Goal: Communication & Community: Participate in discussion

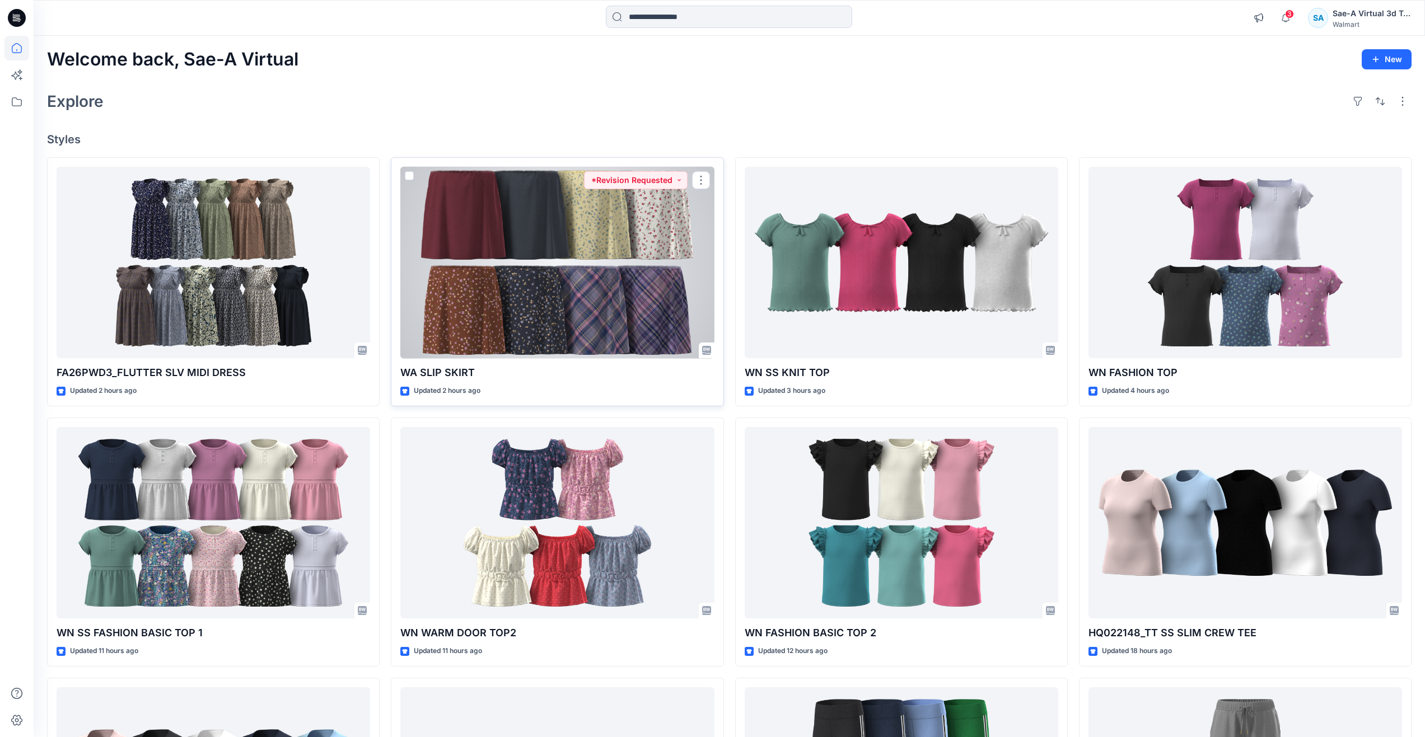
click at [508, 291] on div at bounding box center [557, 263] width 314 height 192
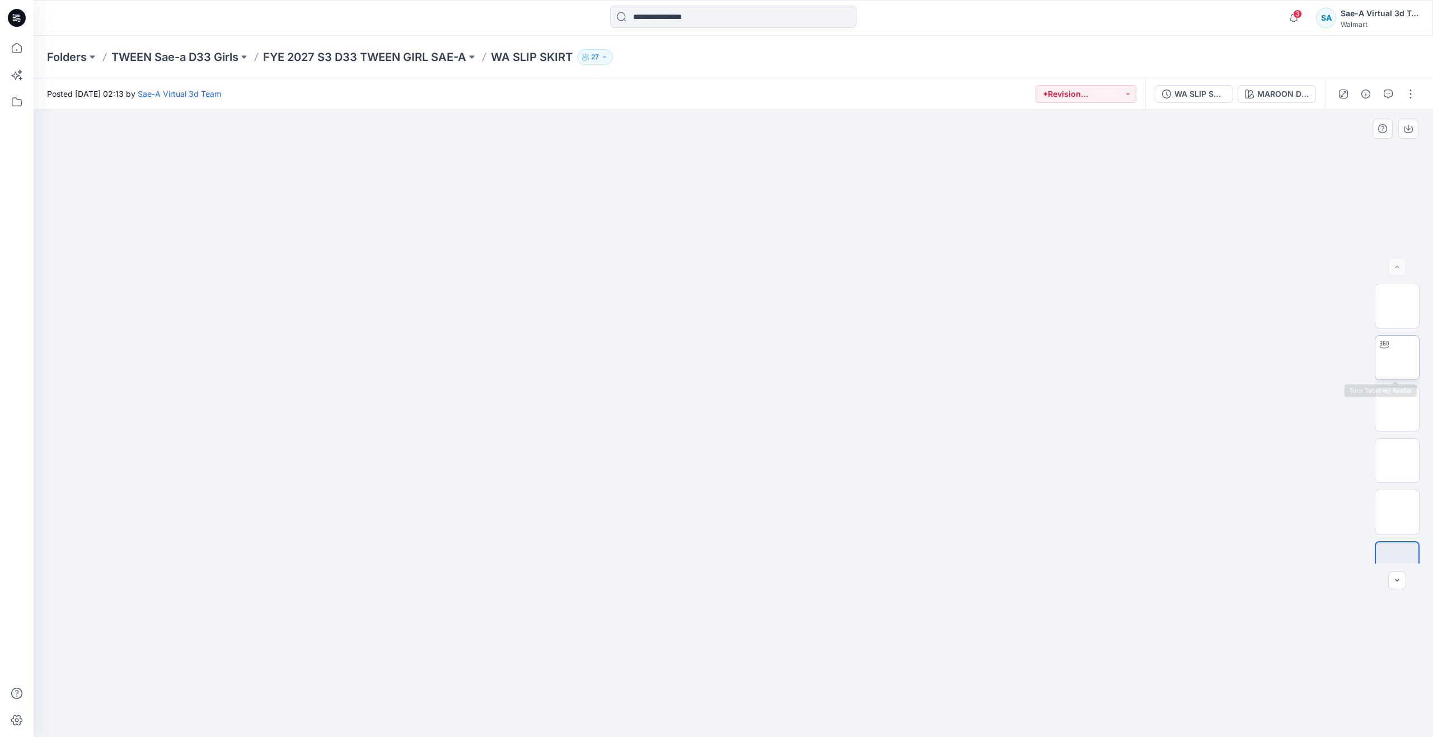
click at [1397, 358] on img at bounding box center [1397, 358] width 0 height 0
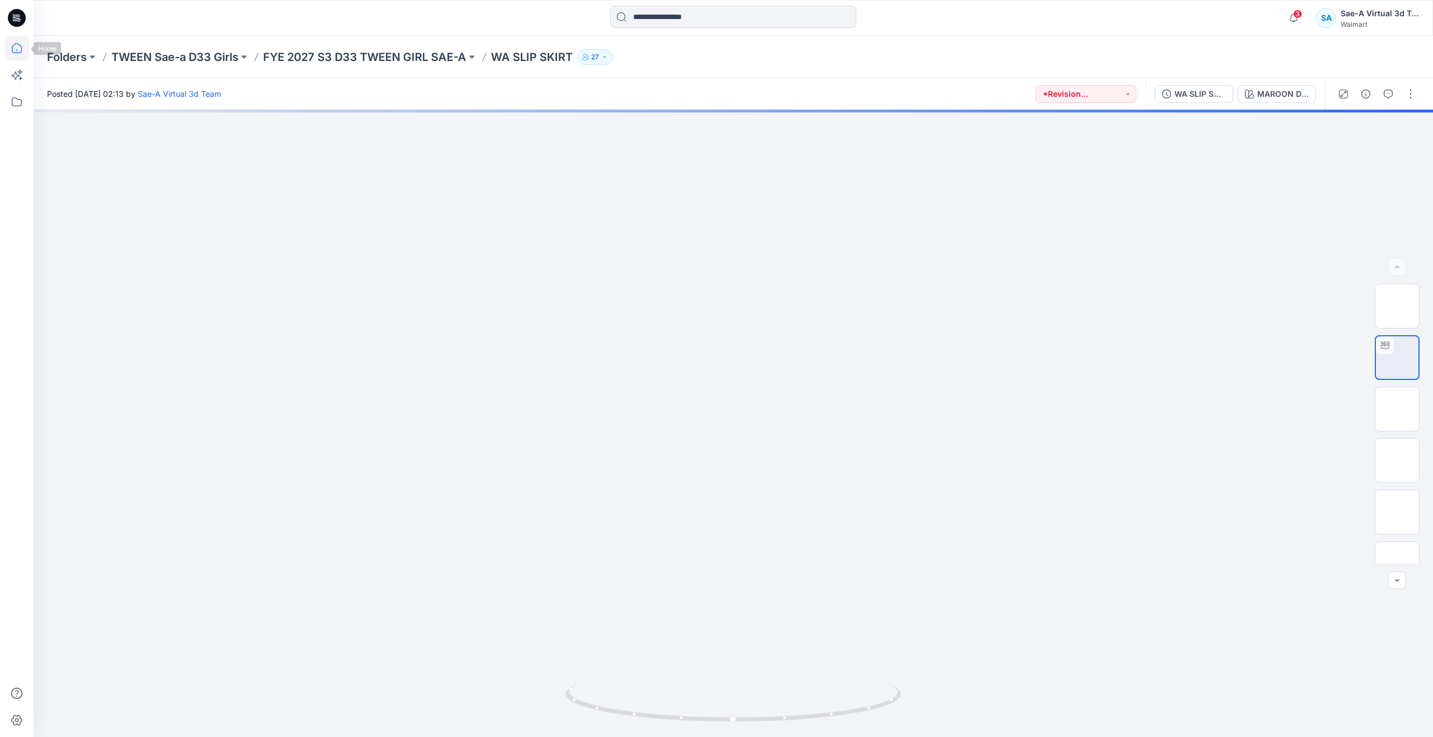
click at [20, 53] on icon at bounding box center [17, 48] width 10 height 10
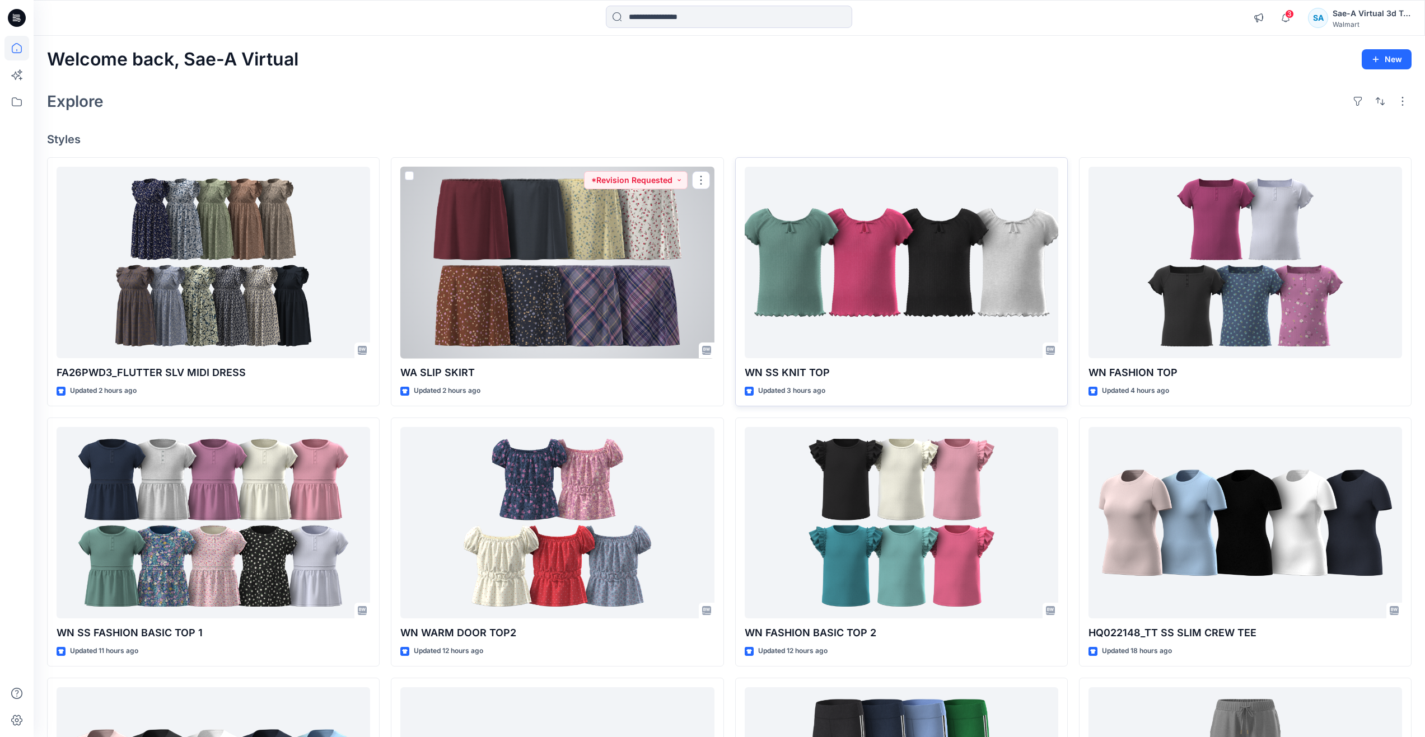
click at [802, 272] on div at bounding box center [902, 263] width 314 height 192
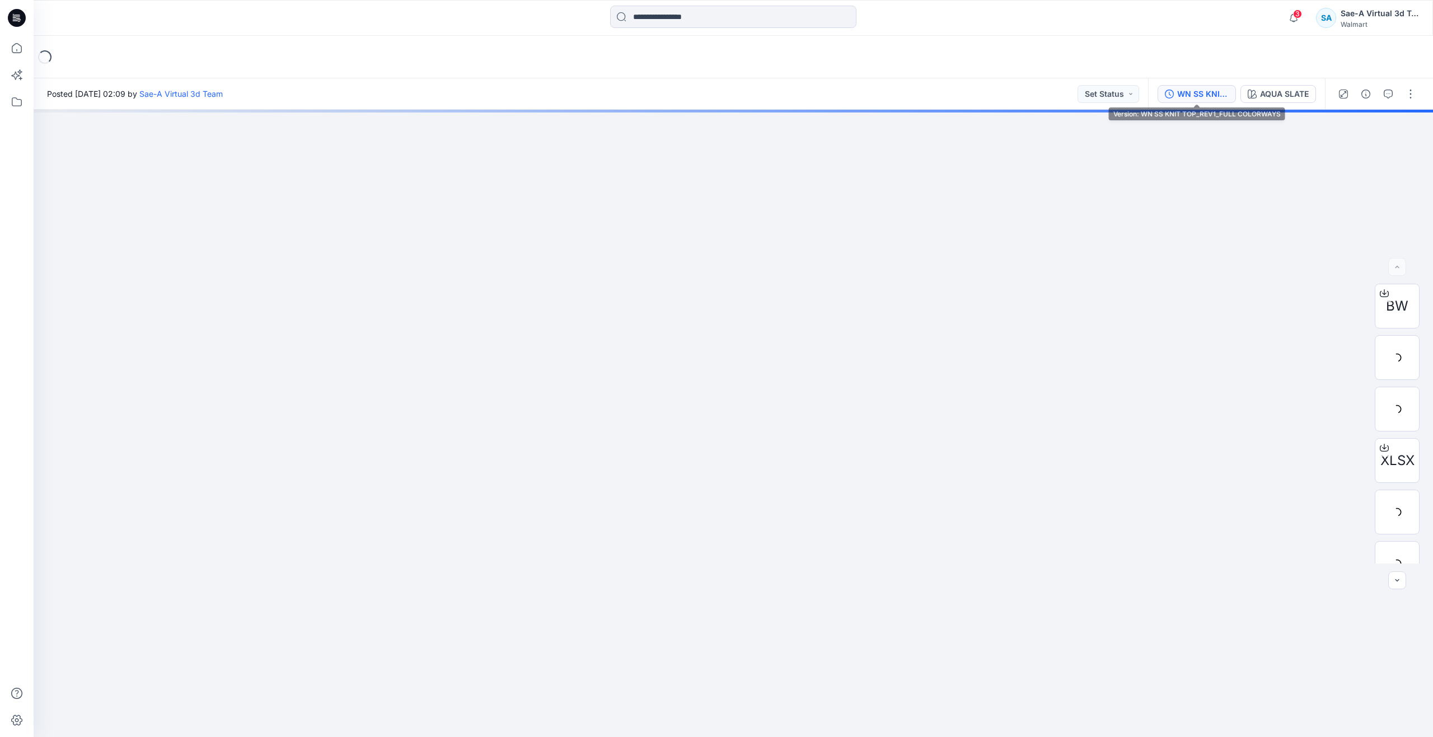
click at [1205, 93] on div "WN SS KNIT TOP_REV1_FULL COLORWAYS" at bounding box center [1203, 94] width 52 height 12
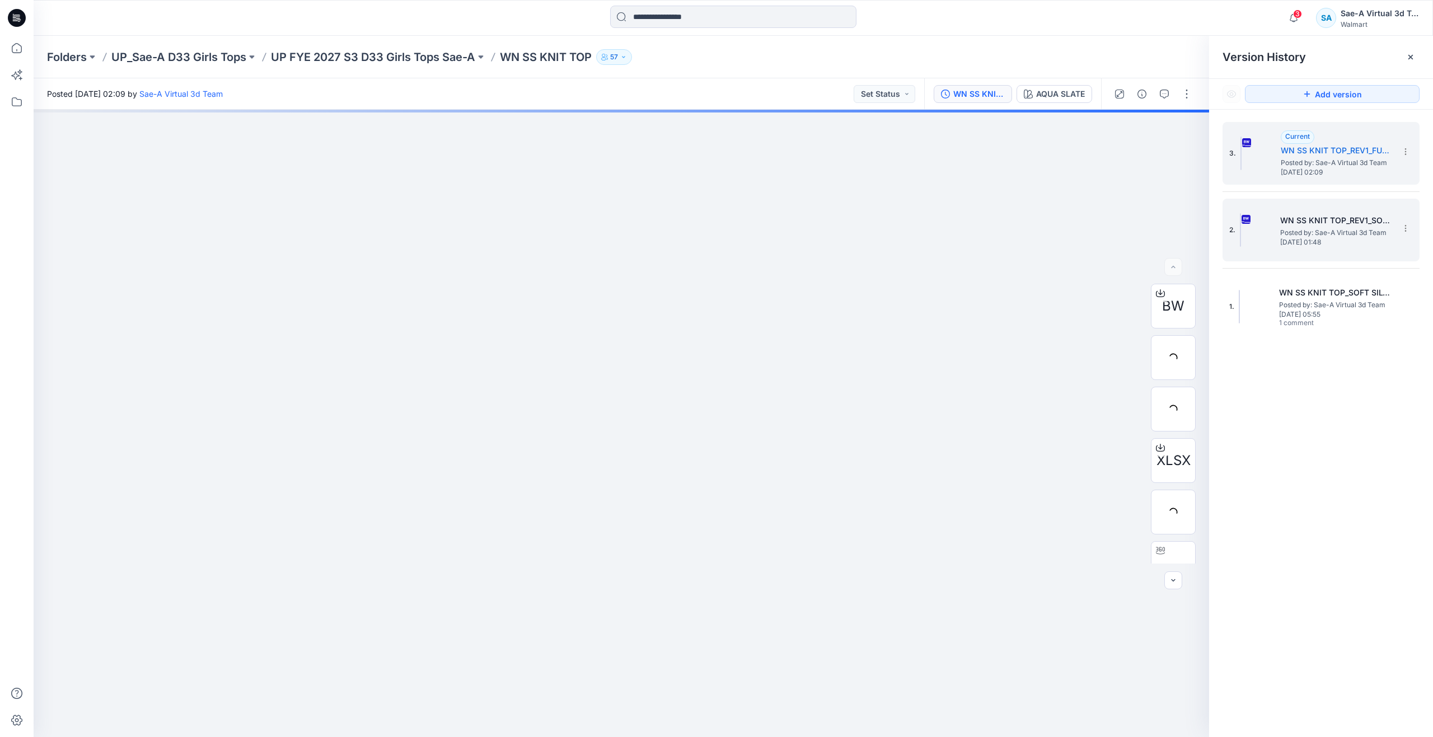
click at [1302, 235] on span "Posted by: Sae-A Virtual 3d Team" at bounding box center [1336, 232] width 112 height 11
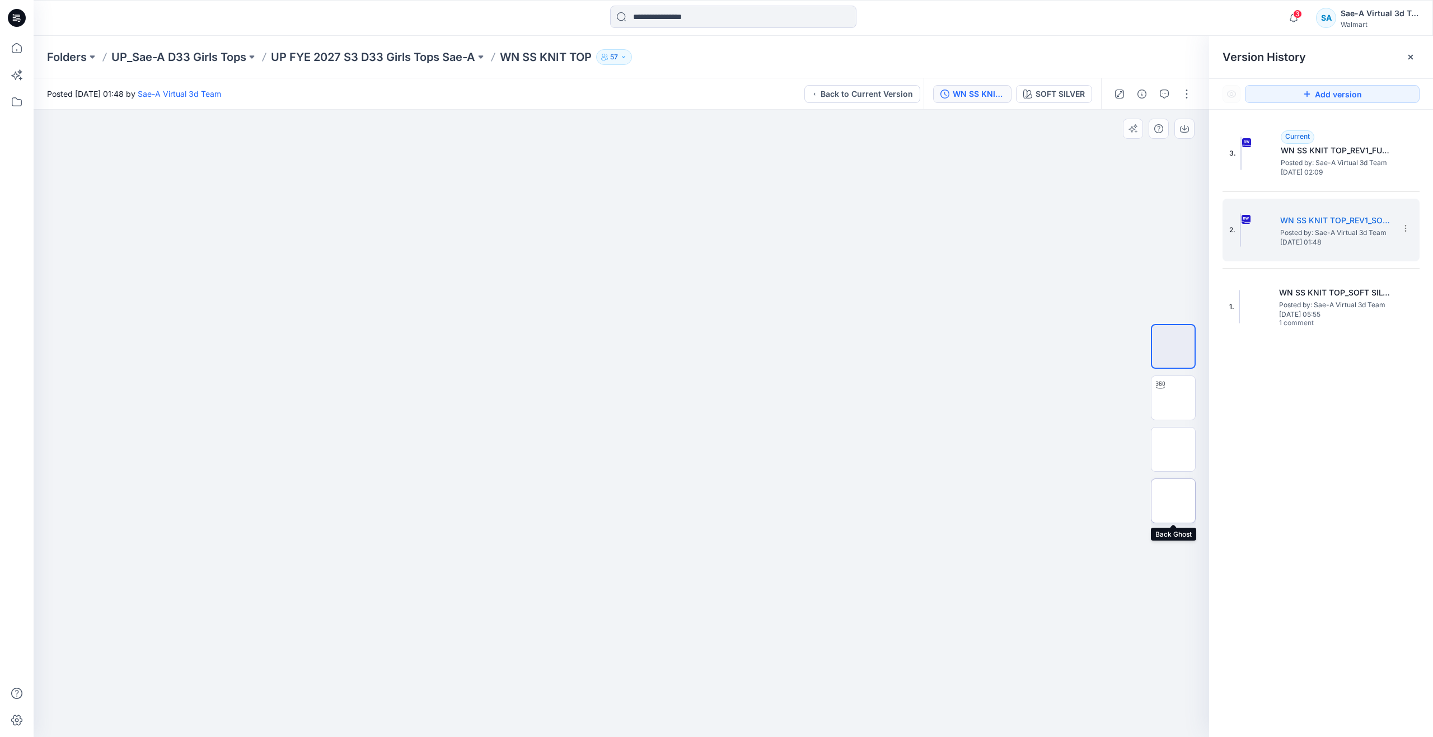
click at [1174, 501] on img at bounding box center [1174, 501] width 0 height 0
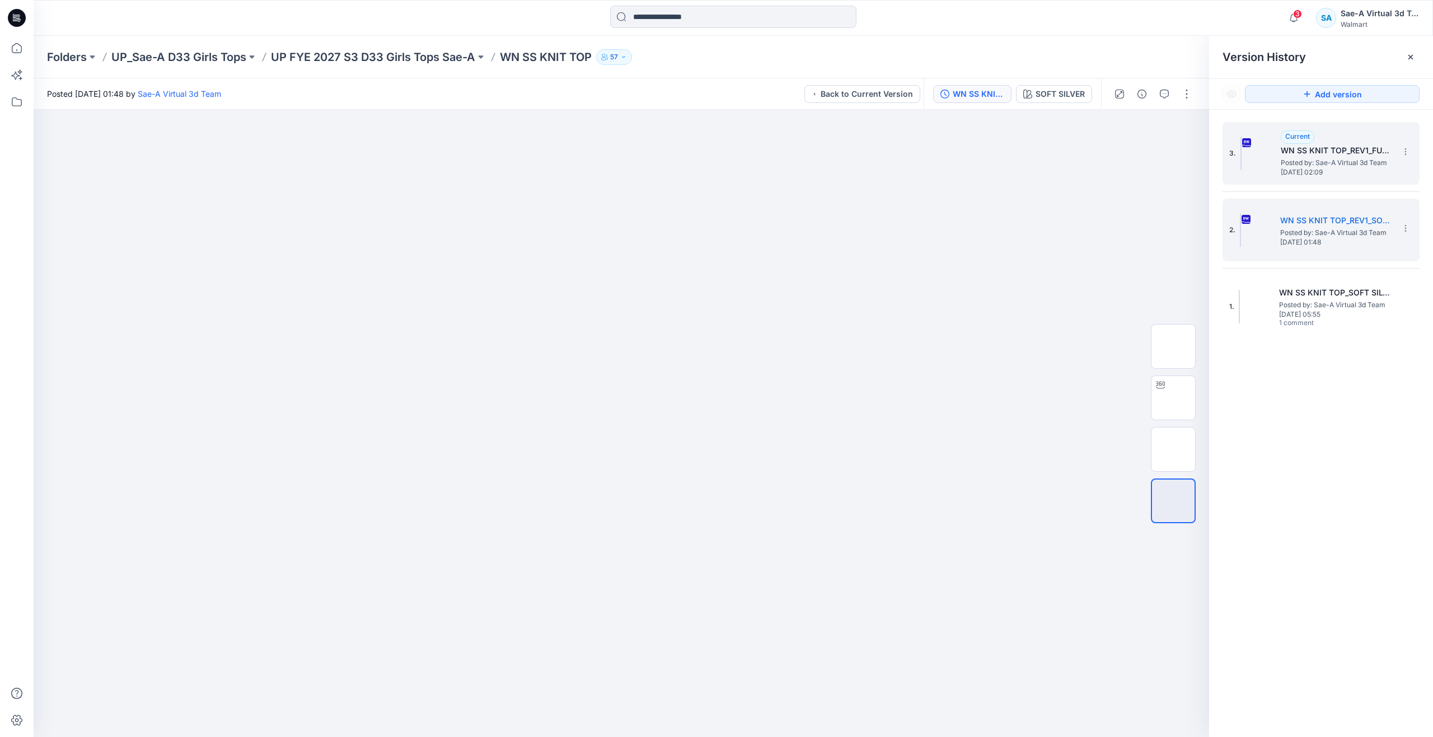
click at [1341, 167] on span "Posted by: Sae-A Virtual 3d Team" at bounding box center [1337, 162] width 112 height 11
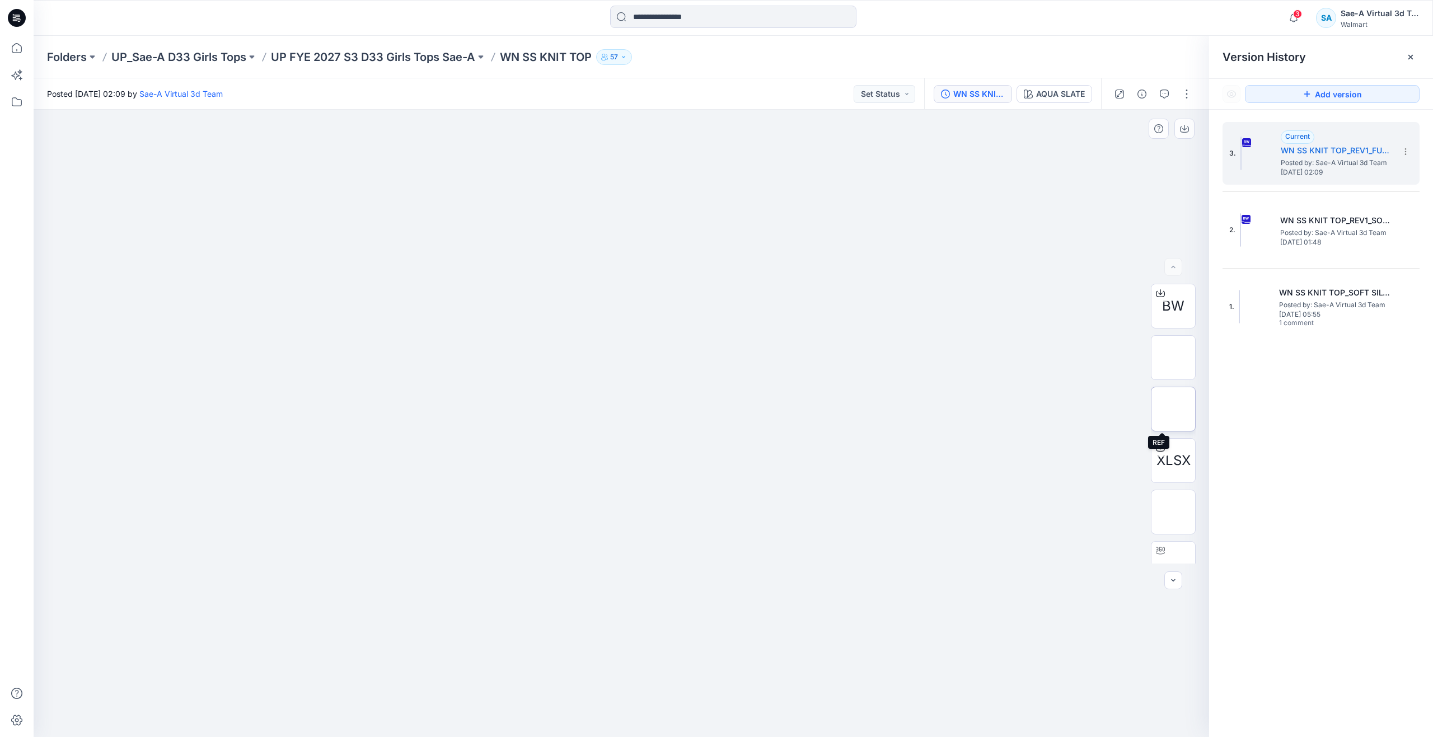
click at [1174, 409] on img at bounding box center [1174, 409] width 0 height 0
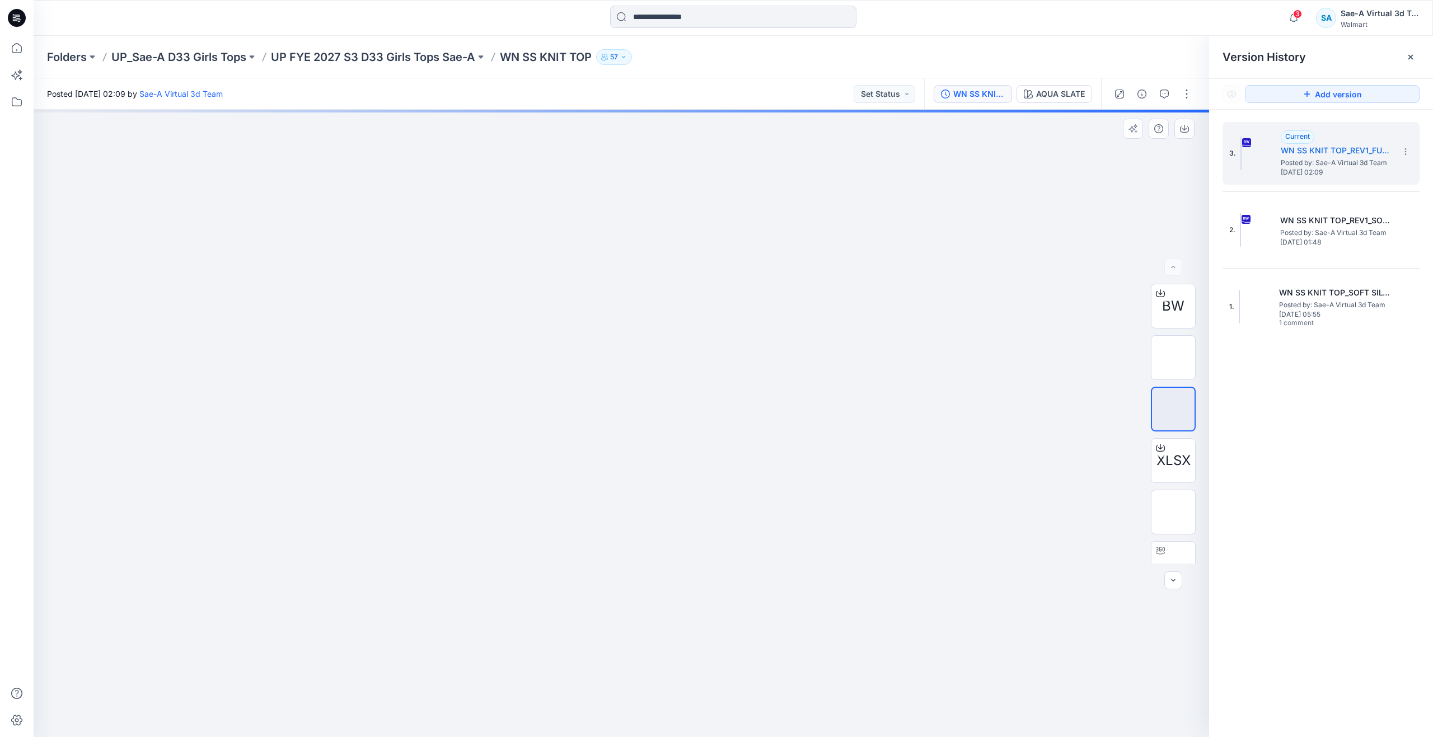
scroll to position [177, 0]
click at [1174, 387] on img at bounding box center [1174, 387] width 0 height 0
click at [16, 49] on icon at bounding box center [16, 48] width 25 height 25
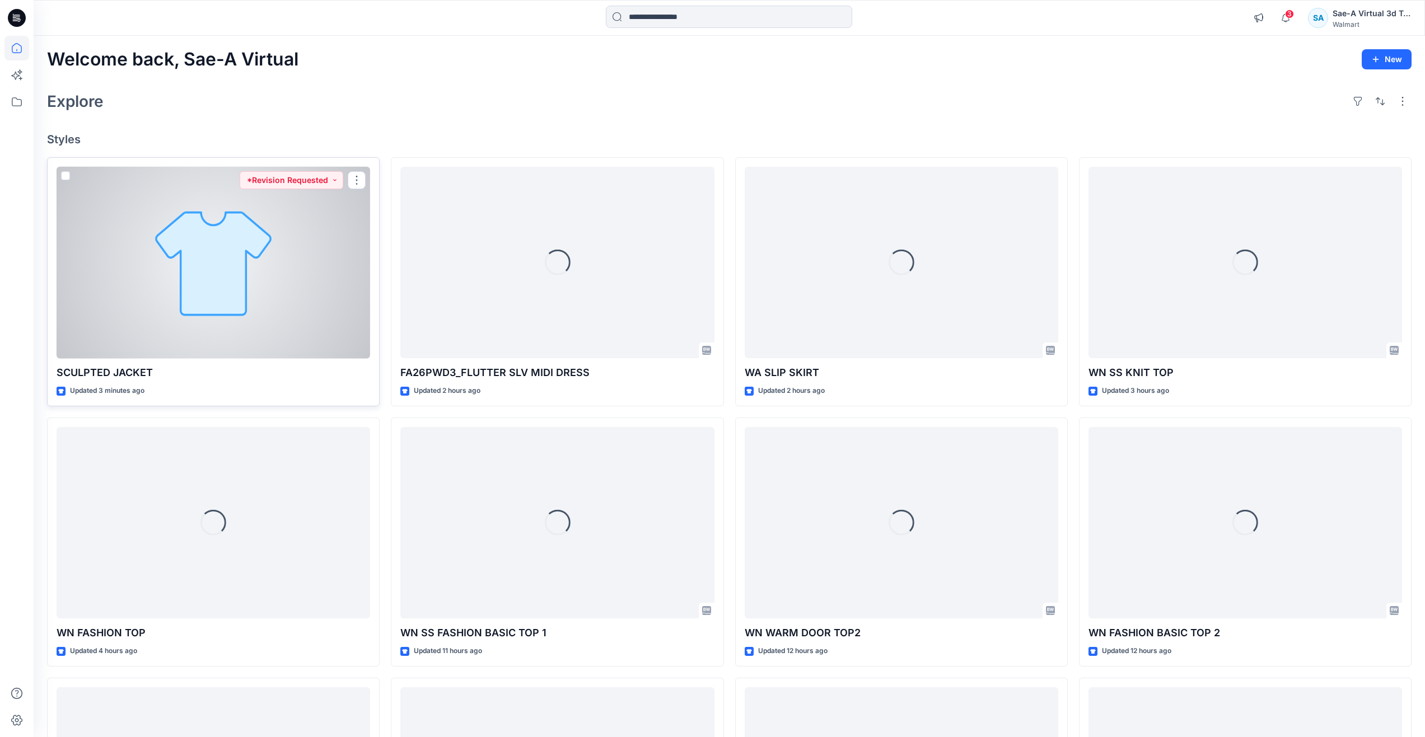
click at [155, 323] on div at bounding box center [214, 263] width 314 height 192
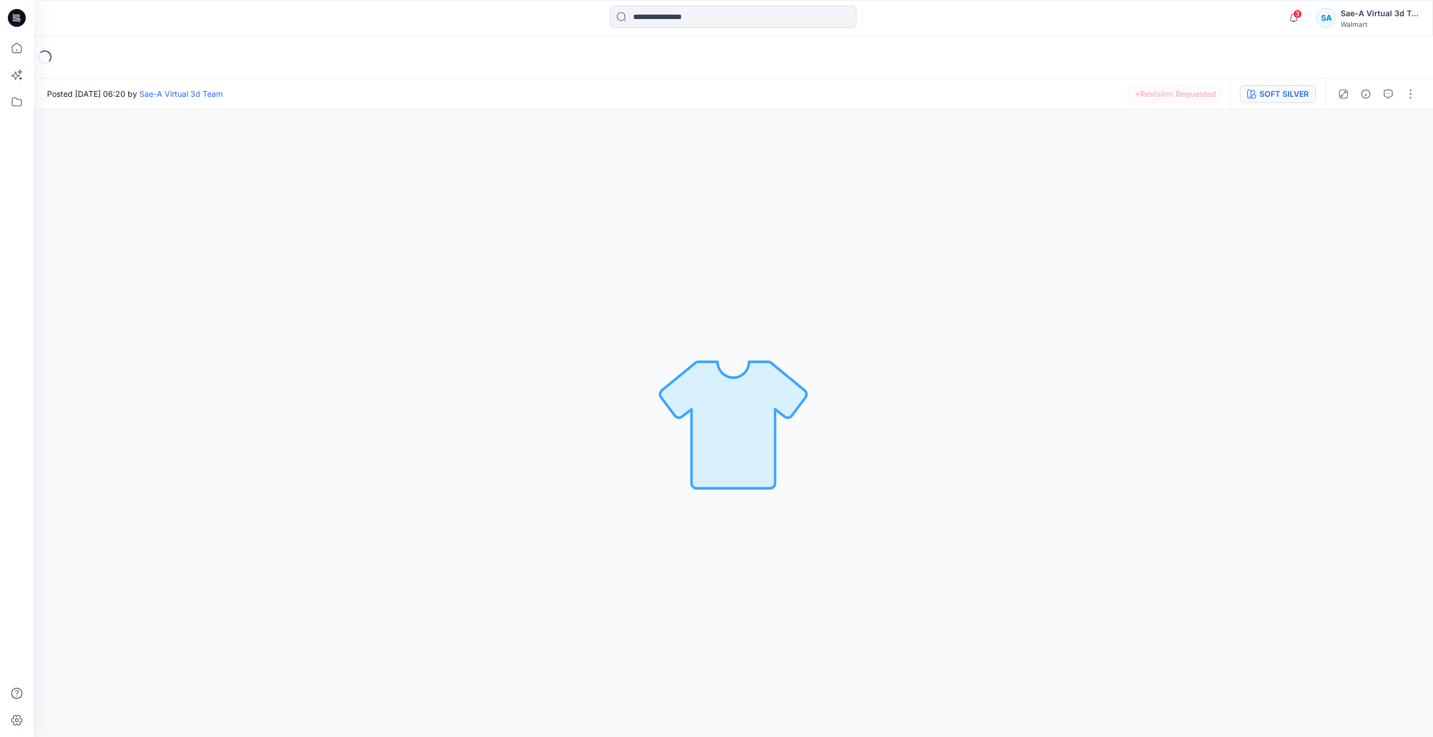
click at [1280, 96] on div "SOFT SILVER" at bounding box center [1284, 94] width 49 height 12
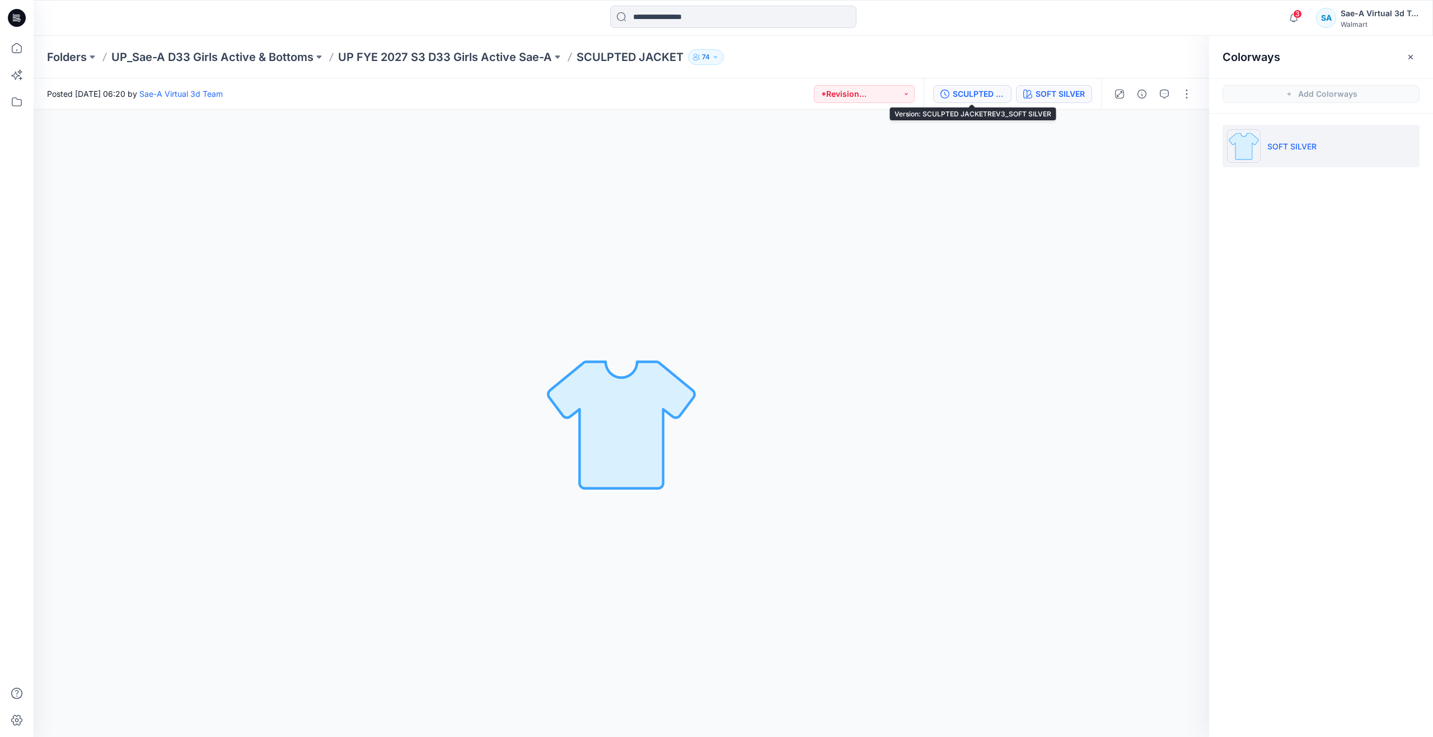
click at [964, 91] on div "SCULPTED JACKETREV3_SOFT SILVER" at bounding box center [979, 94] width 52 height 12
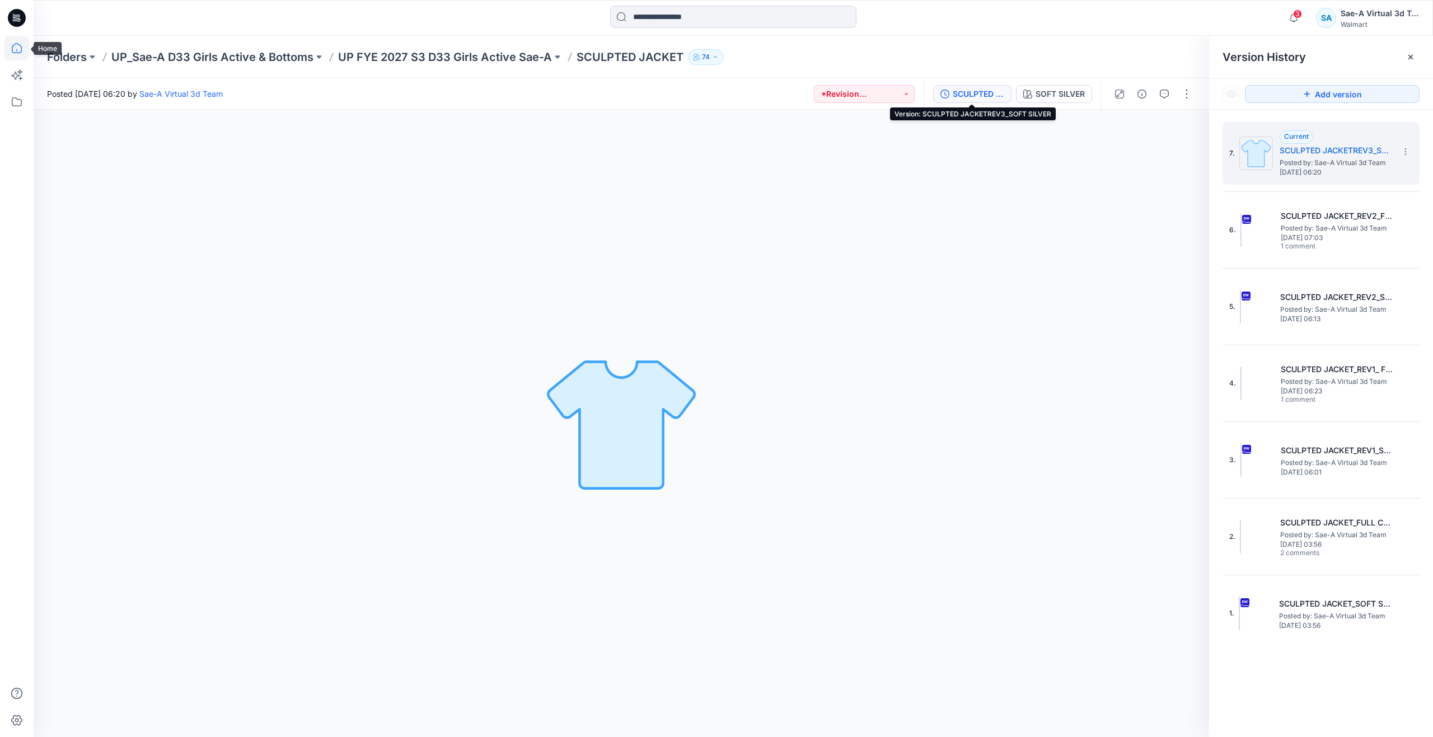
click at [11, 50] on icon at bounding box center [16, 48] width 25 height 25
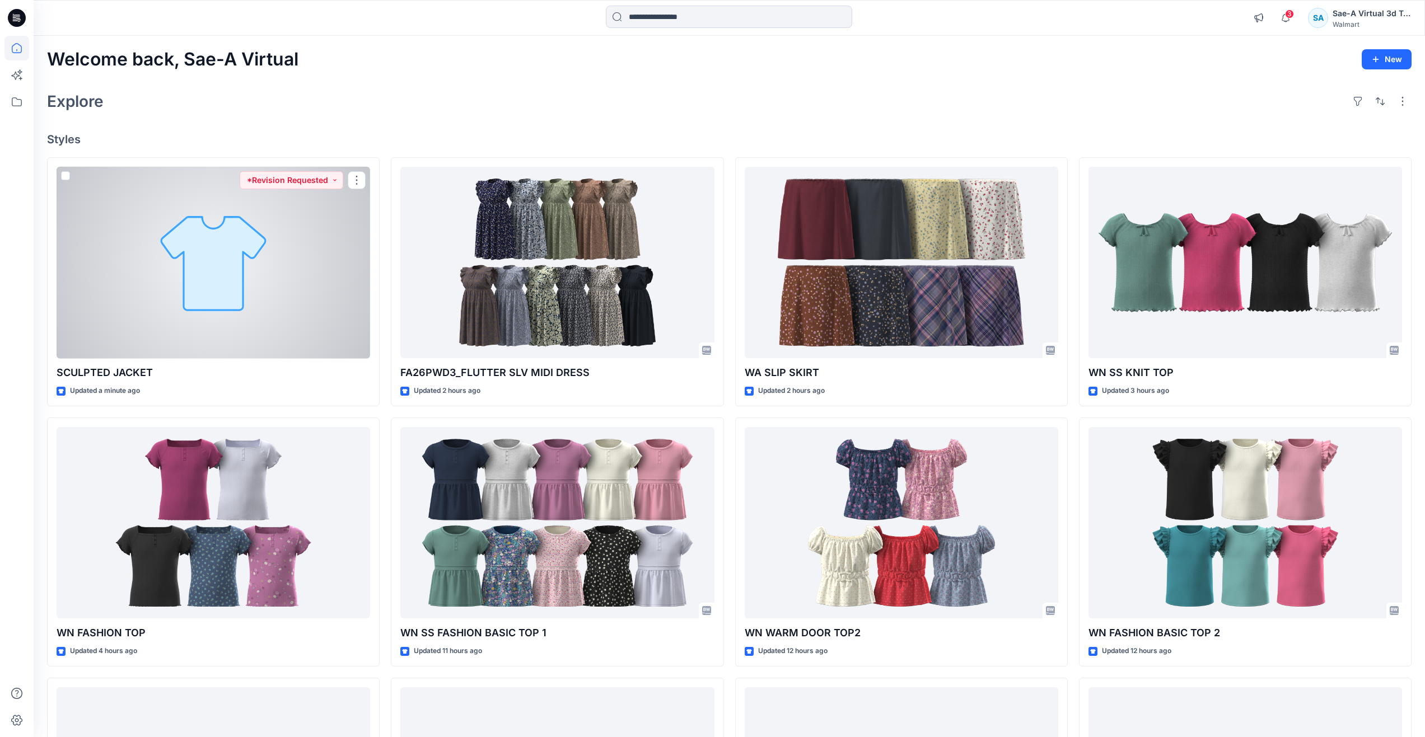
click at [112, 282] on div at bounding box center [214, 263] width 314 height 192
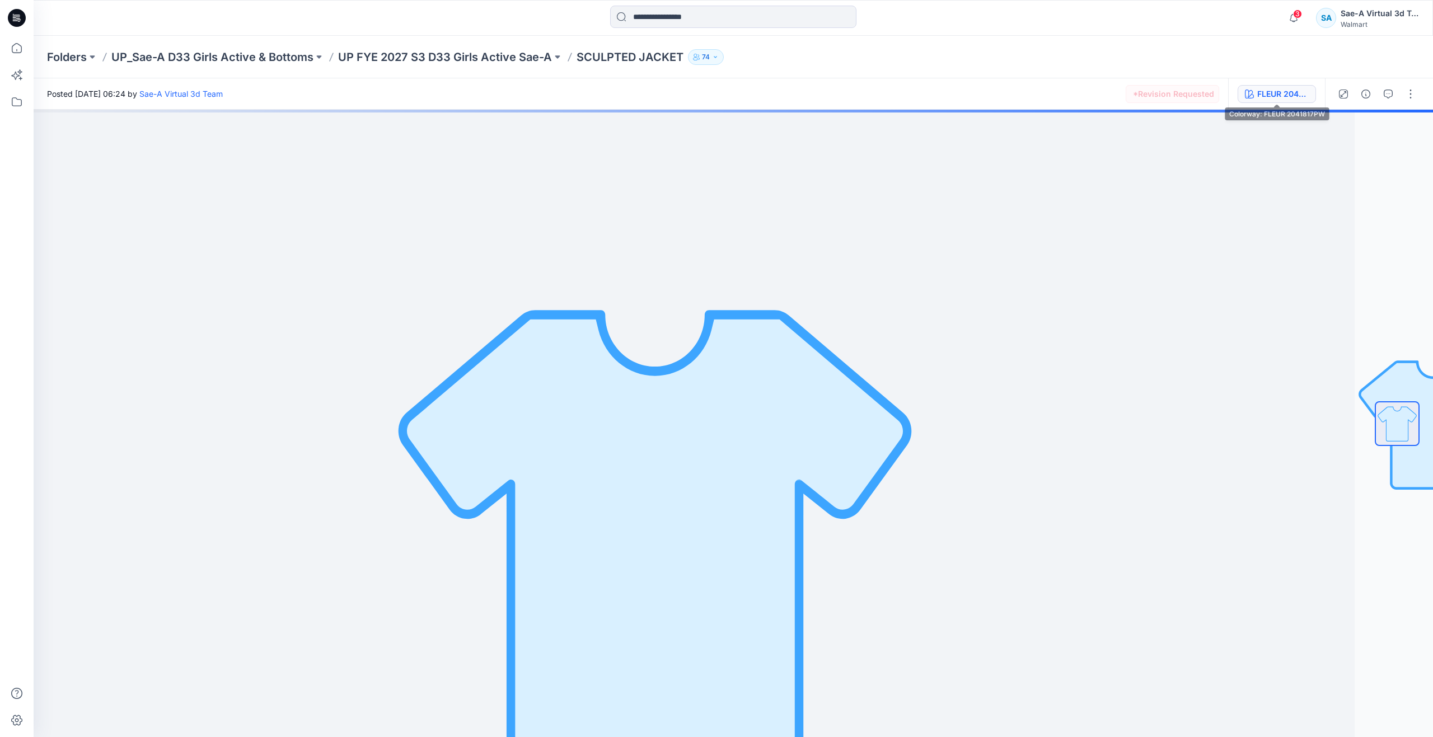
click at [1280, 93] on div "FLEUR 2041817PW" at bounding box center [1284, 94] width 52 height 12
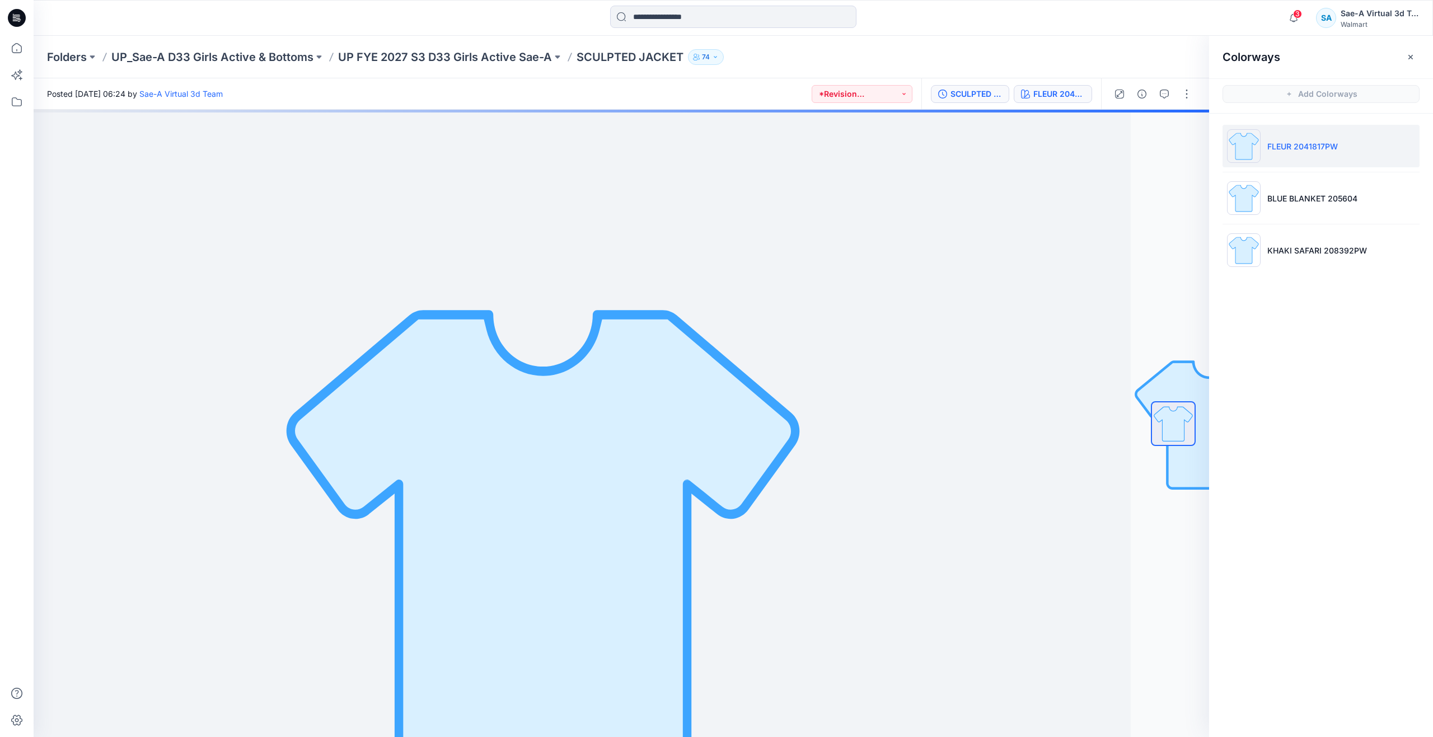
click at [979, 94] on div "SCULPTED JACKET_REV3_FULL COLORWAYS" at bounding box center [977, 94] width 52 height 12
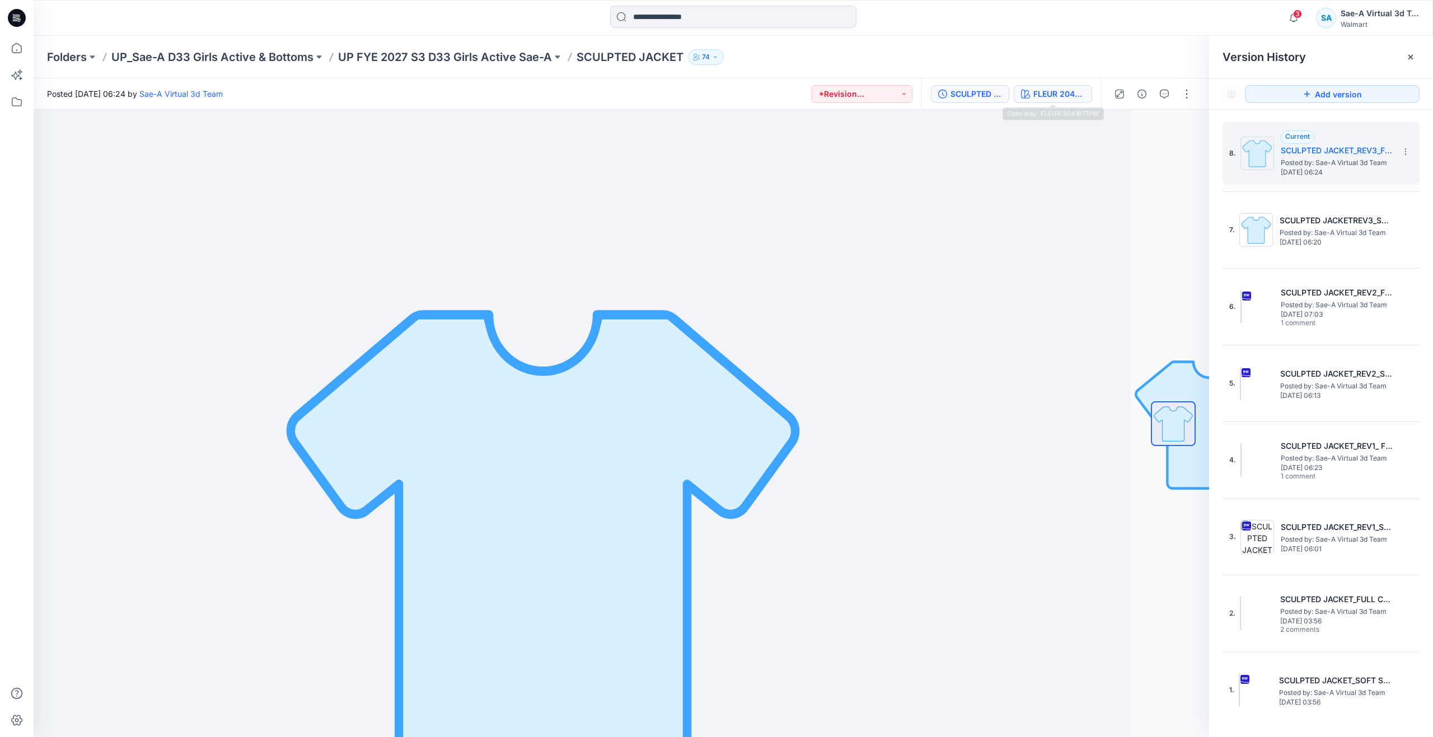
click at [1071, 92] on div "FLEUR 2041817PW" at bounding box center [1060, 94] width 52 height 12
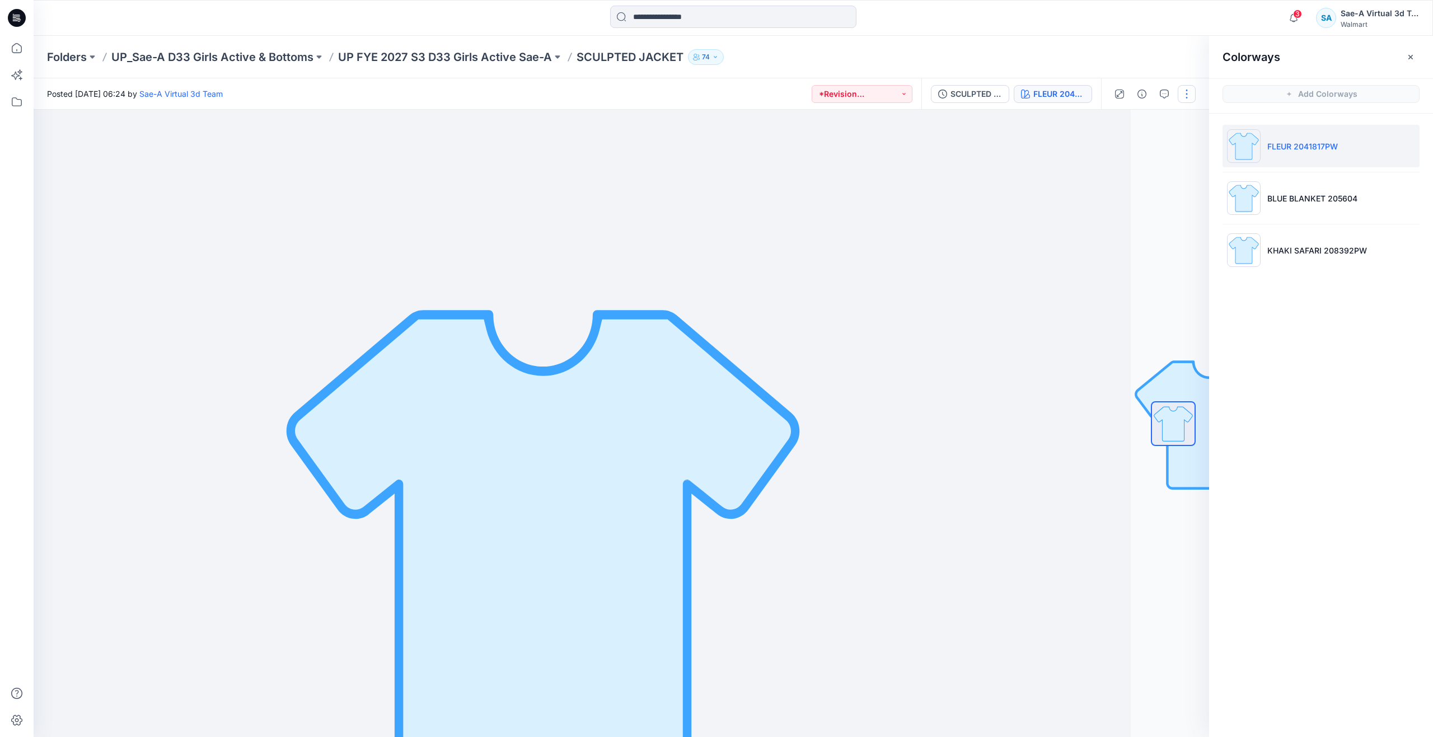
click at [1186, 92] on button "button" at bounding box center [1187, 94] width 18 height 18
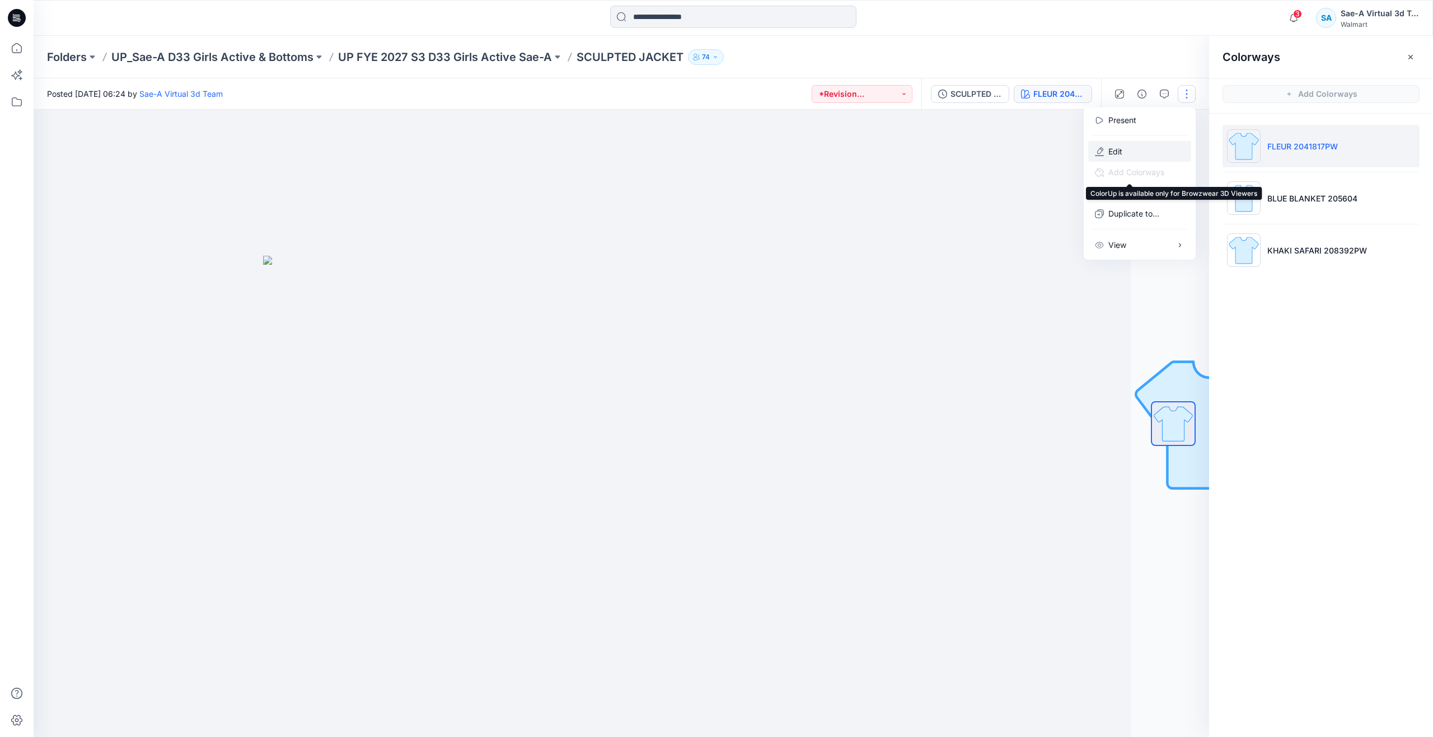
click at [1138, 154] on button "Edit" at bounding box center [1139, 151] width 103 height 21
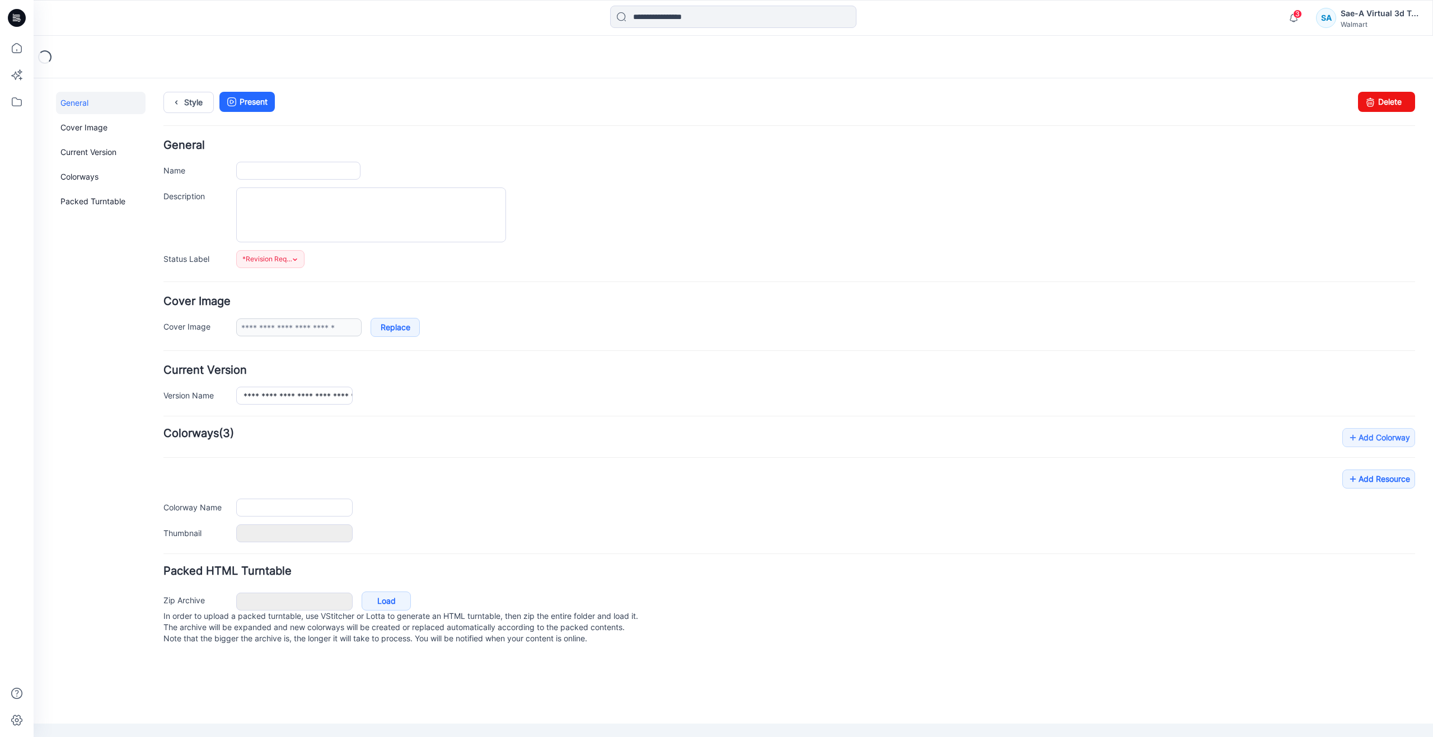
type input "**********"
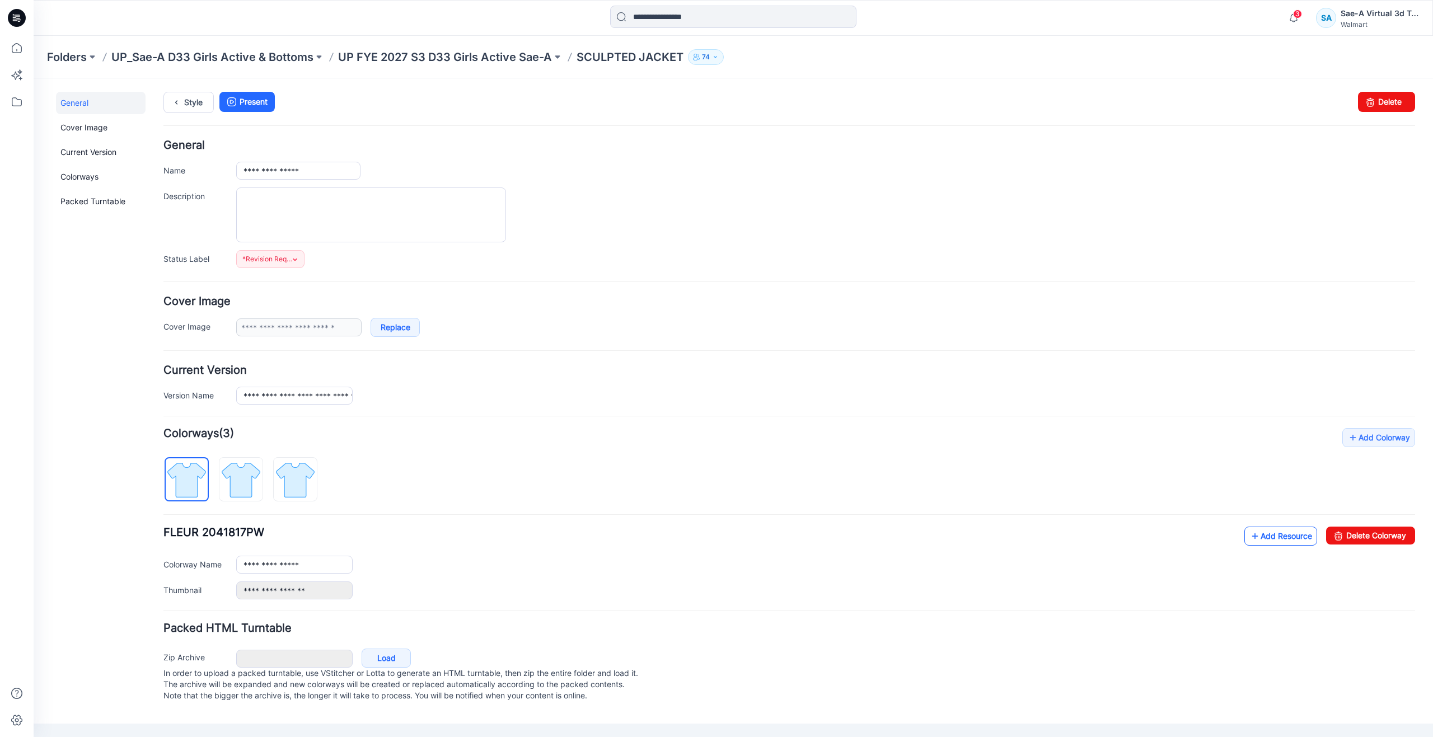
click at [1264, 532] on link "Add Resource" at bounding box center [1281, 536] width 73 height 19
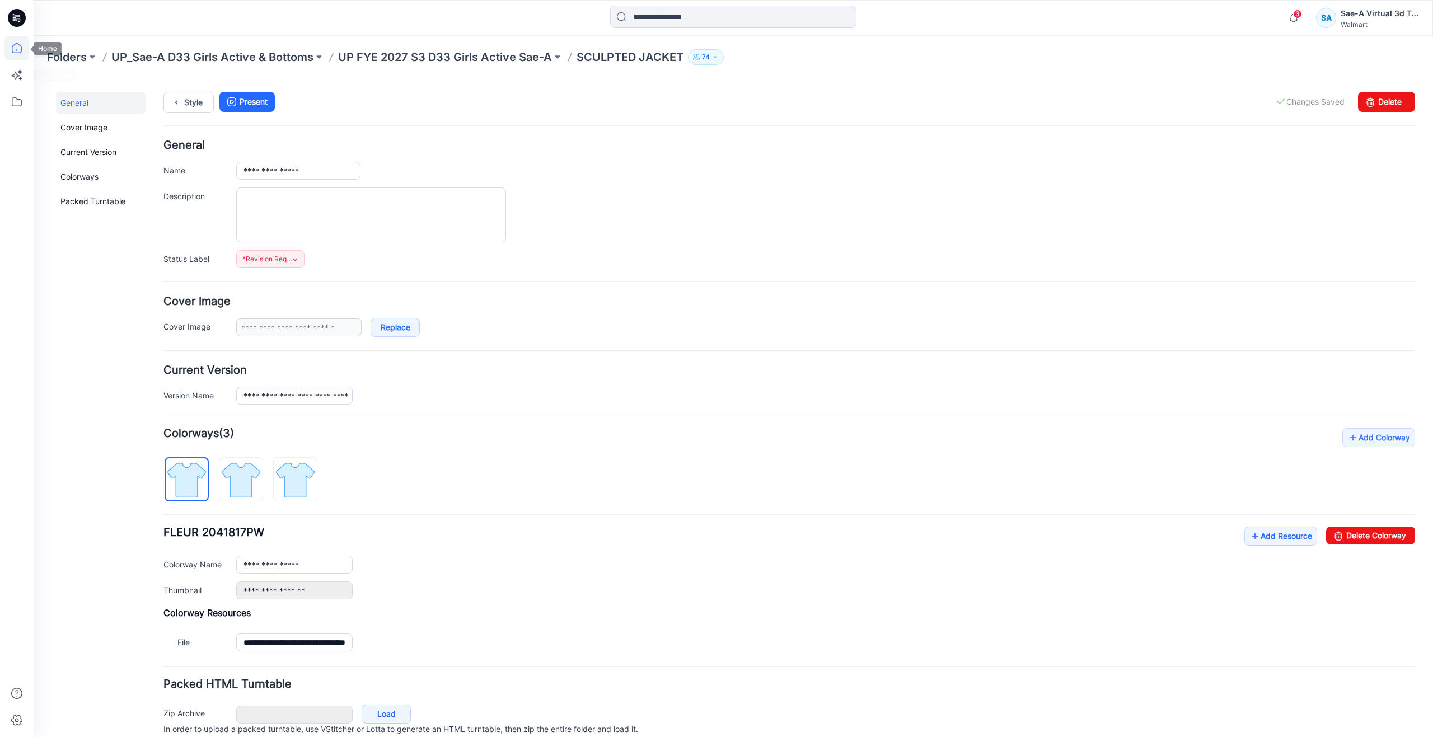
click at [13, 41] on icon at bounding box center [16, 48] width 25 height 25
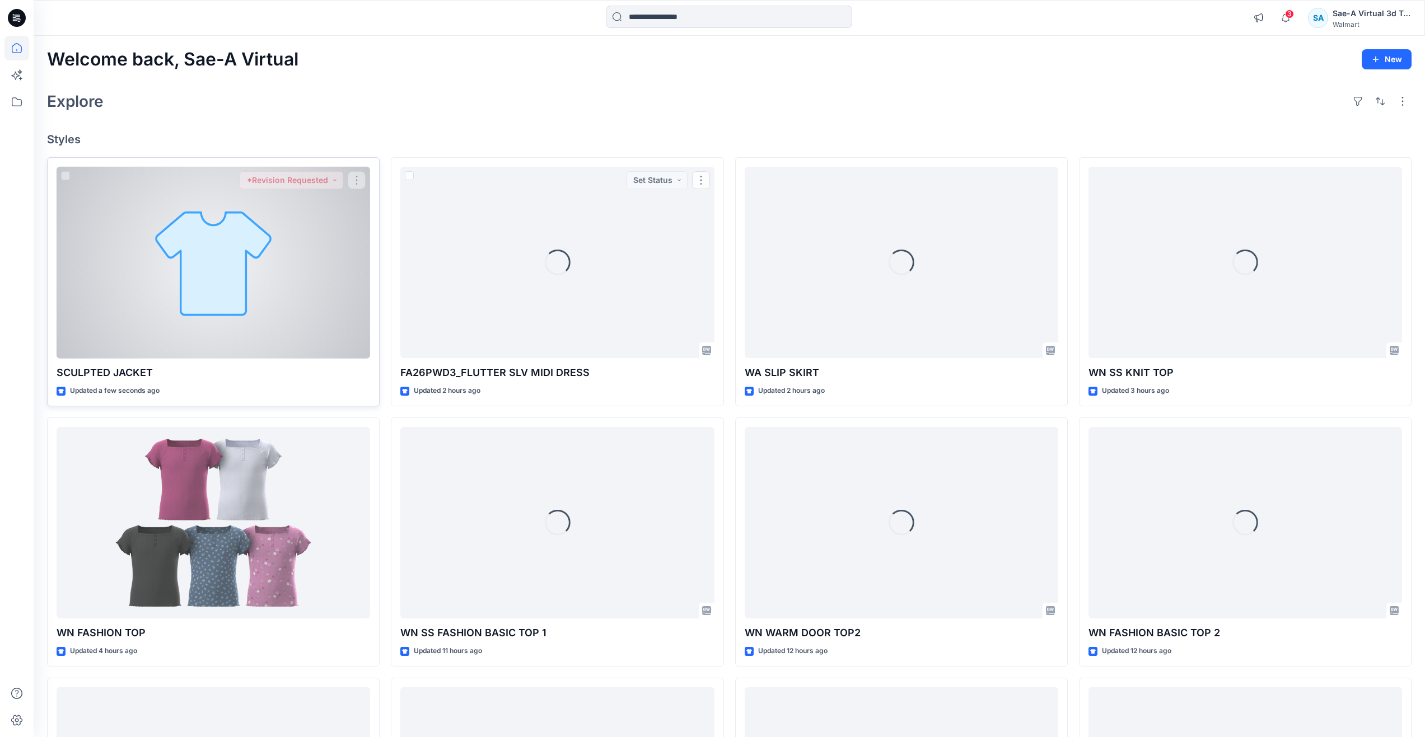
click at [217, 312] on div at bounding box center [214, 263] width 314 height 192
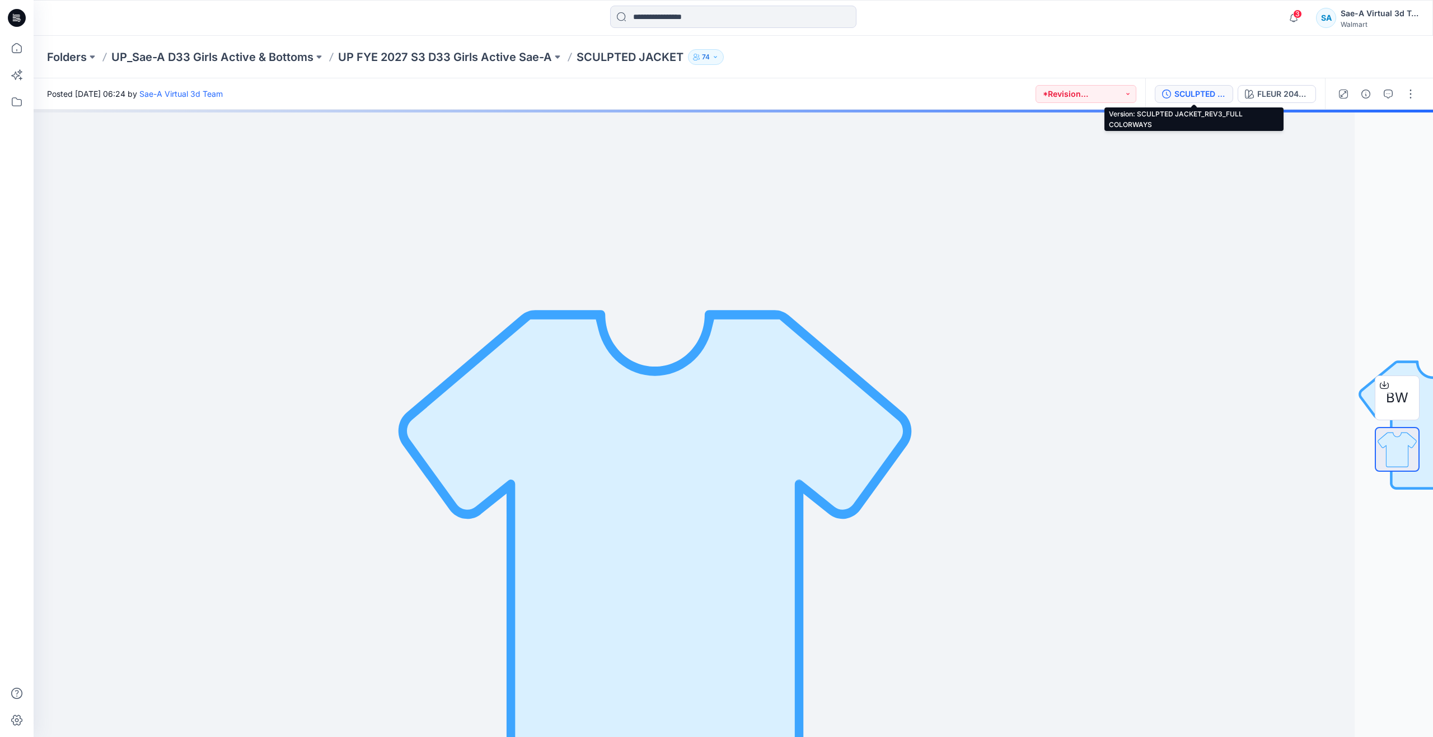
click at [1199, 94] on div "SCULPTED JACKET_REV3_FULL COLORWAYS" at bounding box center [1201, 94] width 52 height 12
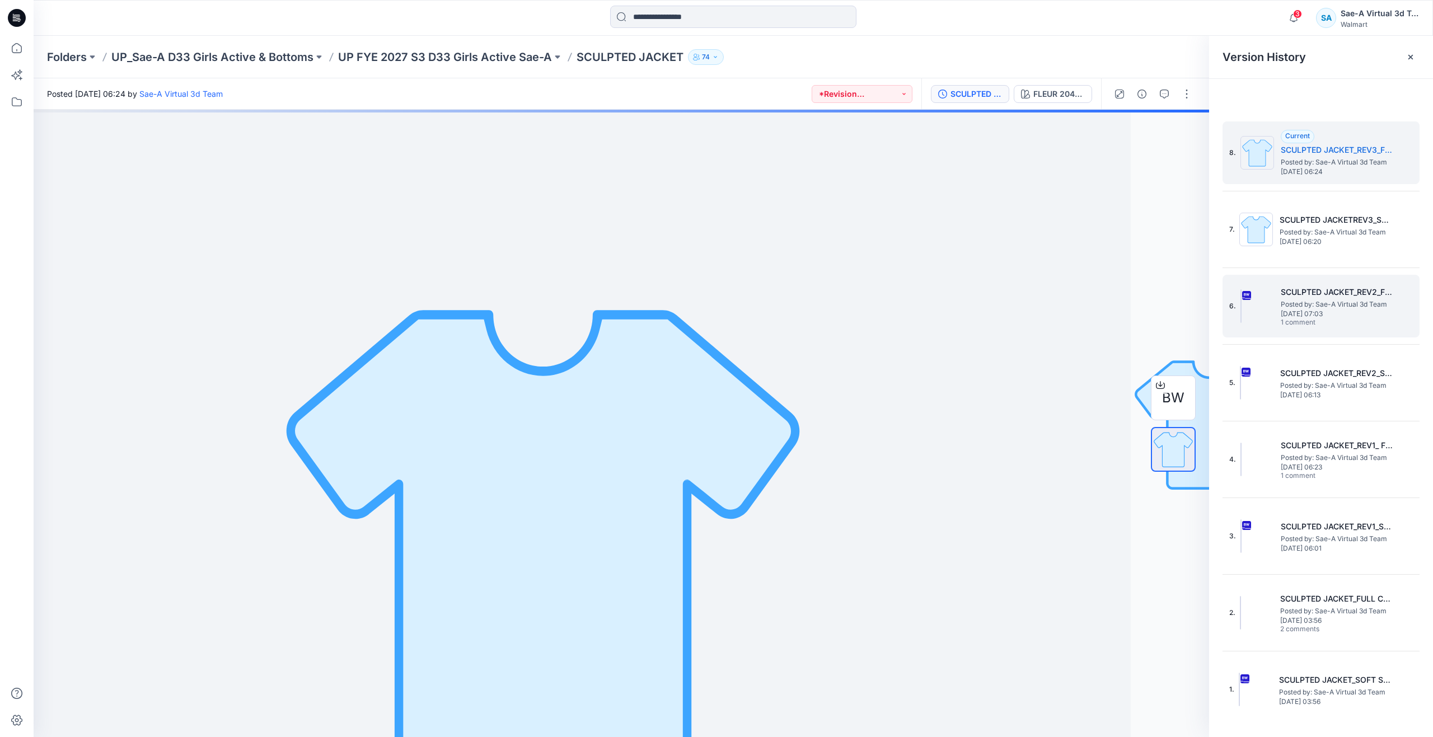
click at [1300, 310] on span "[DATE] 07:03" at bounding box center [1337, 314] width 112 height 8
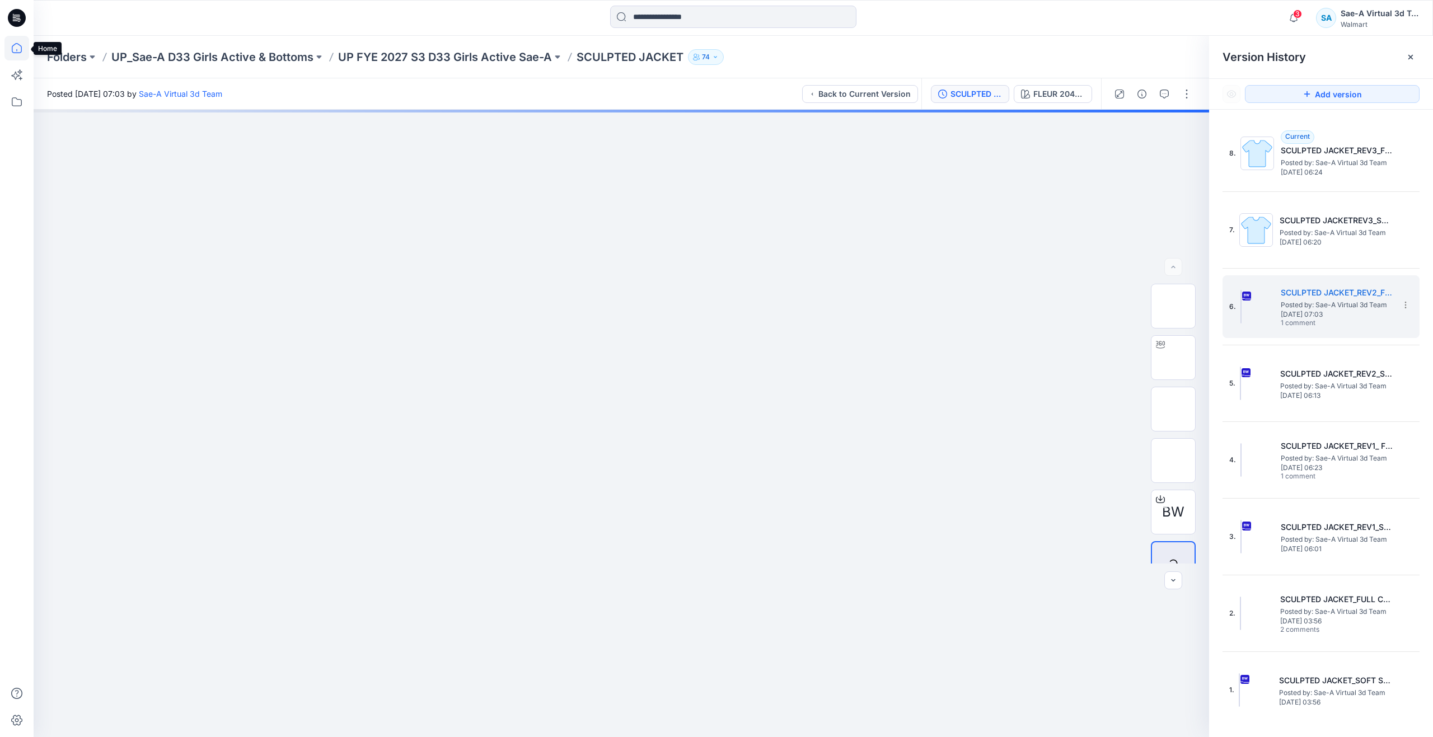
click at [22, 52] on icon at bounding box center [16, 48] width 25 height 25
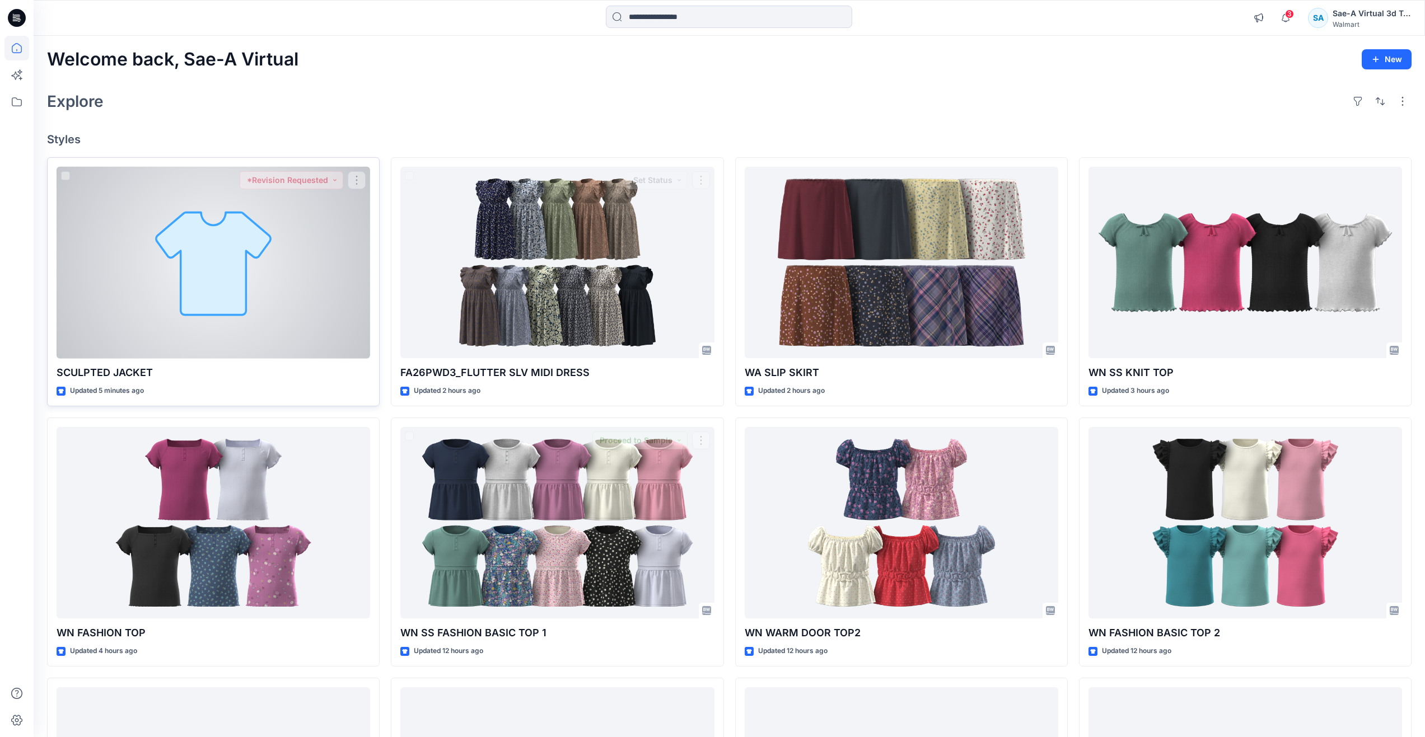
click at [176, 229] on div at bounding box center [214, 263] width 314 height 192
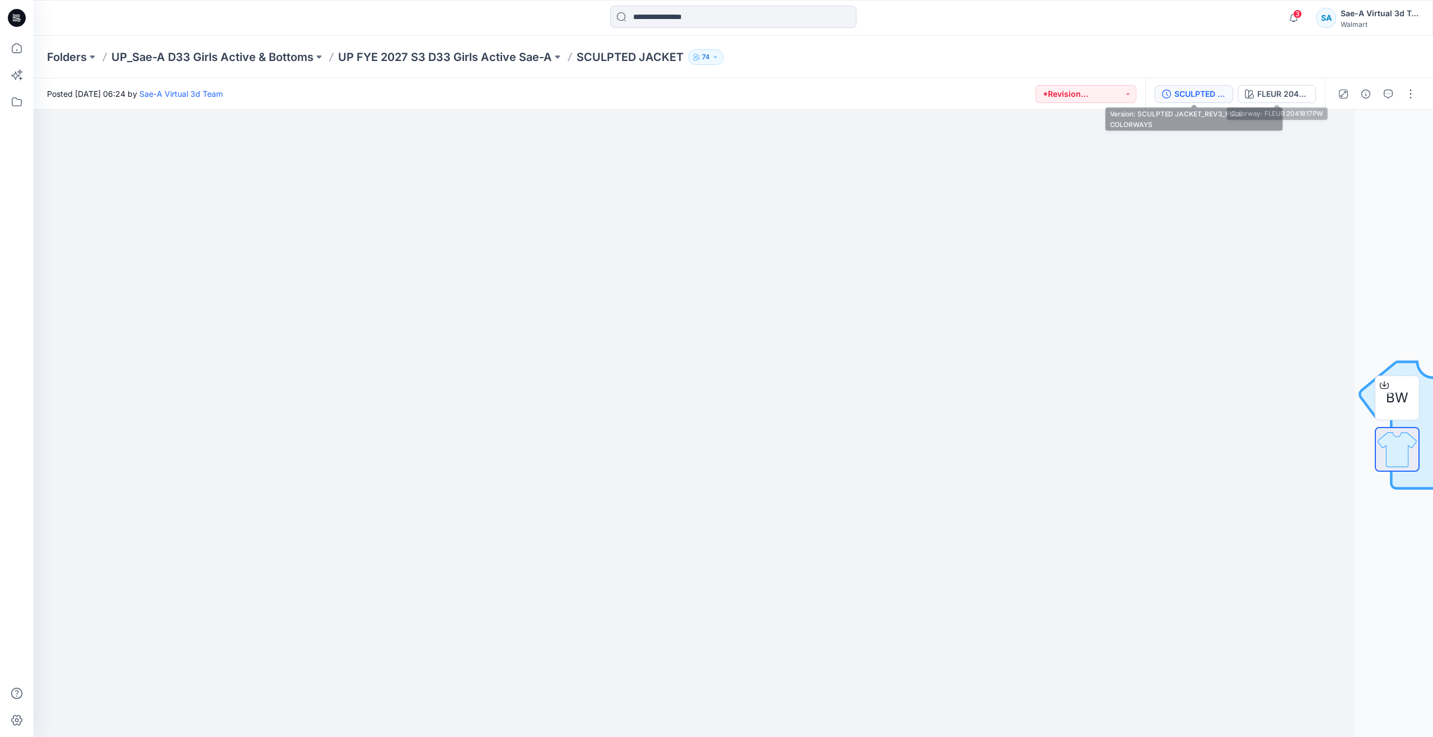
click at [1200, 95] on div "SCULPTED JACKET_REV3_FULL COLORWAYS" at bounding box center [1201, 94] width 52 height 12
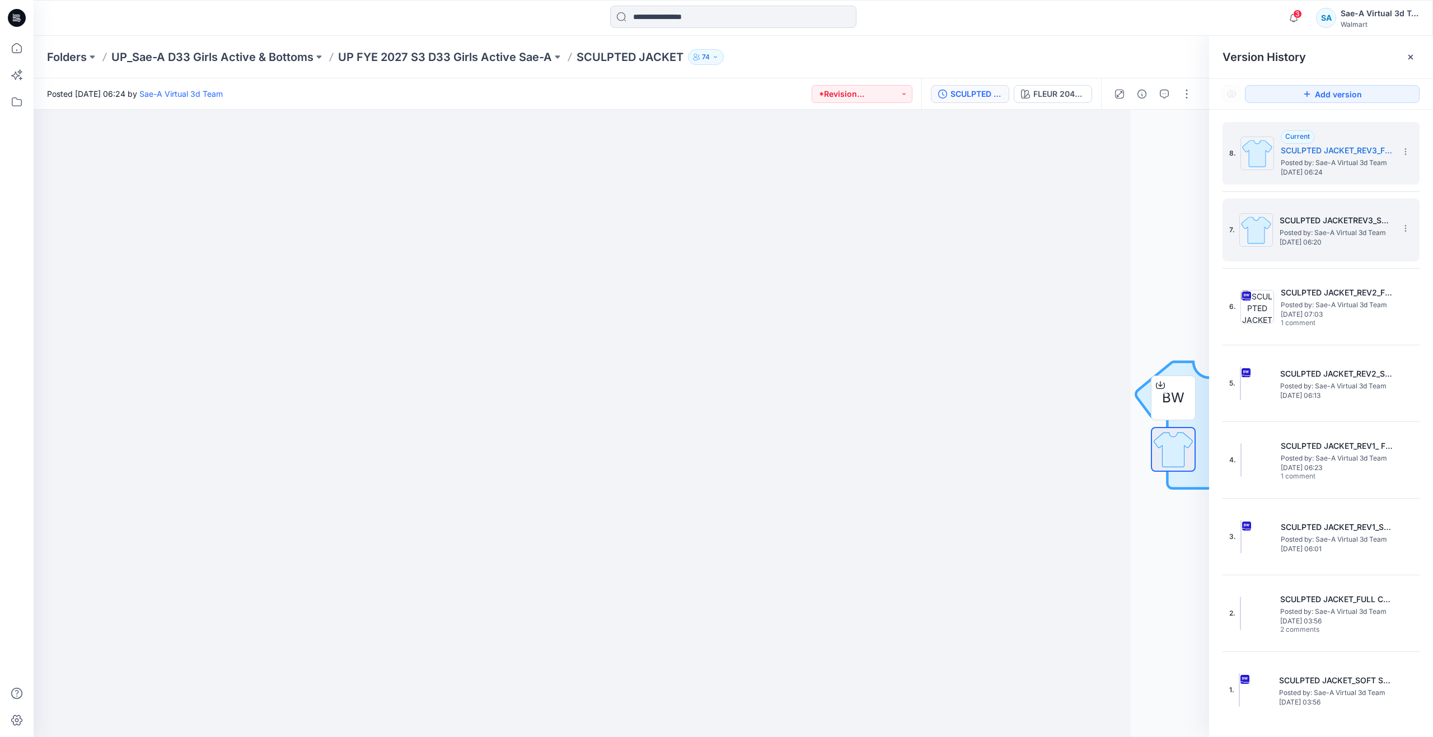
click at [1292, 216] on h5 "SCULPTED JACKETREV3_SOFT SILVER" at bounding box center [1336, 220] width 112 height 13
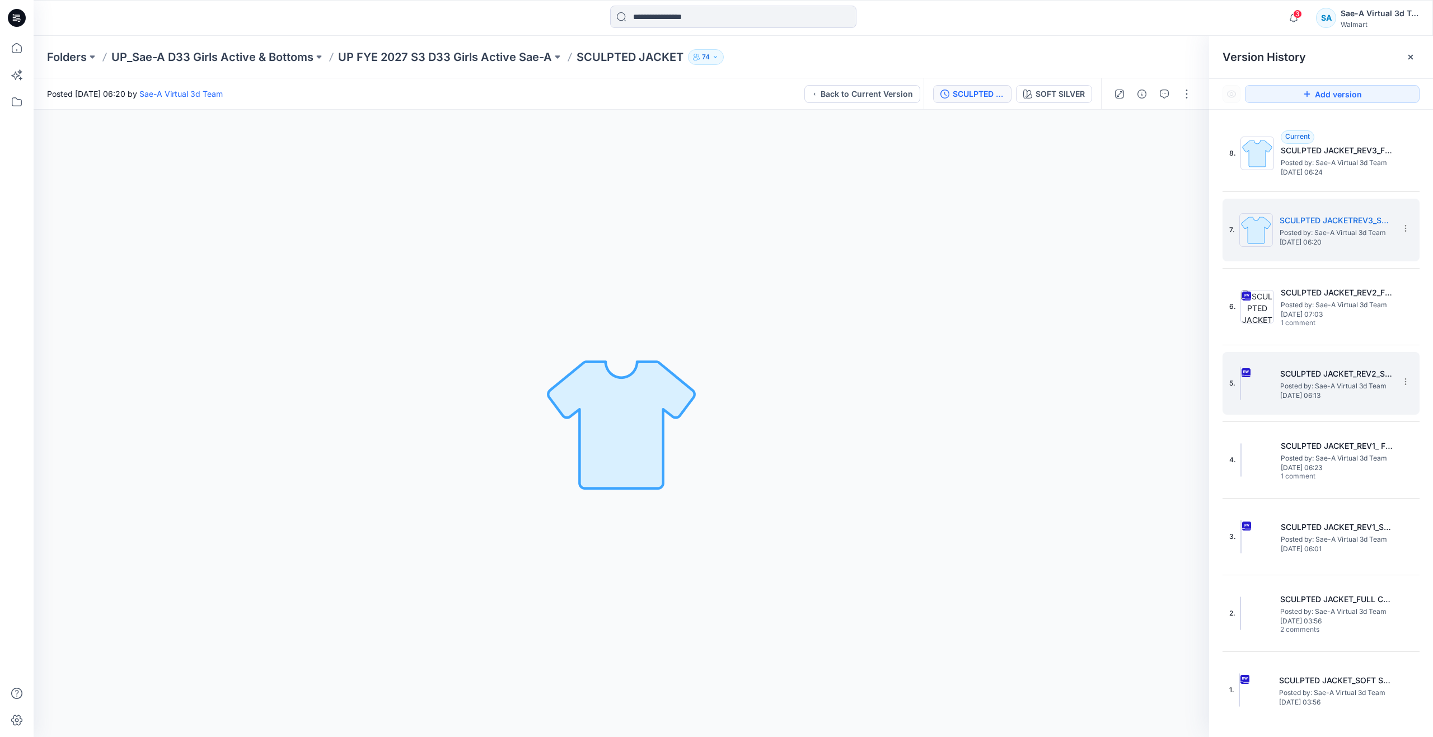
click at [1288, 392] on span "[DATE] 06:13" at bounding box center [1336, 396] width 112 height 8
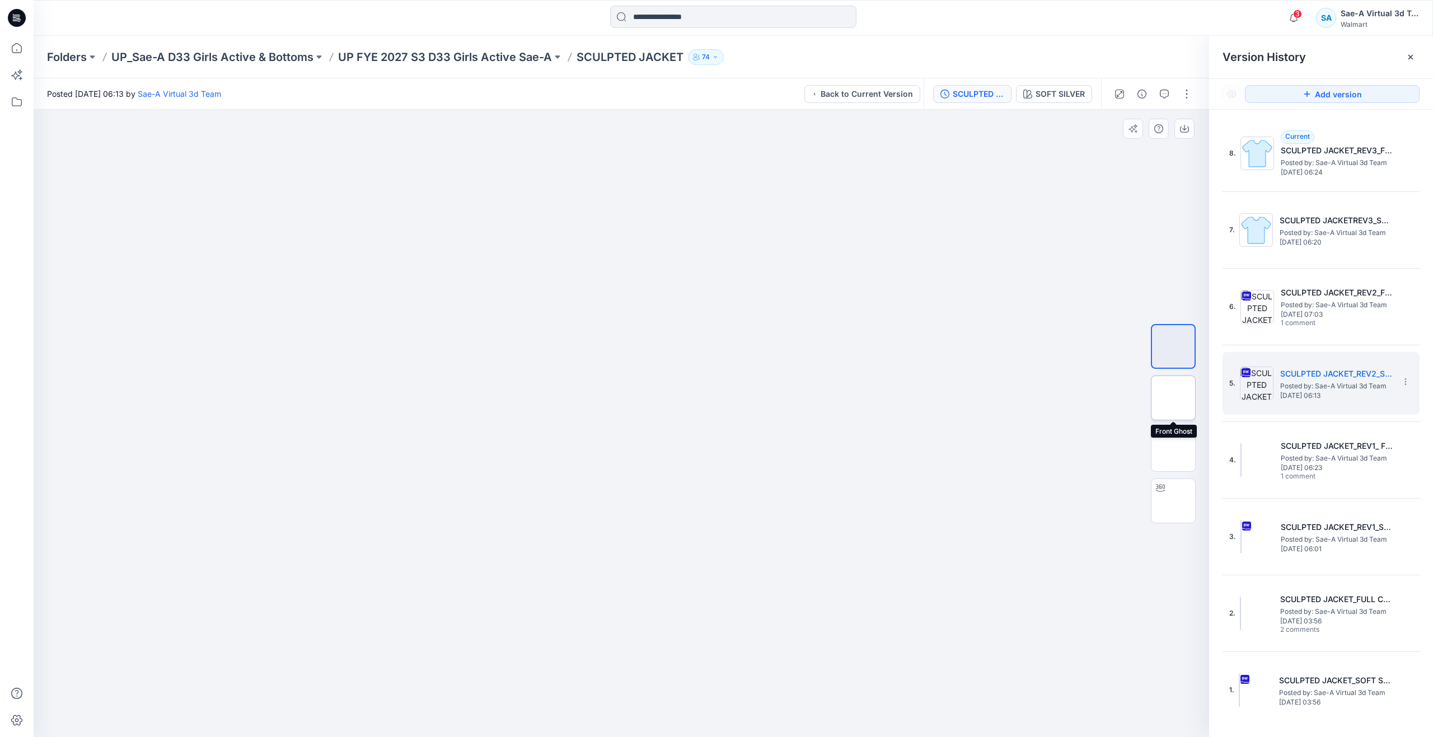
click at [1174, 398] on img at bounding box center [1174, 398] width 0 height 0
click at [1174, 347] on img at bounding box center [1174, 347] width 0 height 0
click at [1173, 370] on div at bounding box center [1173, 424] width 45 height 280
click at [1174, 398] on img at bounding box center [1174, 398] width 0 height 0
click at [21, 50] on icon at bounding box center [16, 48] width 25 height 25
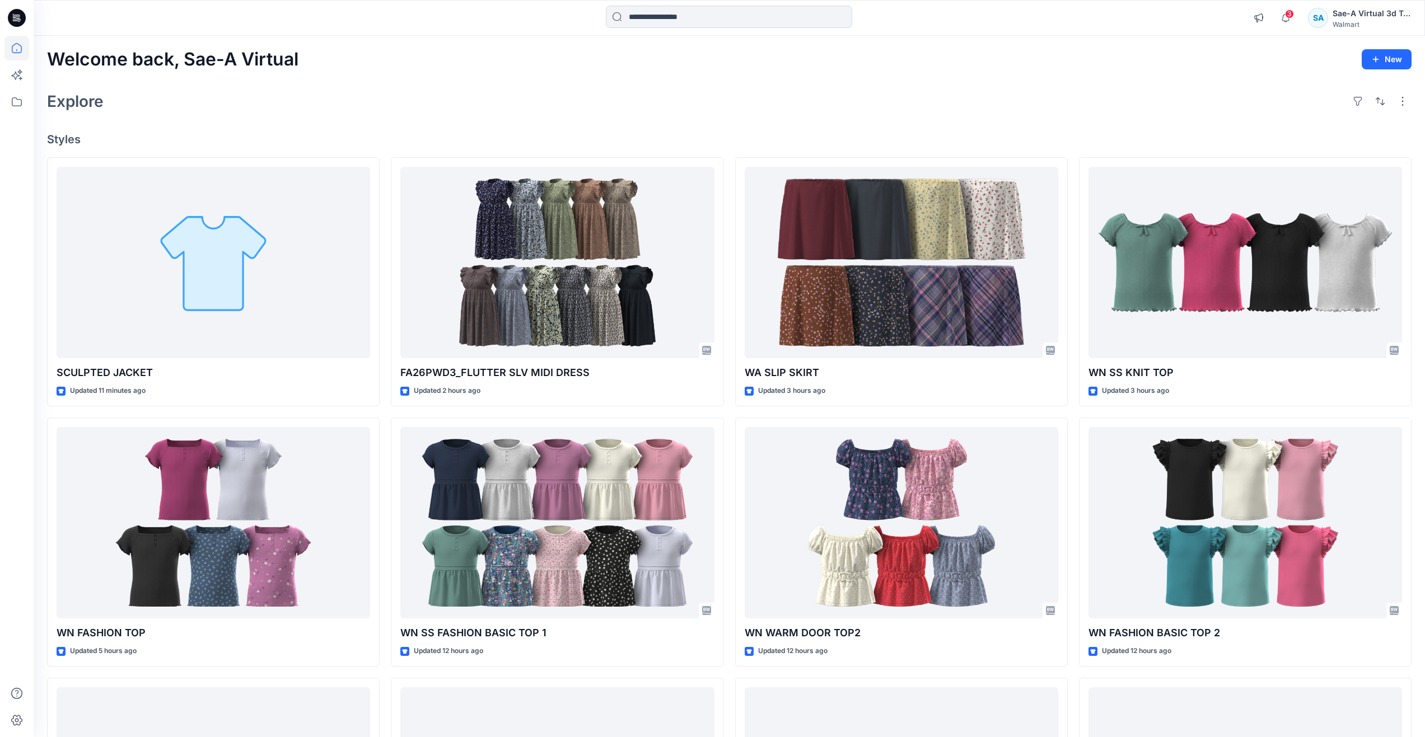
click at [28, 403] on div at bounding box center [16, 387] width 25 height 702
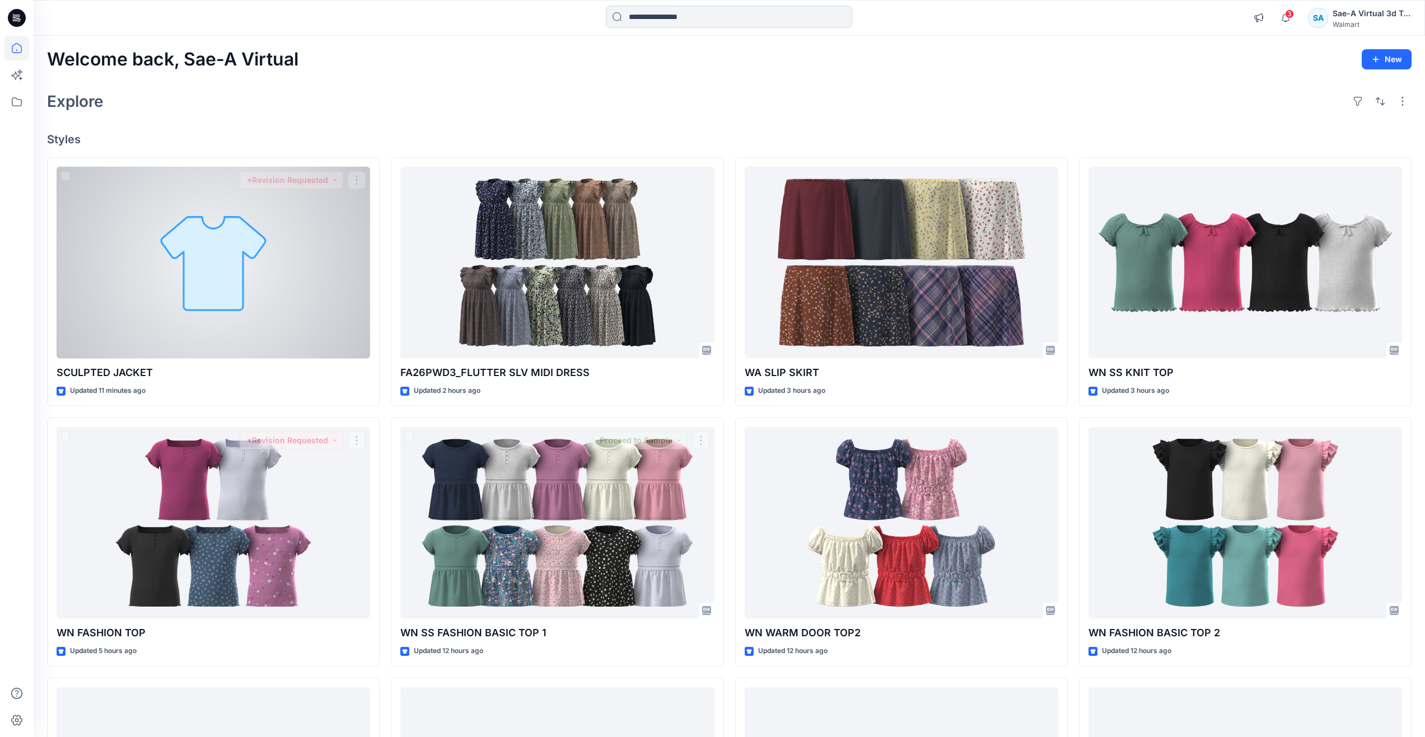
click at [229, 329] on div at bounding box center [214, 263] width 314 height 192
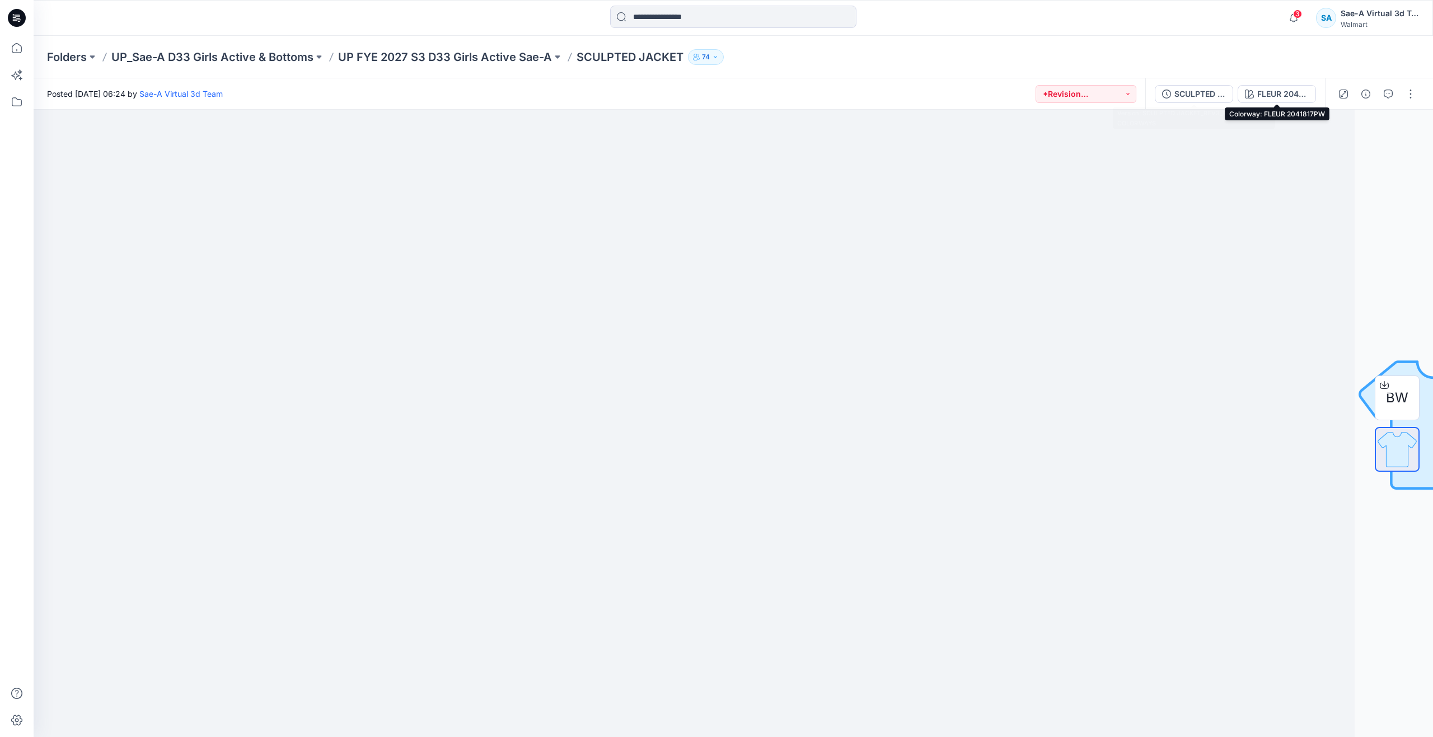
click at [1199, 94] on div "SCULPTED JACKET_REV3_FULL COLORWAYS" at bounding box center [1201, 94] width 52 height 12
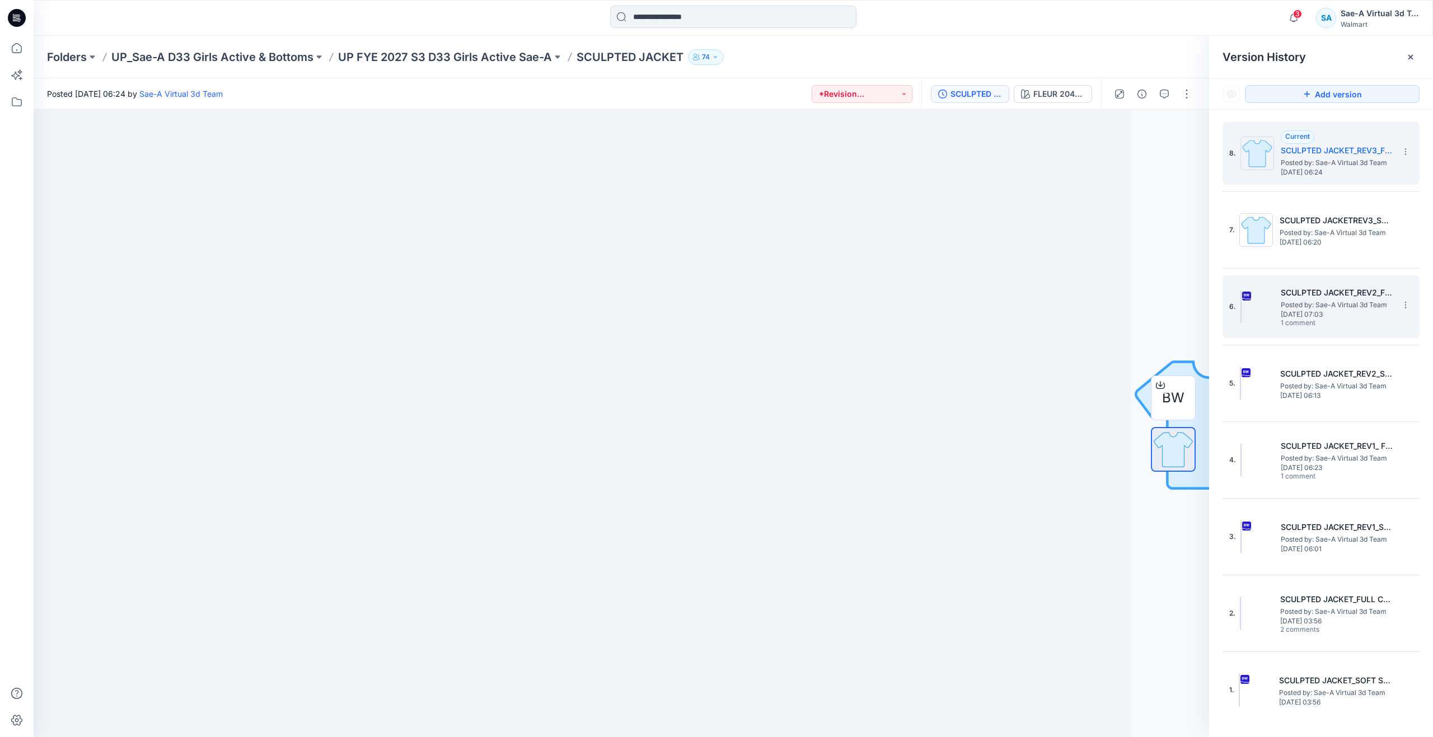
click at [1311, 314] on span "[DATE] 07:03" at bounding box center [1337, 315] width 112 height 8
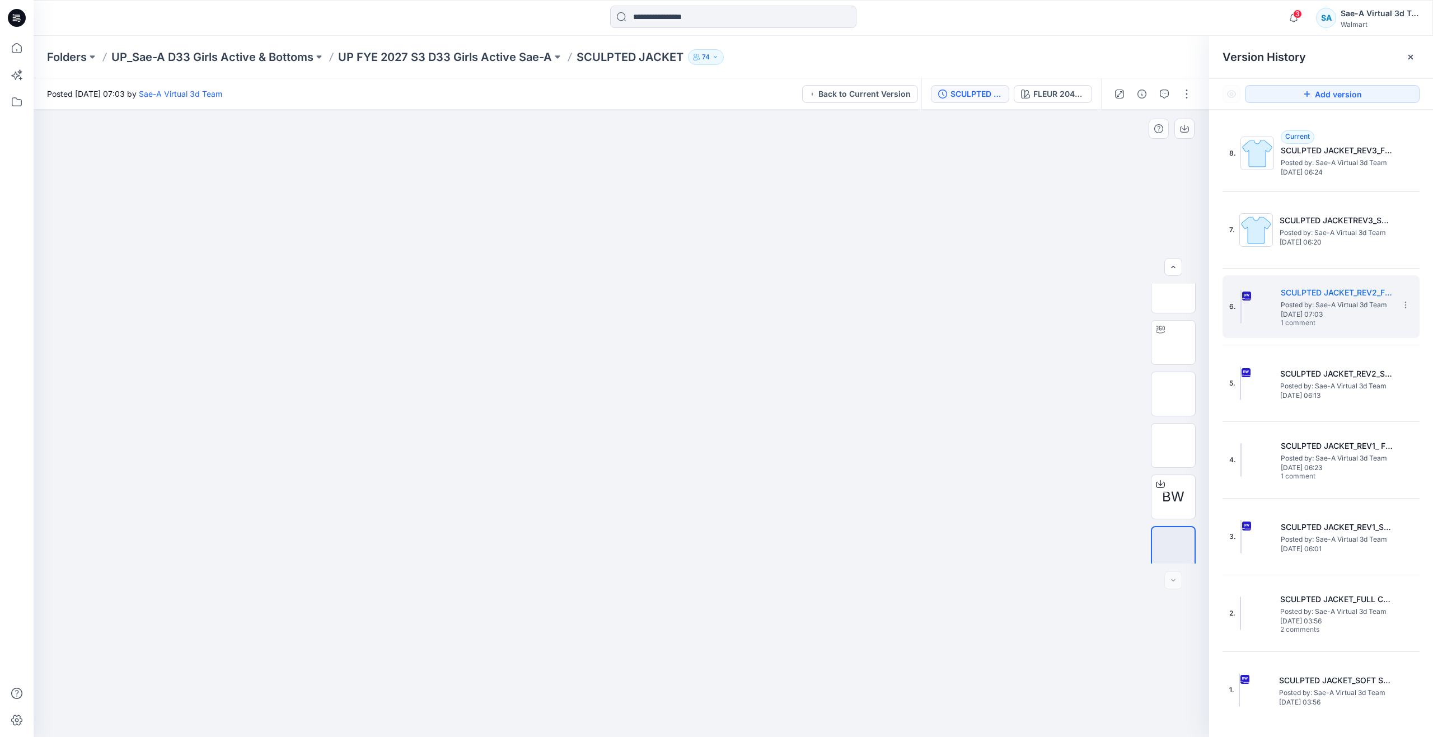
scroll to position [22, 0]
click at [1291, 368] on h5 "SCULPTED JACKET_REV2_SOFT SILVER" at bounding box center [1336, 373] width 112 height 13
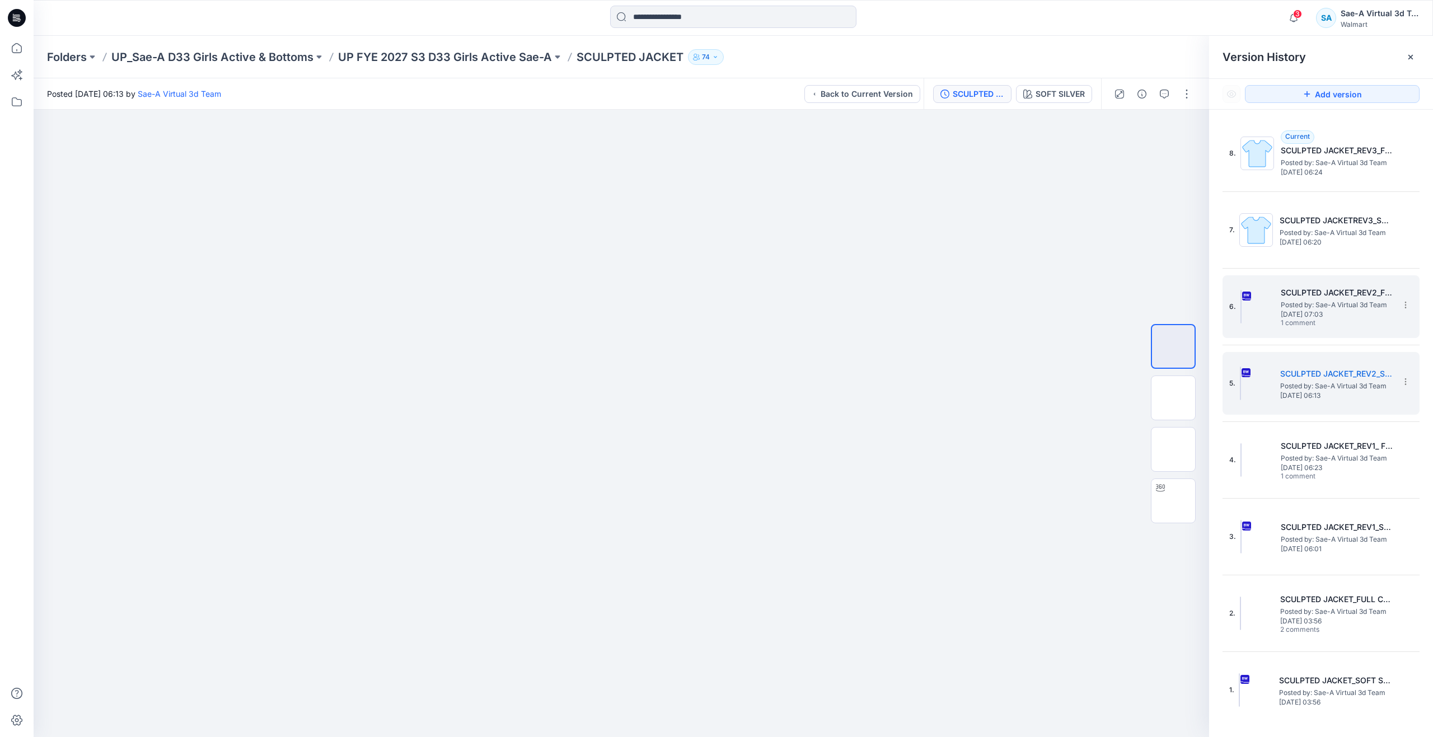
click at [1242, 299] on img at bounding box center [1241, 307] width 1 height 34
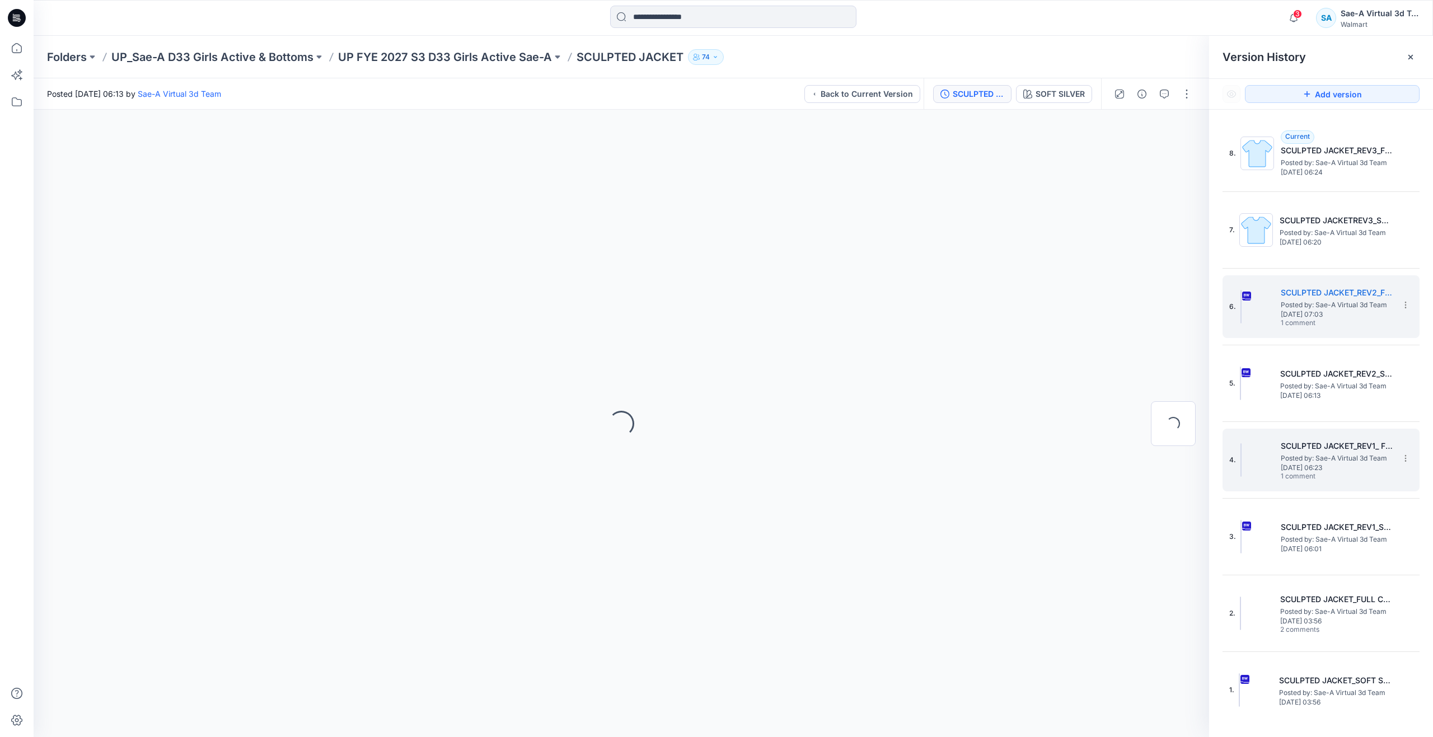
click at [1291, 453] on span "Posted by: Sae-A Virtual 3d Team" at bounding box center [1337, 458] width 112 height 11
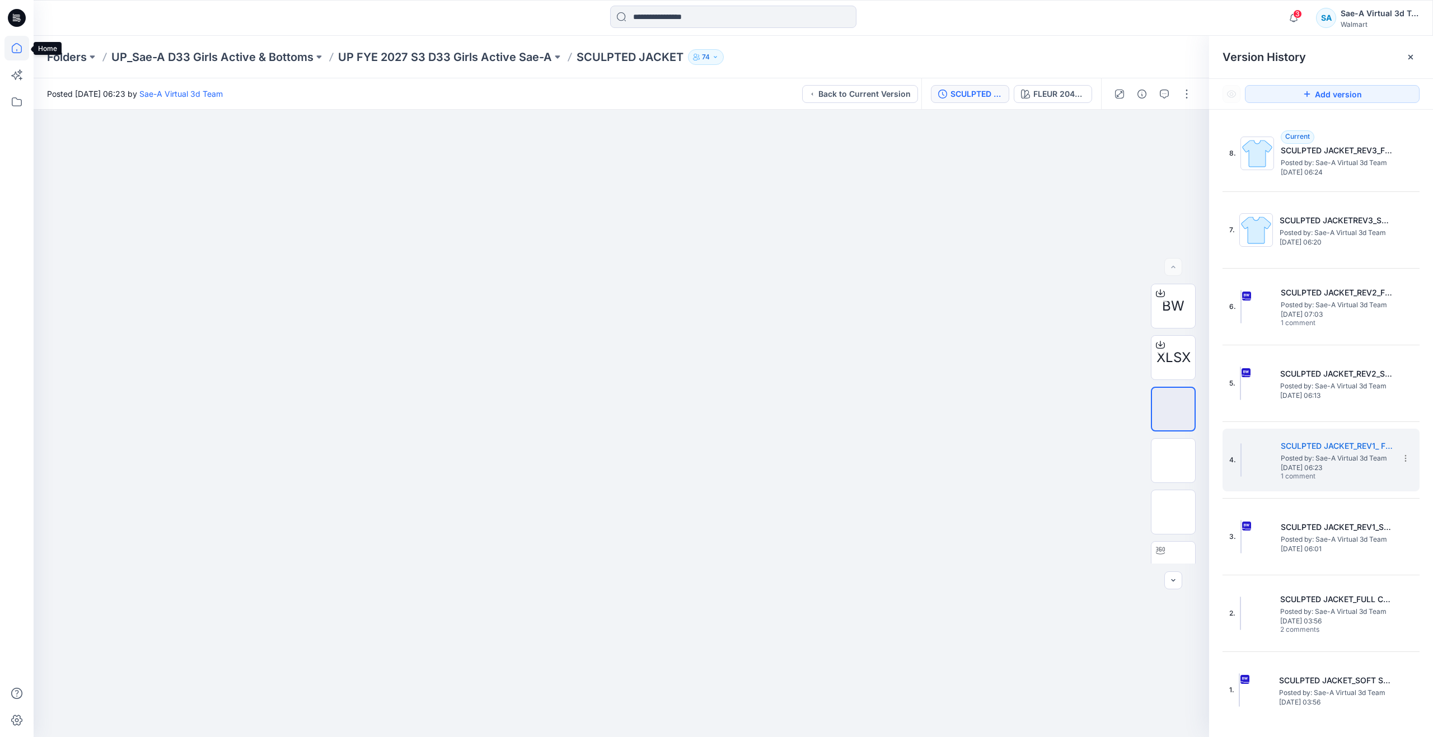
click at [22, 50] on icon at bounding box center [17, 48] width 10 height 10
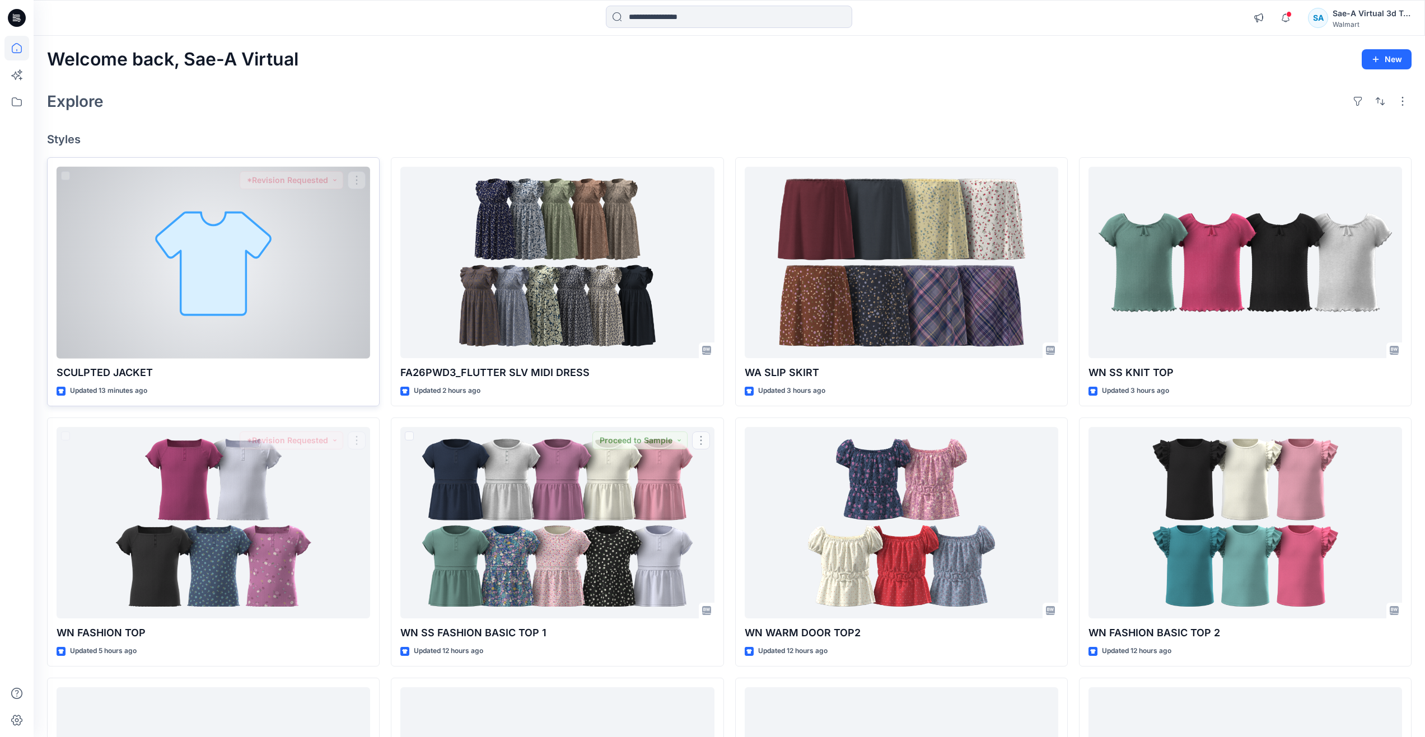
click at [259, 303] on div at bounding box center [214, 263] width 314 height 192
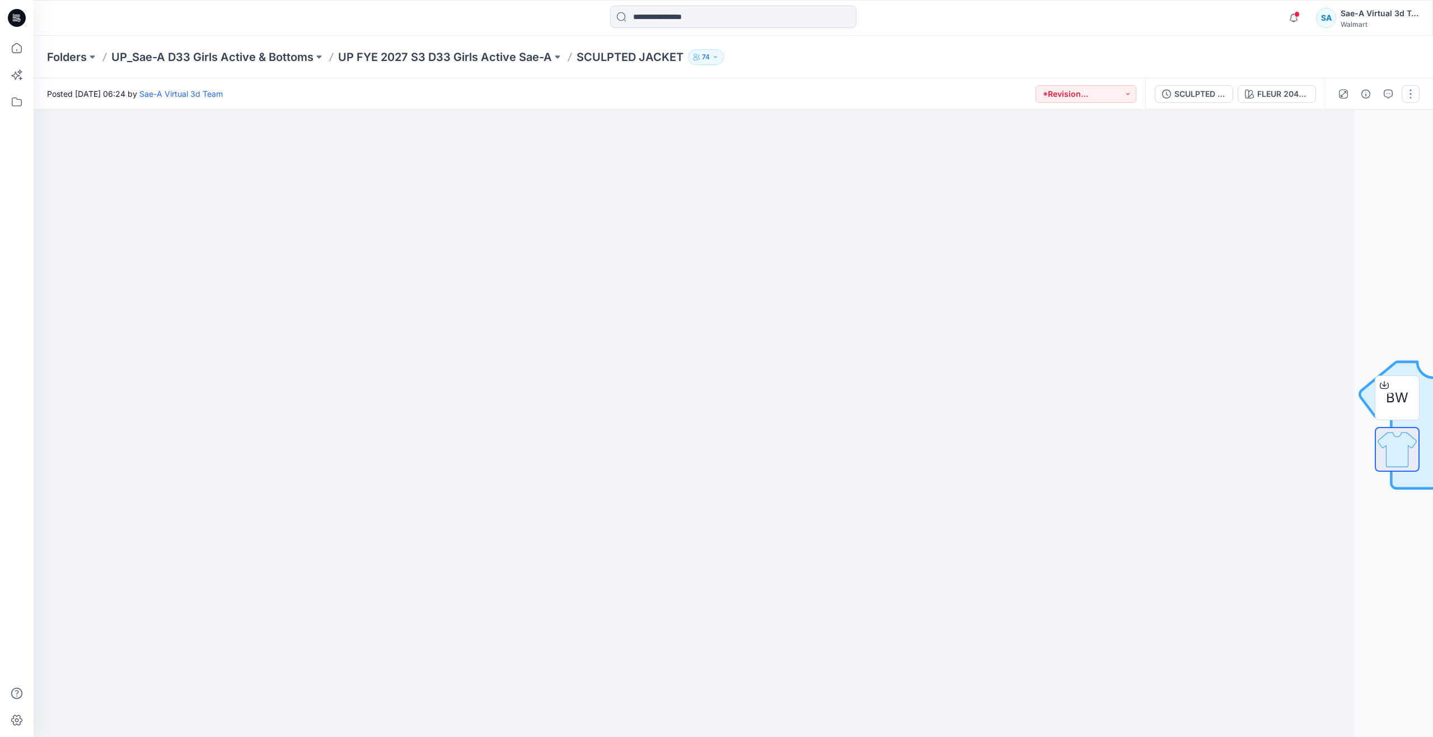
click at [1419, 90] on button "button" at bounding box center [1411, 94] width 18 height 18
click at [1344, 151] on p "Edit" at bounding box center [1340, 152] width 14 height 12
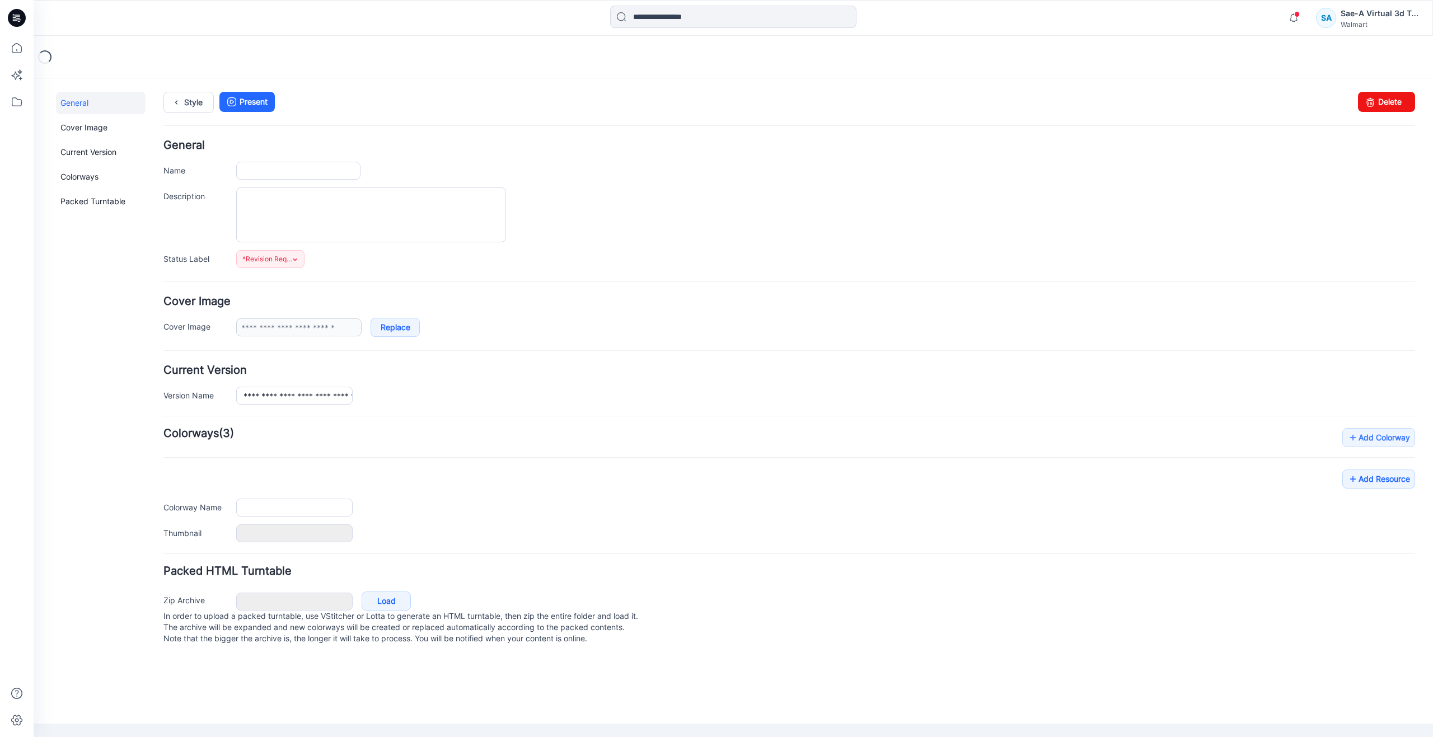
type input "**********"
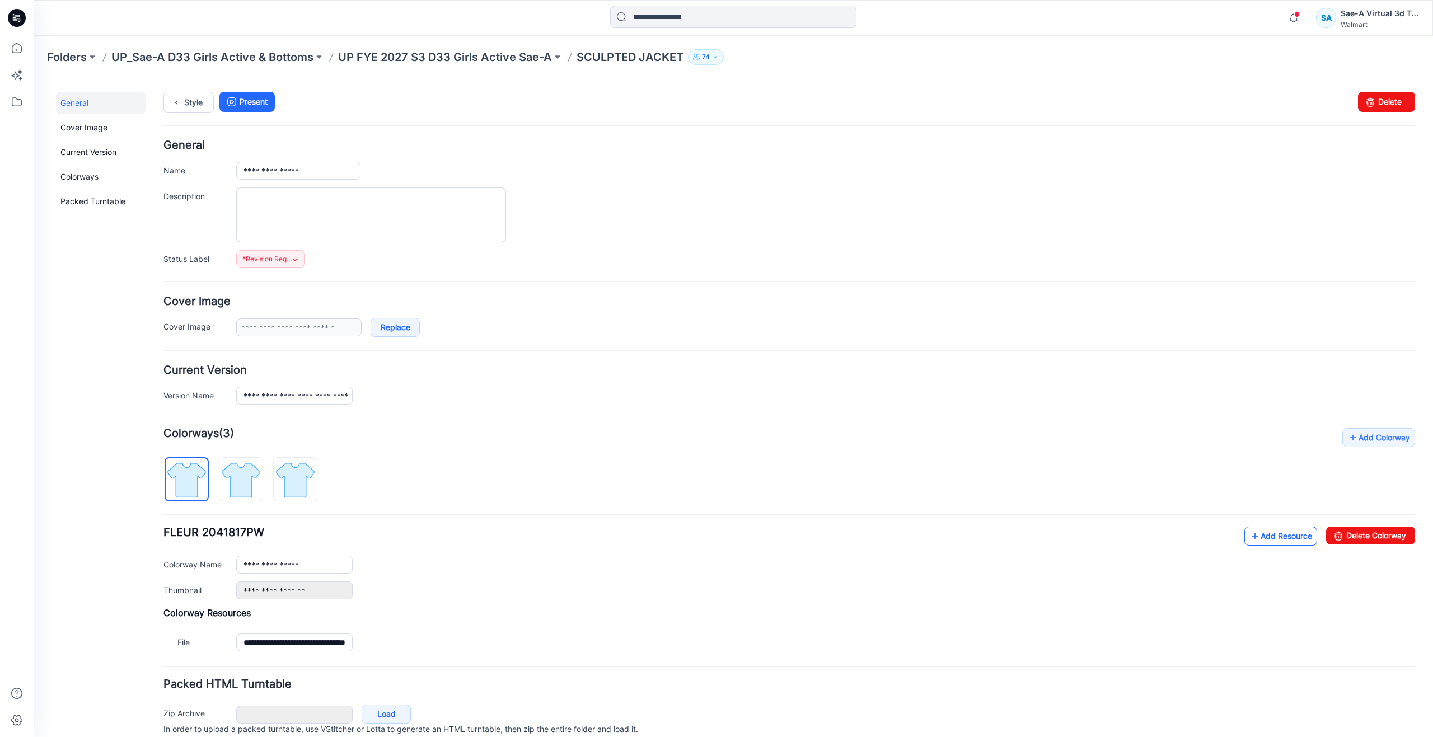
click at [1258, 541] on link "Add Resource" at bounding box center [1281, 536] width 73 height 19
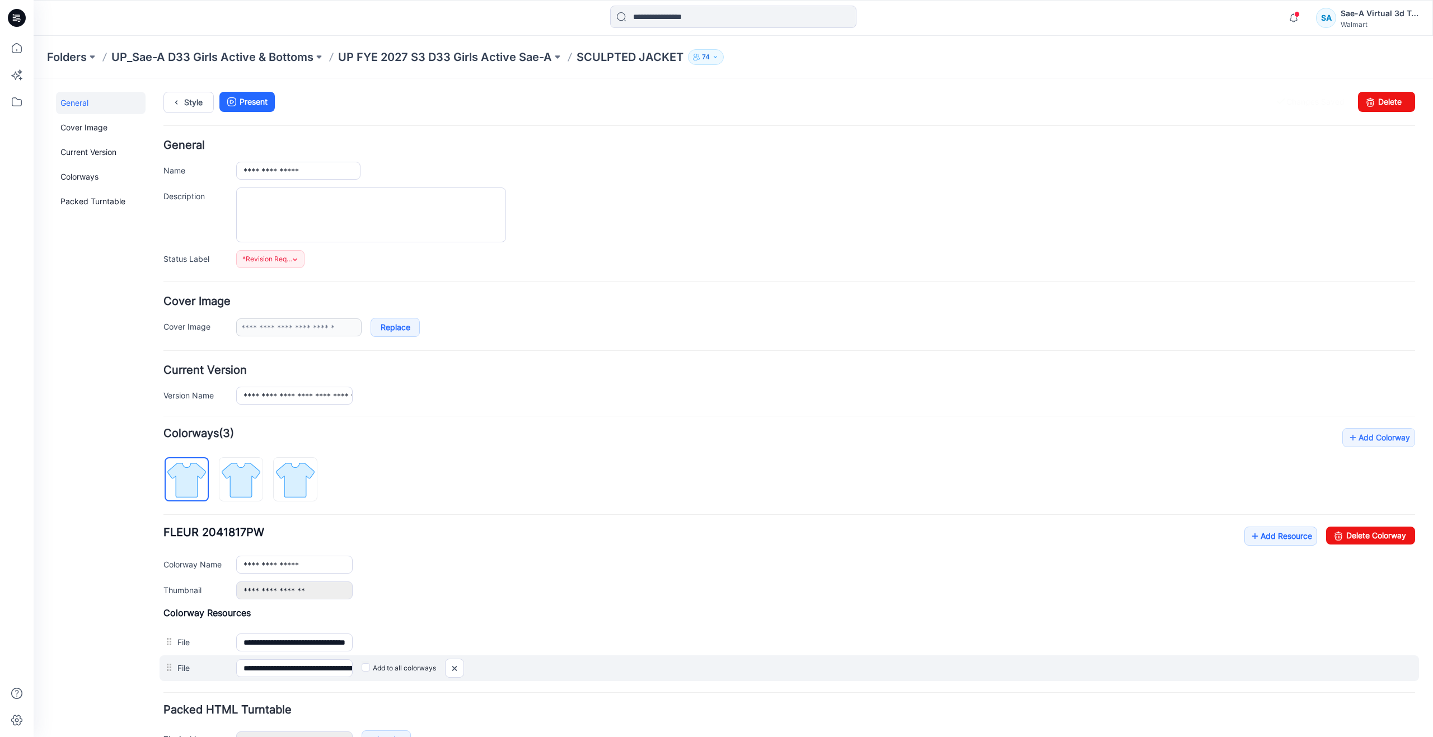
click at [359, 666] on div "Add to all colorways" at bounding box center [884, 669] width 1063 height 18
click at [370, 671] on label "Add to all colorways" at bounding box center [399, 669] width 74 height 18
drag, startPoint x: 293, startPoint y: 665, endPoint x: 310, endPoint y: 672, distance: 18.8
click at [348, 672] on input "**********" at bounding box center [294, 669] width 116 height 18
click at [286, 674] on input "**********" at bounding box center [294, 669] width 116 height 18
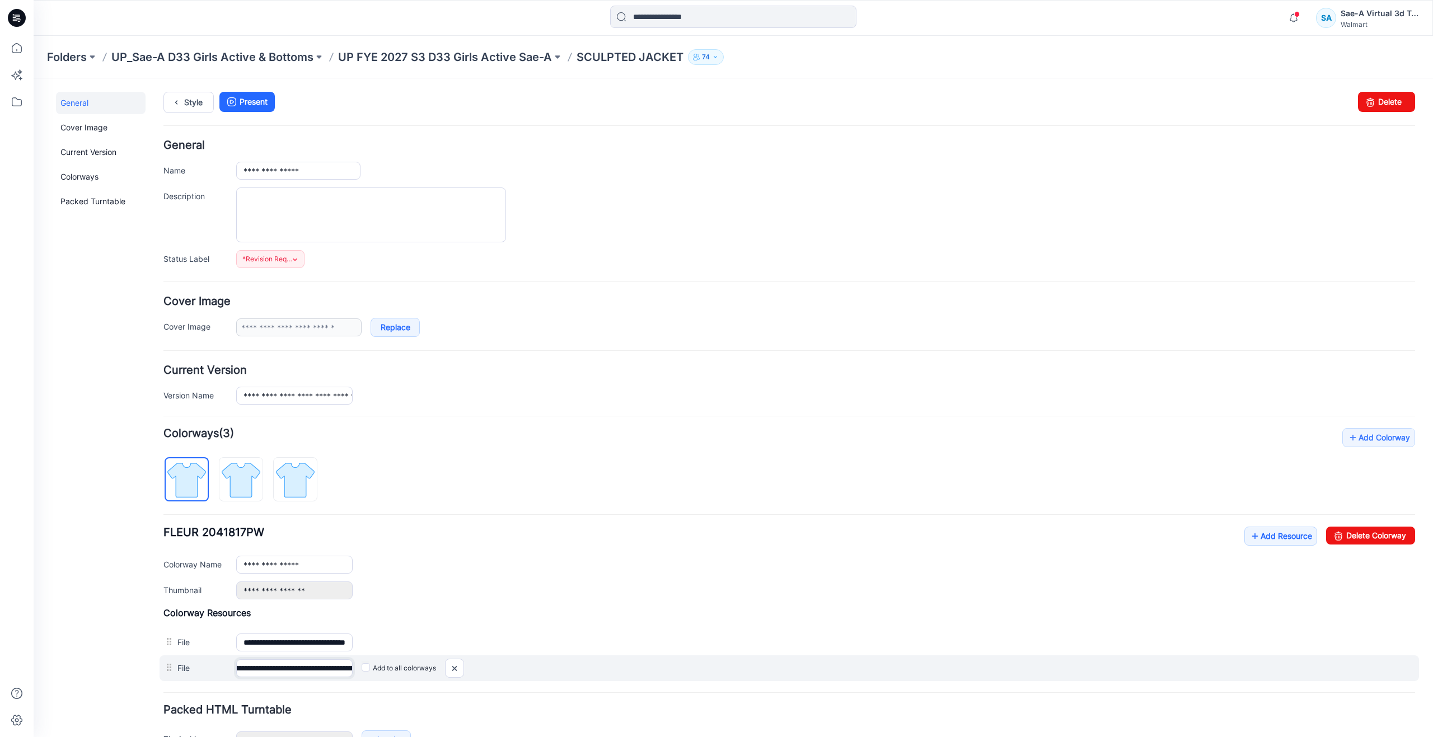
scroll to position [0, 191]
drag, startPoint x: 267, startPoint y: 671, endPoint x: 371, endPoint y: 673, distance: 103.6
click at [371, 673] on div "**********" at bounding box center [790, 669] width 1260 height 26
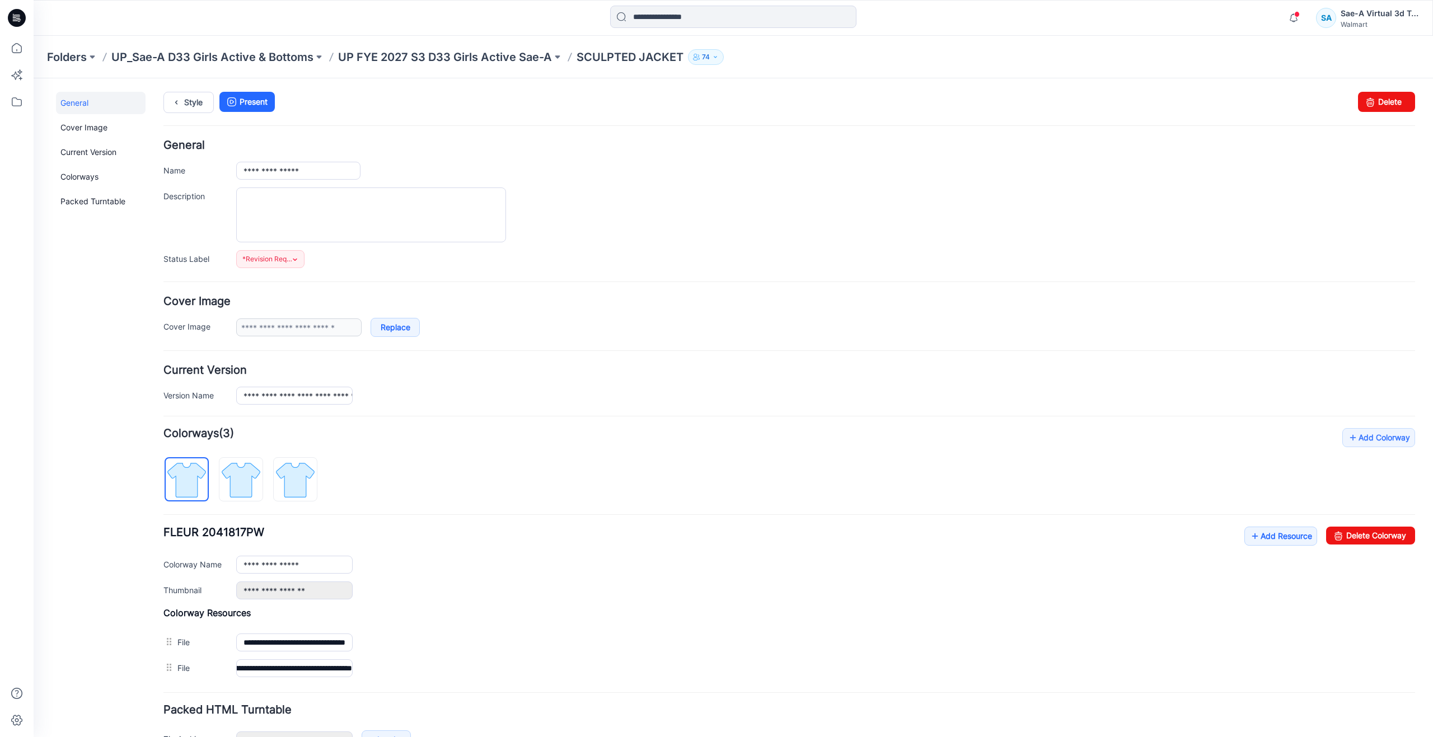
click at [99, 623] on div "General Cover Image Current Version Colorways Packed Turntable" at bounding box center [101, 445] width 90 height 707
click at [1250, 534] on icon at bounding box center [1255, 536] width 11 height 18
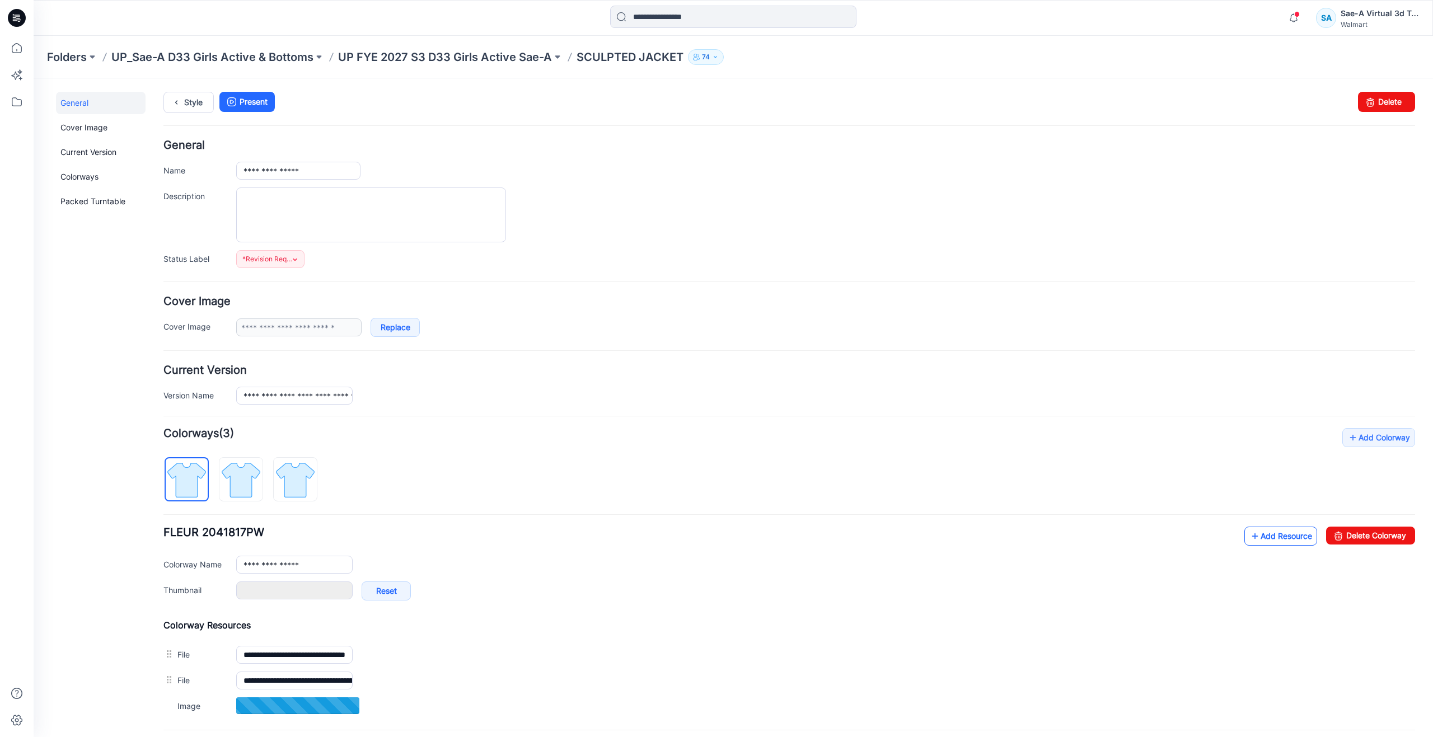
click at [1250, 537] on icon at bounding box center [1255, 536] width 11 height 18
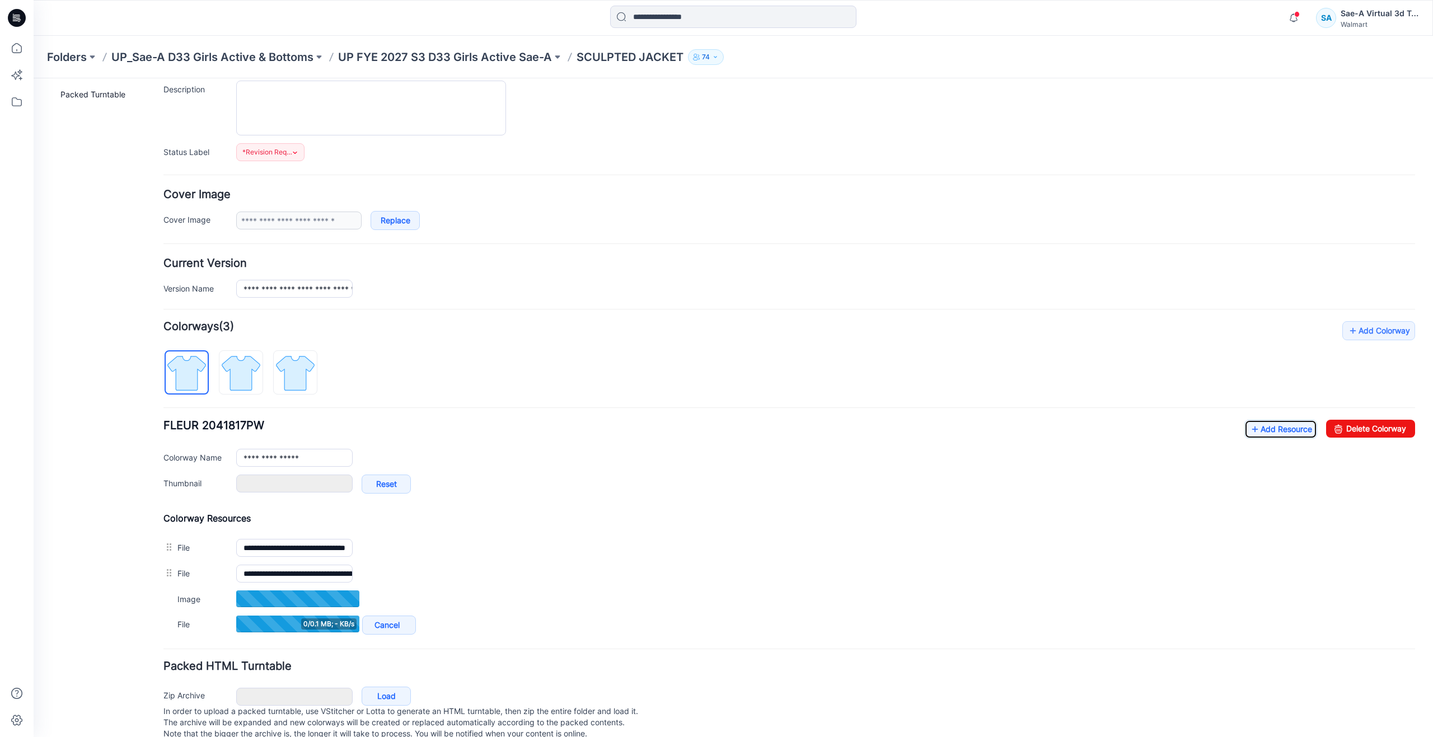
scroll to position [112, 0]
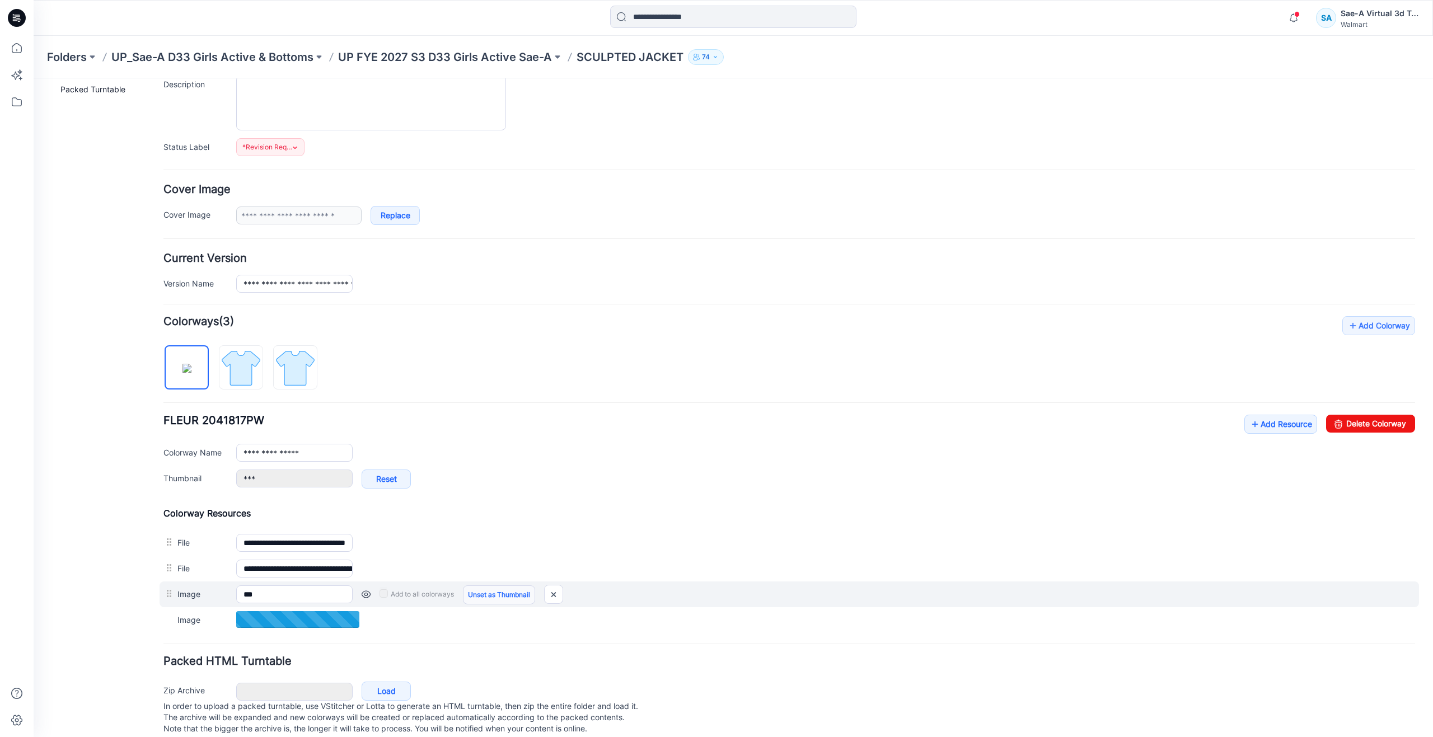
click at [489, 595] on link "Unset as Thumbnail" at bounding box center [499, 595] width 72 height 19
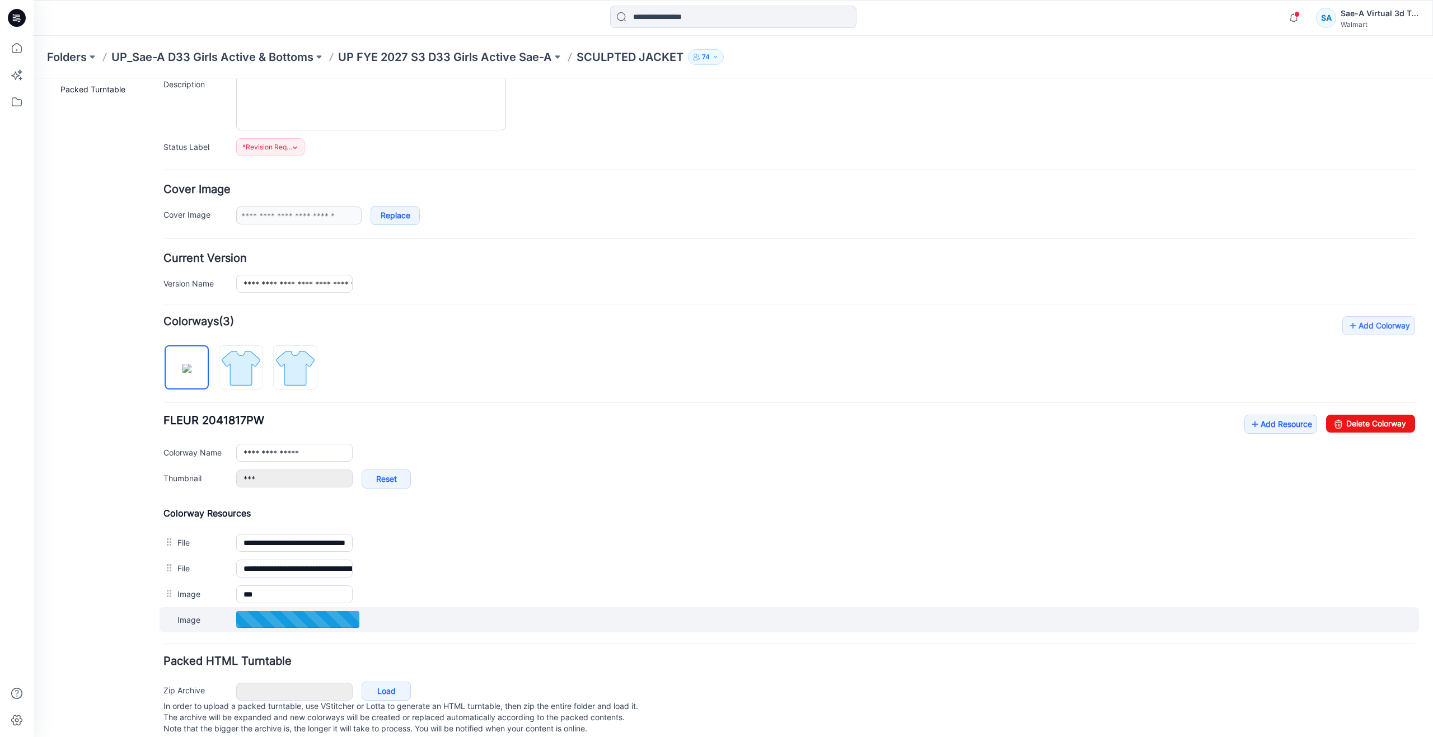
type input "**********"
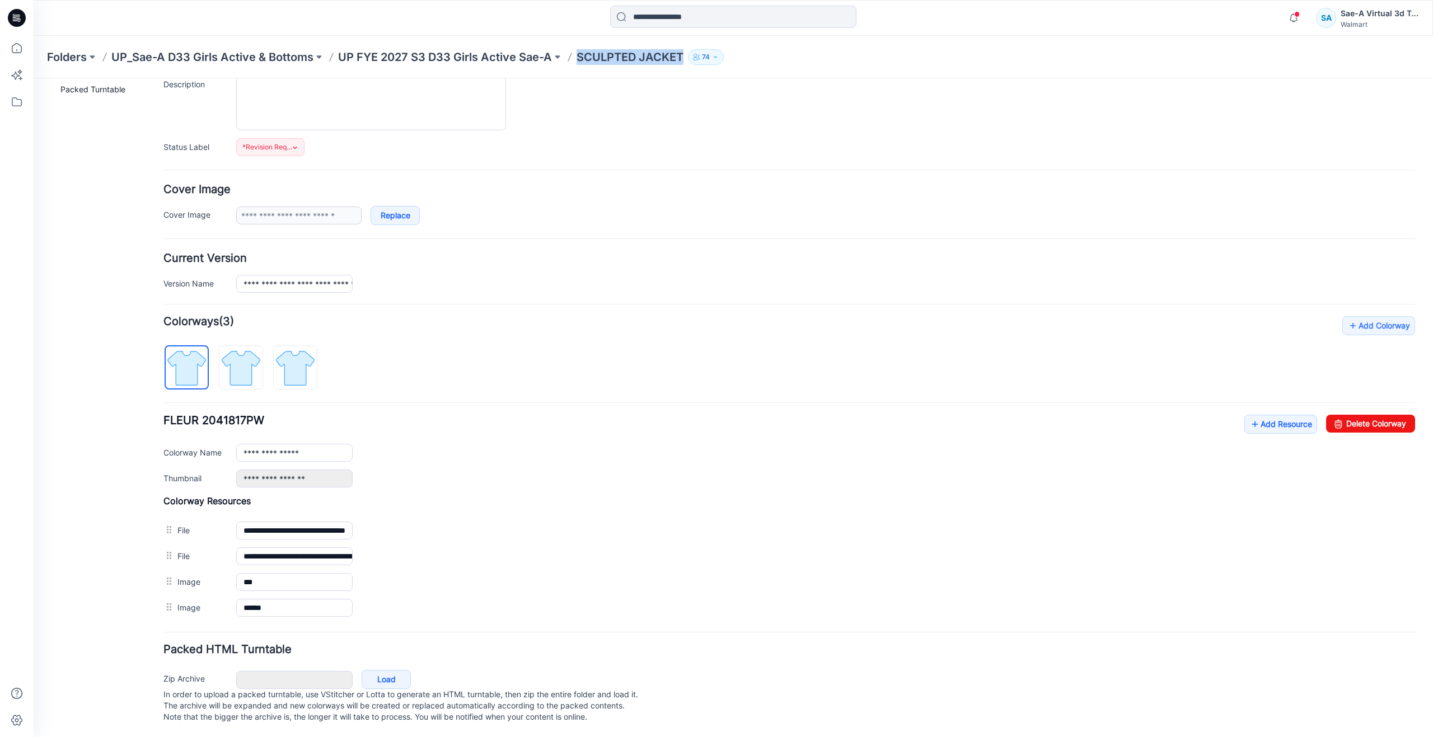
drag, startPoint x: 578, startPoint y: 55, endPoint x: 680, endPoint y: 71, distance: 103.1
click at [680, 71] on div "Folders UP_Sae-A D33 Girls Active & Bottoms UP FYE 2027 S3 D33 Girls Active Sae…" at bounding box center [734, 57] width 1400 height 43
copy p "SCULPTED JACKET"
drag, startPoint x: 100, startPoint y: 265, endPoint x: 69, endPoint y: 114, distance: 154.9
click at [100, 242] on div "General Cover Image Current Version Colorways Packed Turntable" at bounding box center [101, 359] width 90 height 758
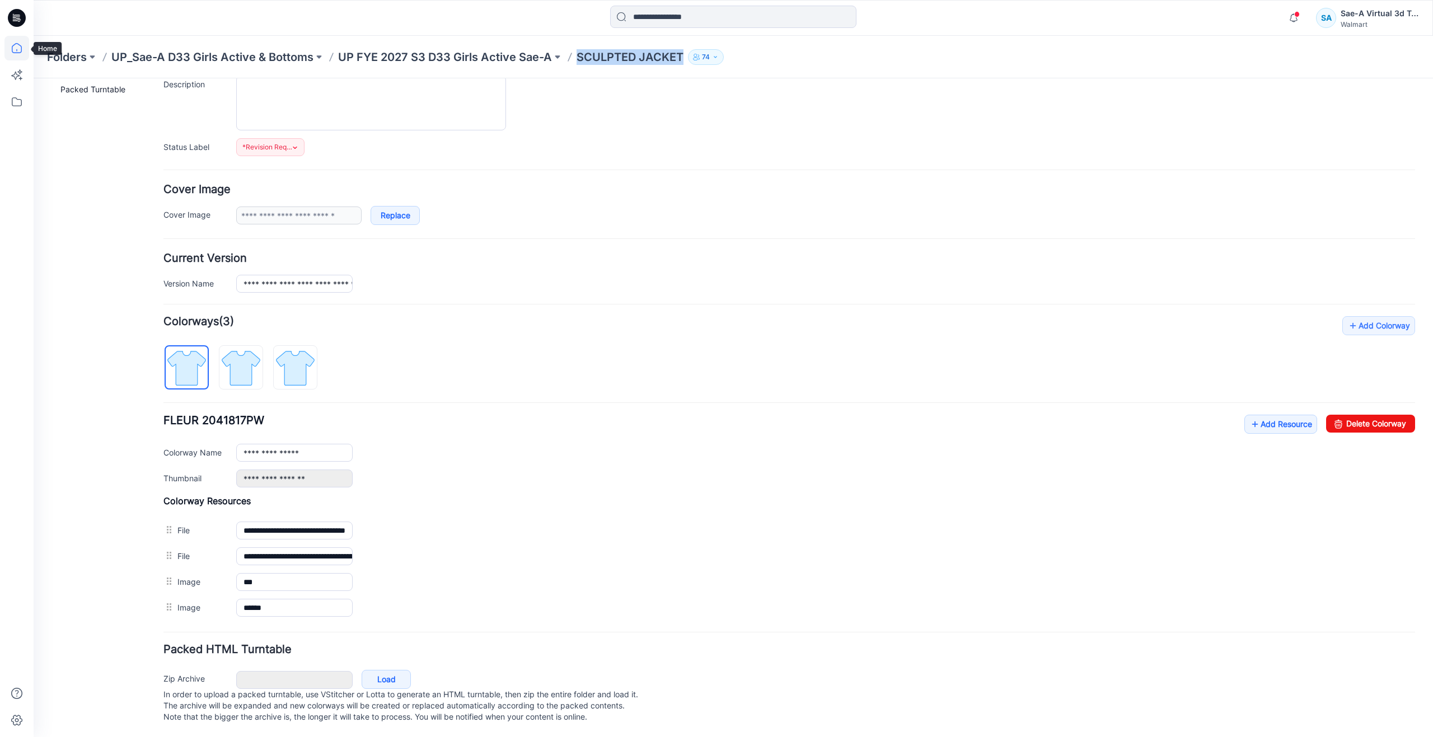
click at [16, 43] on icon at bounding box center [16, 48] width 25 height 25
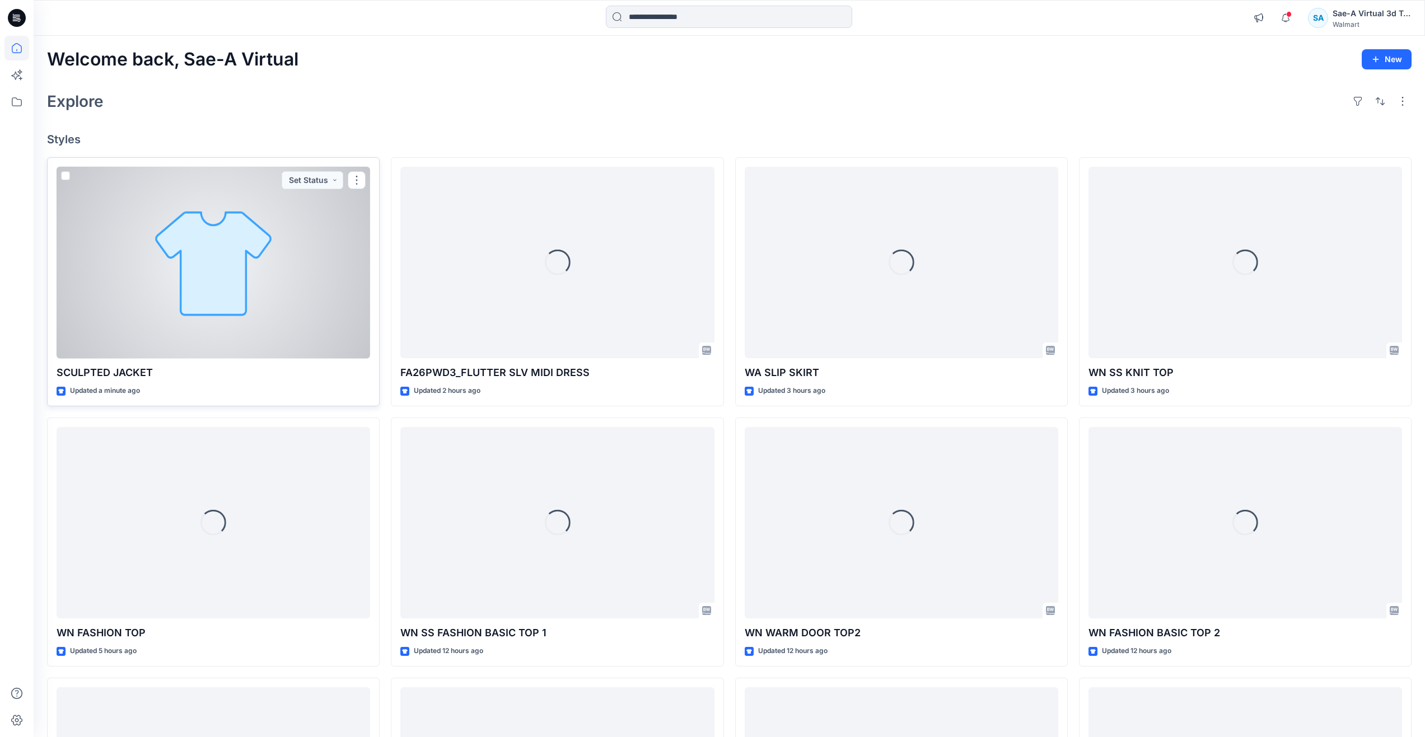
click at [221, 317] on div at bounding box center [214, 263] width 314 height 192
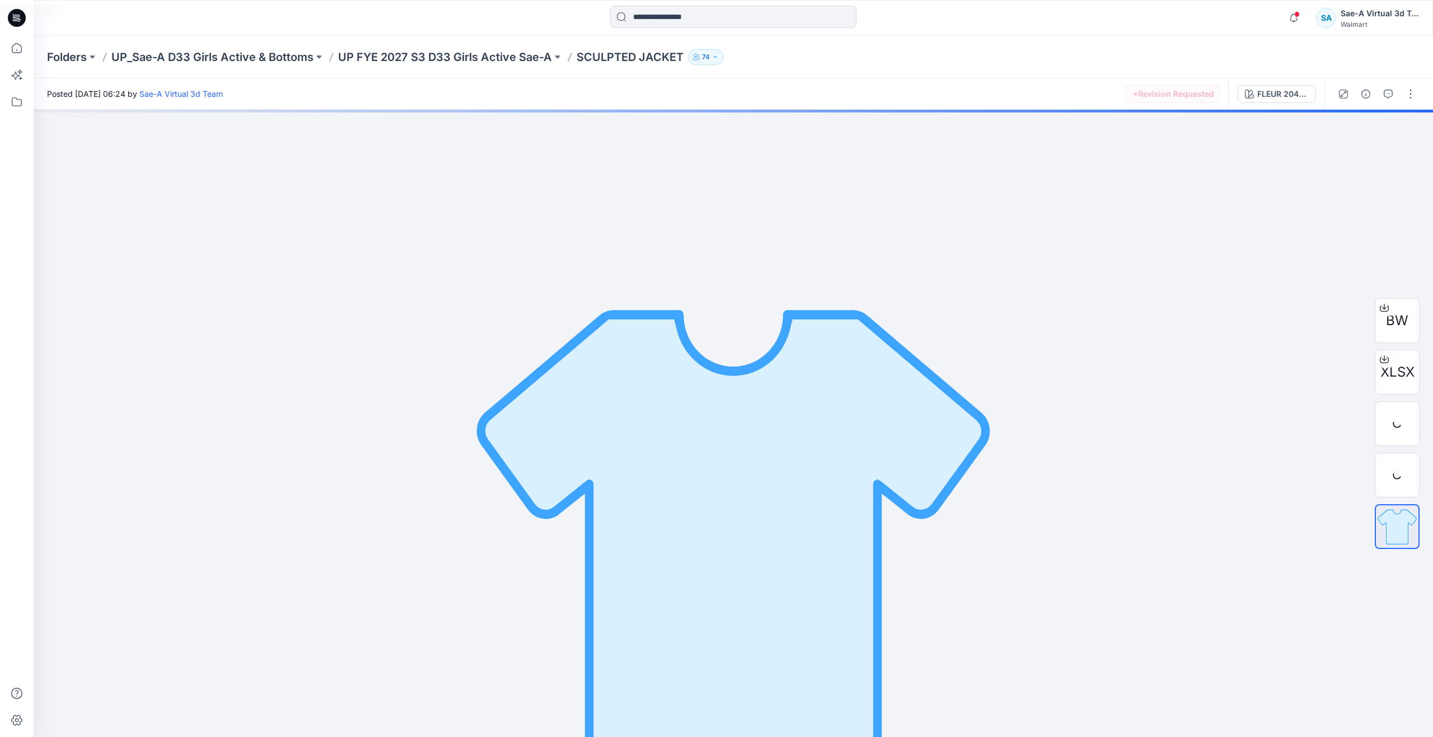
click at [1385, 95] on icon "button" at bounding box center [1388, 94] width 9 height 9
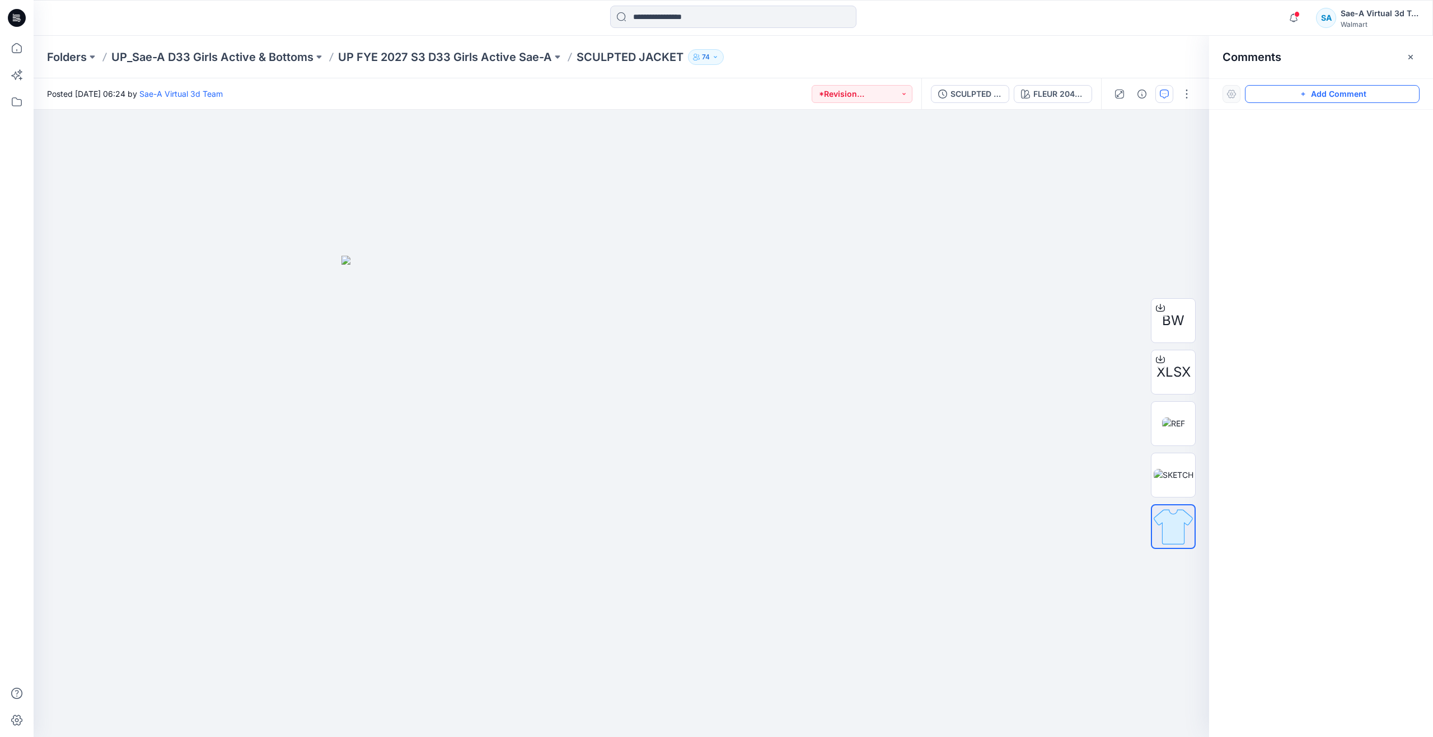
click at [1305, 100] on button "Add Comment" at bounding box center [1332, 94] width 175 height 18
click at [999, 177] on div "1" at bounding box center [622, 424] width 1176 height 628
type textarea "**********"
click at [1089, 250] on button "Cancel" at bounding box center [1096, 251] width 45 height 18
click at [1284, 94] on button "Add Comment" at bounding box center [1332, 94] width 175 height 18
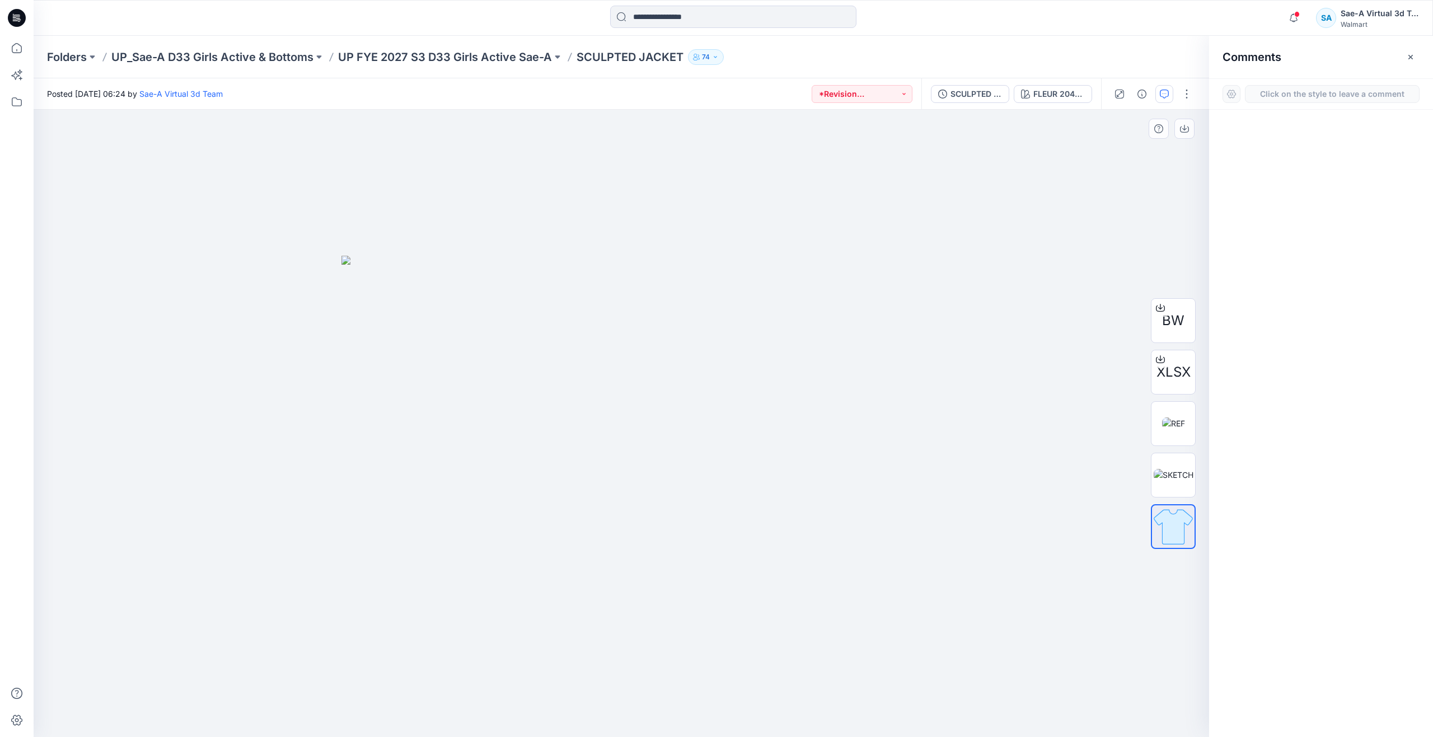
click at [842, 208] on div "1" at bounding box center [622, 424] width 1176 height 628
type textarea "**********"
click at [979, 276] on button "Post" at bounding box center [984, 281] width 31 height 18
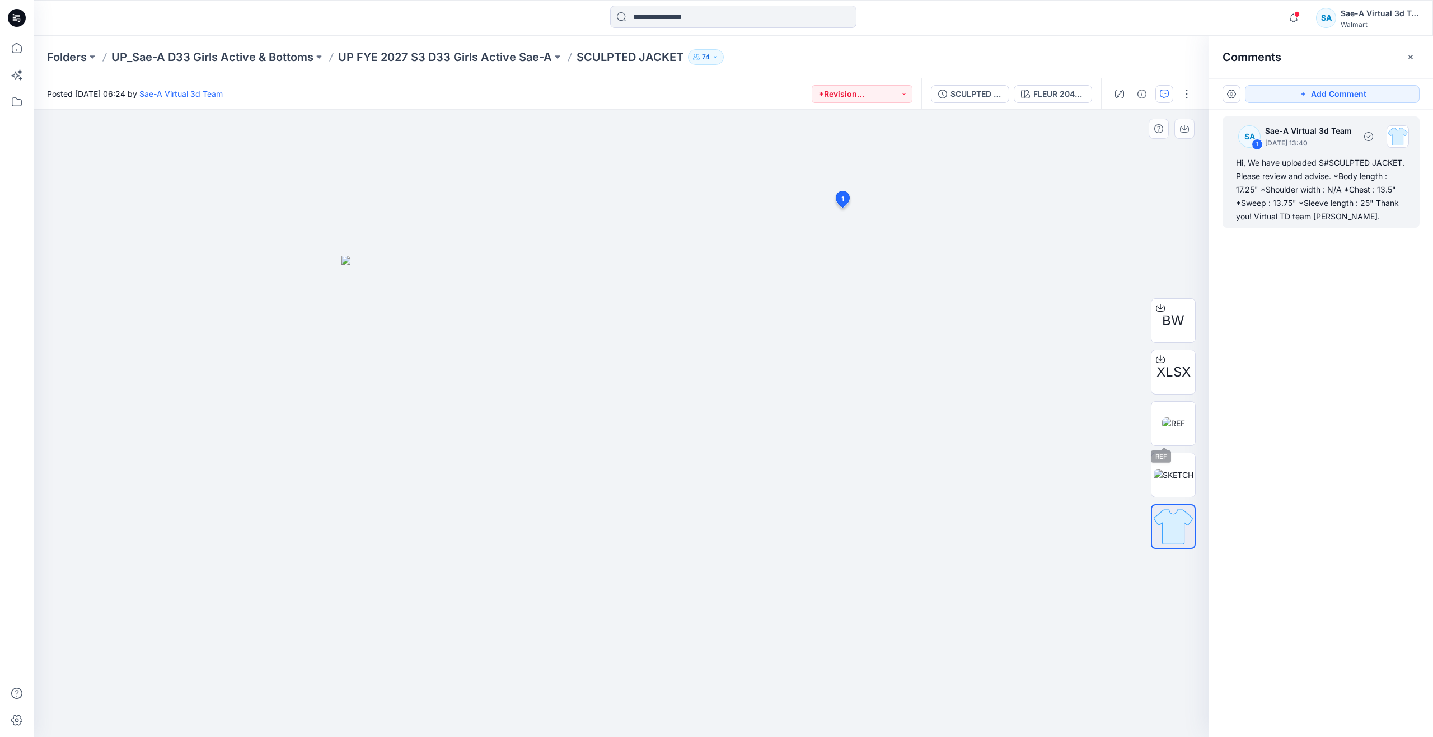
click at [1276, 198] on div "Hi, We have uploaded S#SCULPTED JACKET. Please review and advise. *Body length …" at bounding box center [1321, 189] width 170 height 67
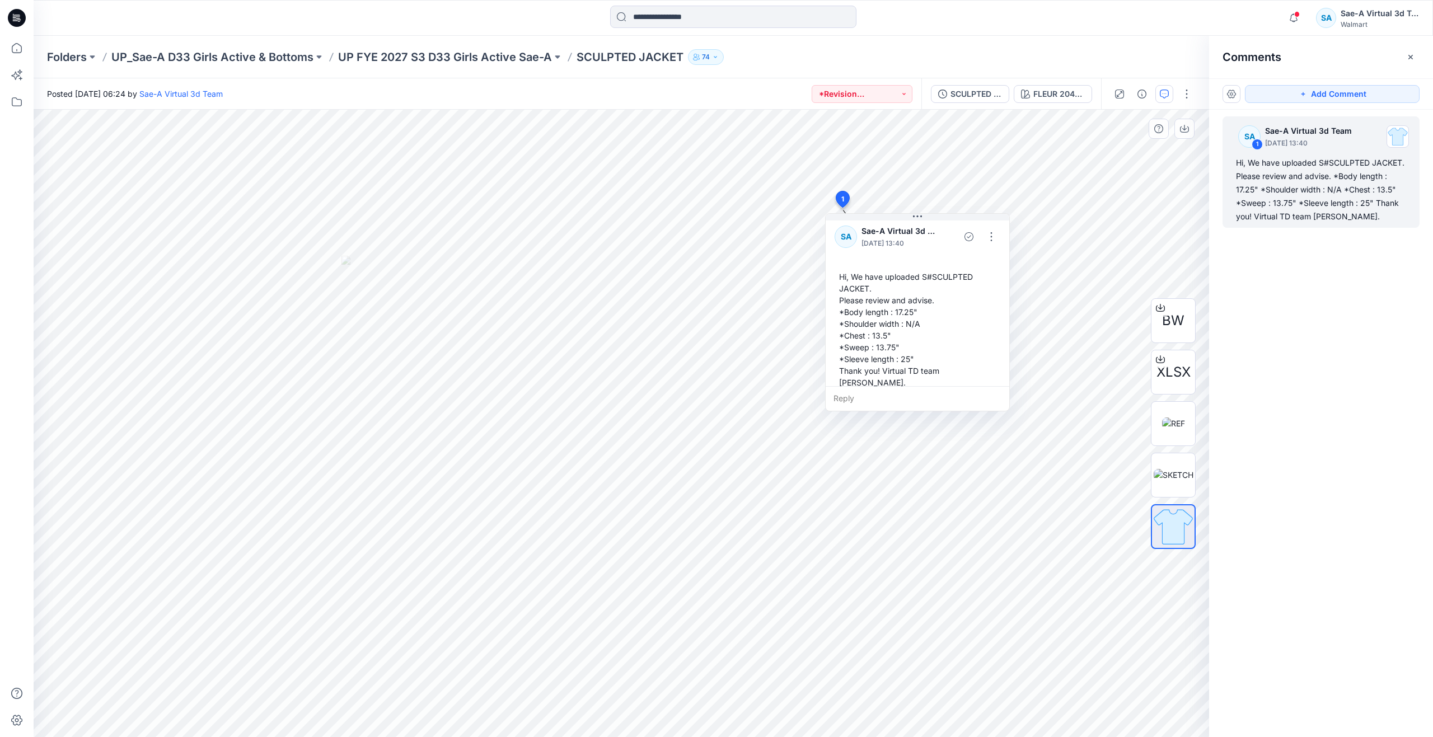
scroll to position [8, 0]
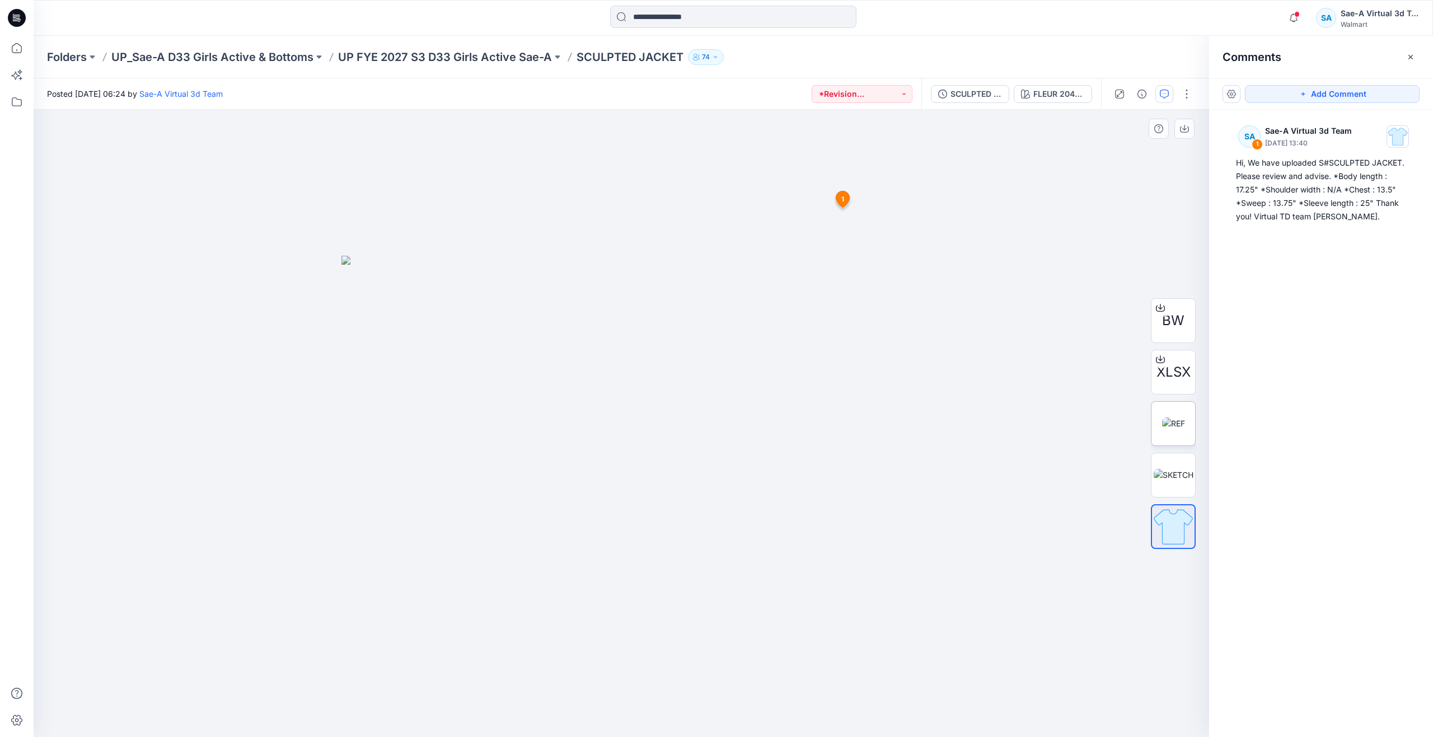
click at [1162, 426] on img at bounding box center [1173, 424] width 23 height 12
click at [1175, 471] on img at bounding box center [1174, 475] width 40 height 12
click at [417, 194] on div at bounding box center [622, 424] width 1176 height 628
click at [29, 52] on icon at bounding box center [16, 48] width 25 height 25
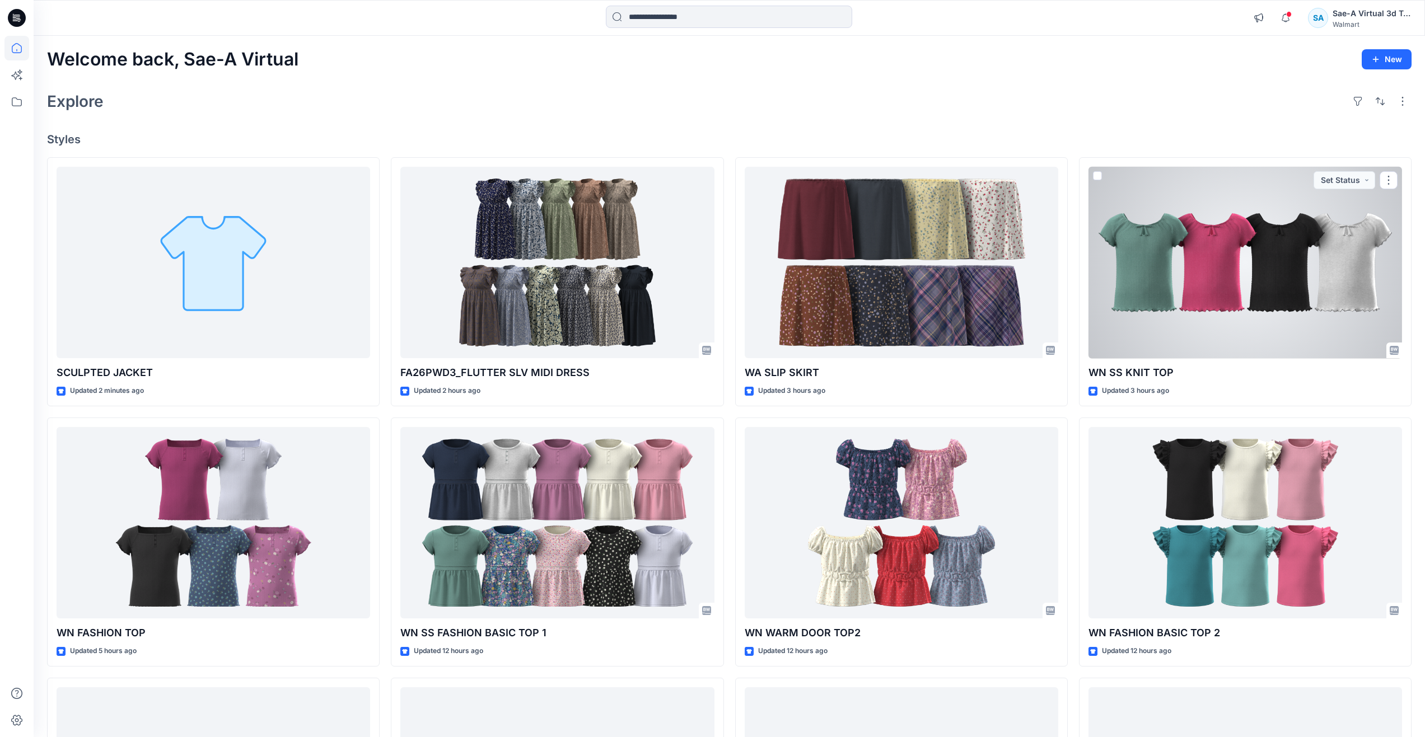
drag, startPoint x: 1159, startPoint y: 265, endPoint x: 1158, endPoint y: 273, distance: 7.9
click at [1159, 265] on div at bounding box center [1245, 263] width 314 height 192
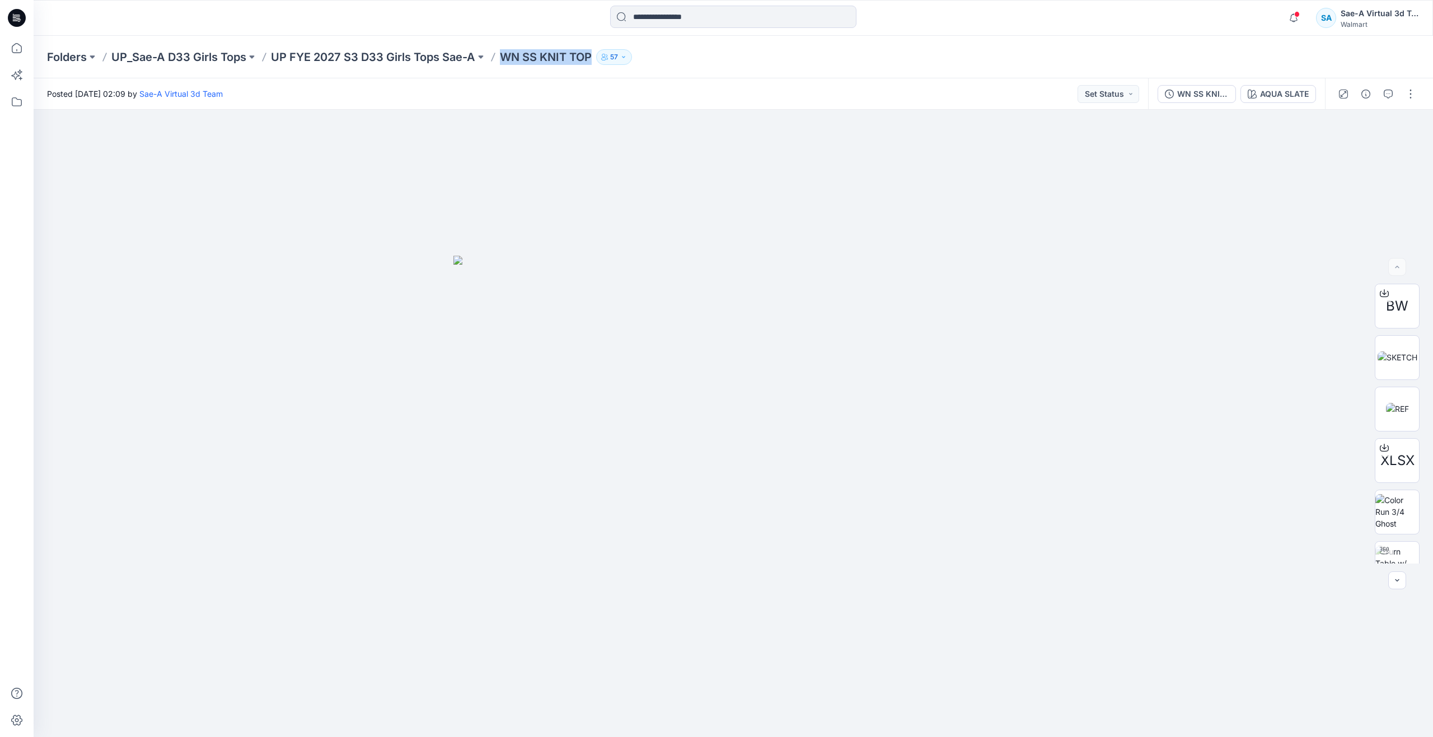
drag, startPoint x: 504, startPoint y: 55, endPoint x: 596, endPoint y: 70, distance: 92.5
click at [596, 70] on div "Folders UP_Sae-A D33 Girls Tops UP FYE 2027 S3 D33 Girls Tops Sae-A WN SS KNIT …" at bounding box center [734, 57] width 1400 height 43
copy p "WN SS KNIT TOP"
click at [1385, 92] on icon "button" at bounding box center [1388, 94] width 9 height 9
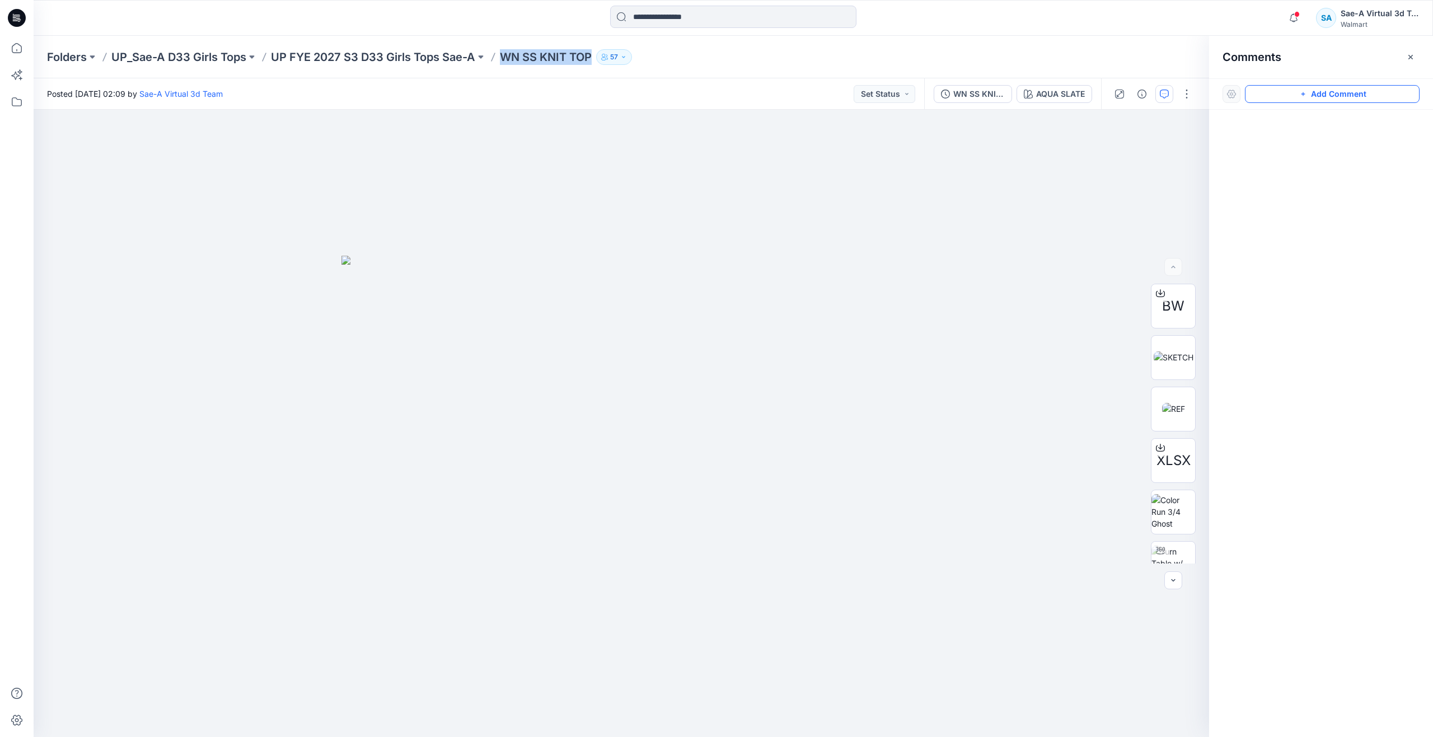
click at [1289, 94] on button "Add Comment" at bounding box center [1332, 94] width 175 height 18
click at [926, 225] on div "1" at bounding box center [622, 424] width 1176 height 628
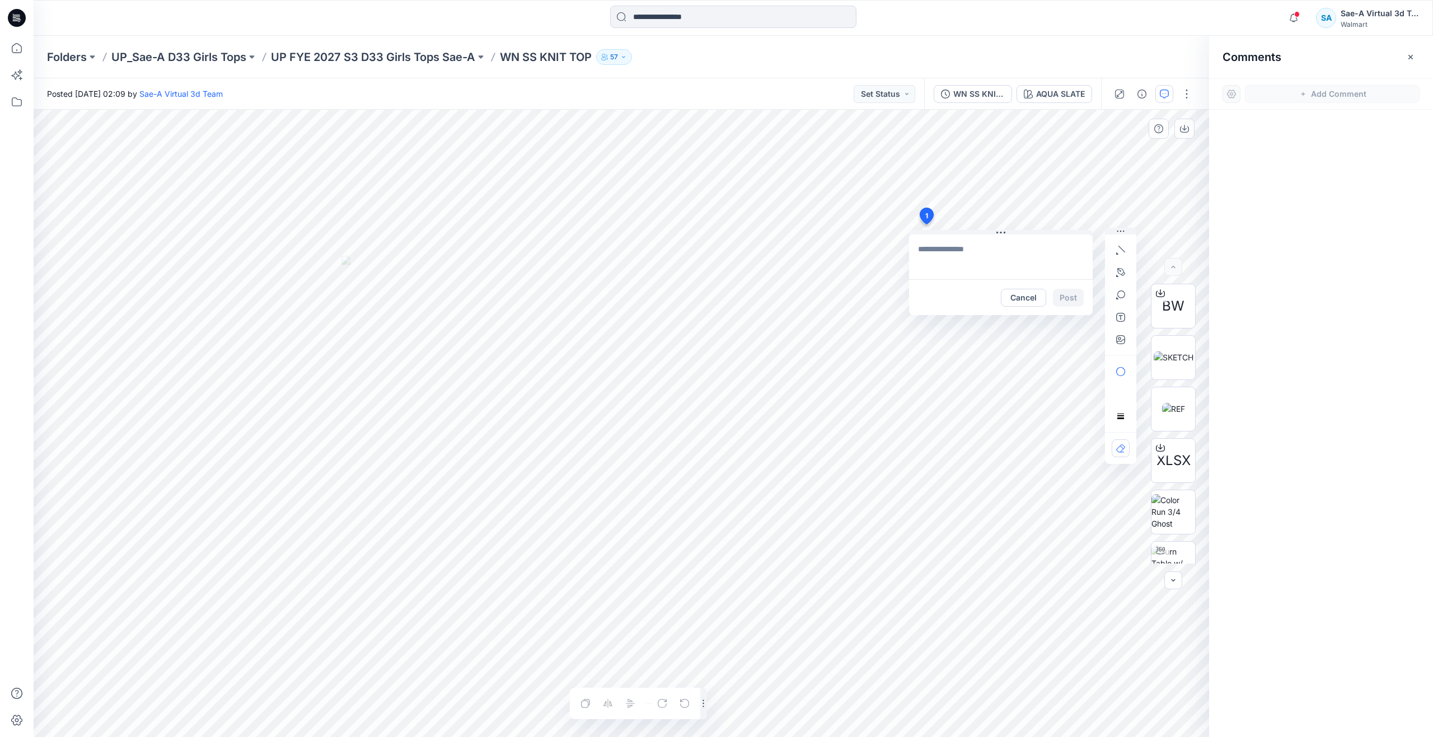
type textarea "**********"
click at [1060, 296] on button "Post" at bounding box center [1068, 298] width 31 height 18
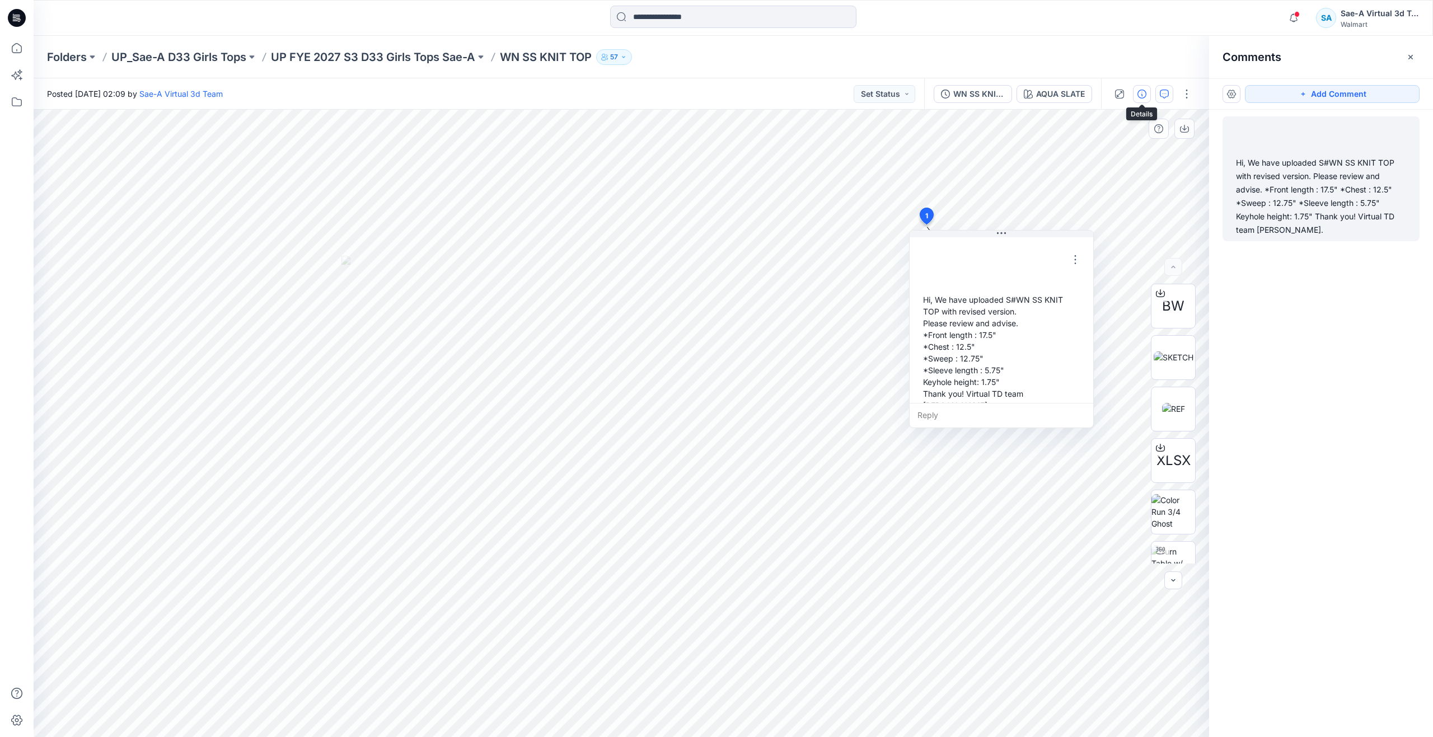
click at [1139, 92] on icon "button" at bounding box center [1142, 94] width 9 height 9
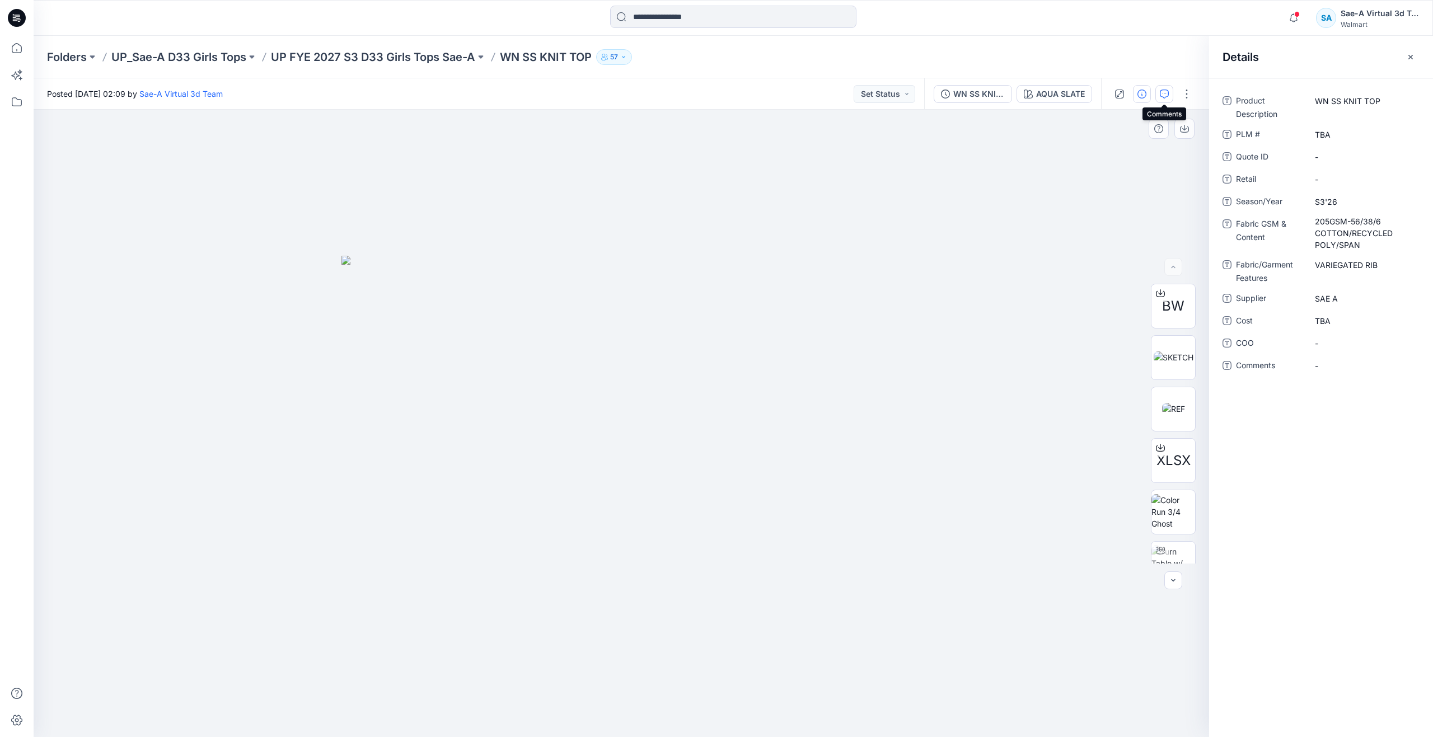
click at [1161, 94] on icon "button" at bounding box center [1164, 94] width 9 height 9
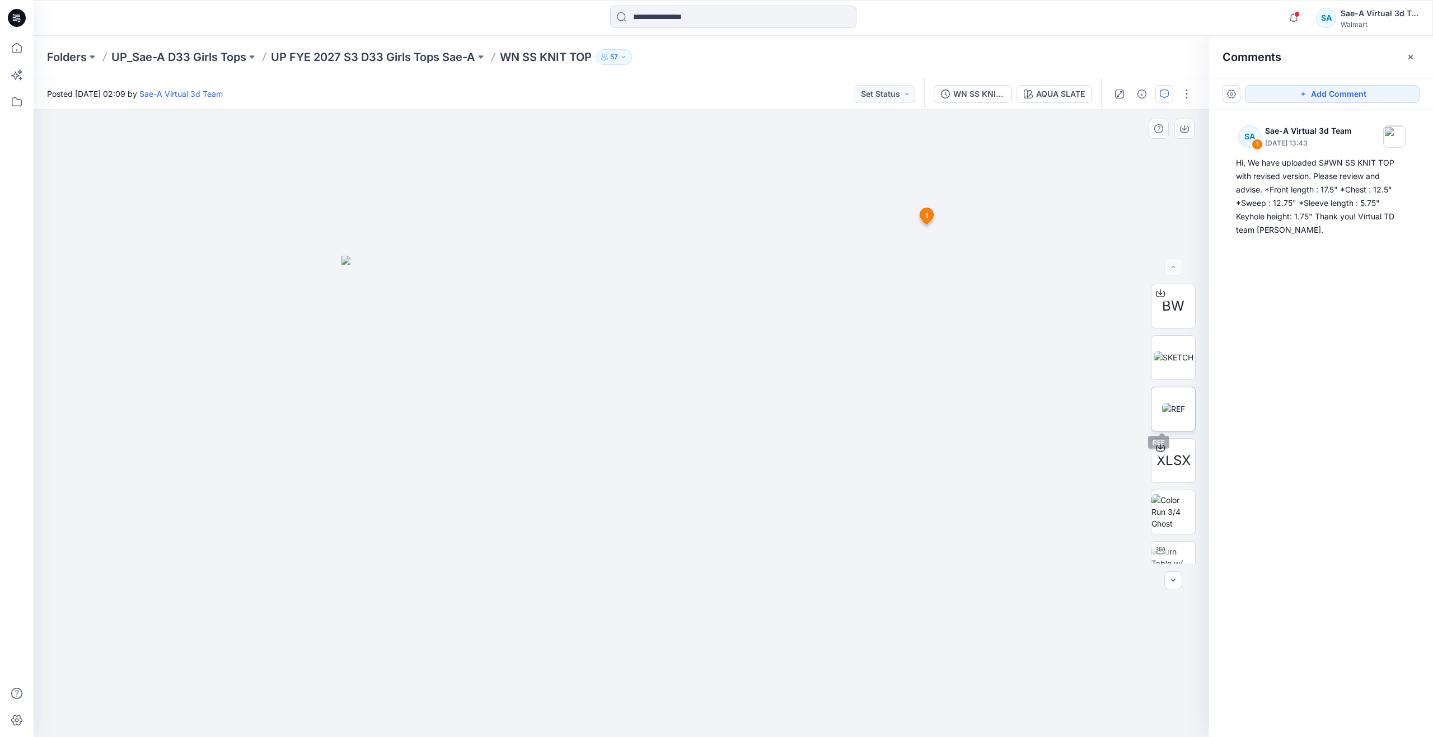
click at [1171, 410] on img at bounding box center [1173, 409] width 23 height 12
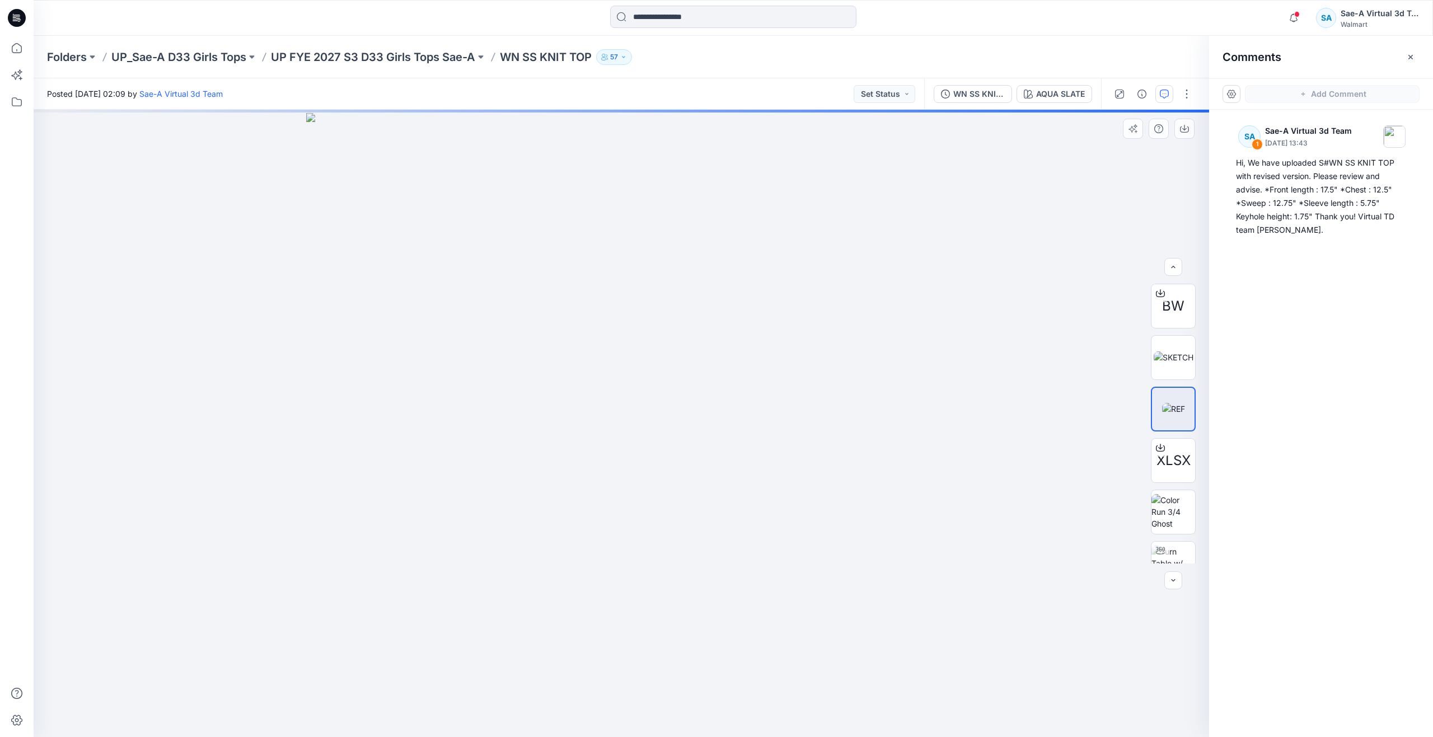
scroll to position [177, 0]
click at [1167, 386] on img at bounding box center [1174, 386] width 44 height 35
